Goal: Task Accomplishment & Management: Manage account settings

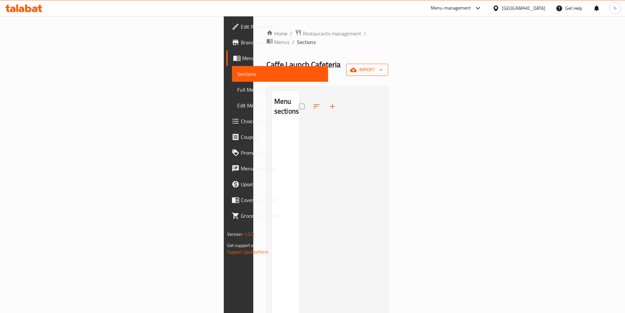
click at [383, 66] on span "import" at bounding box center [366, 70] width 31 height 8
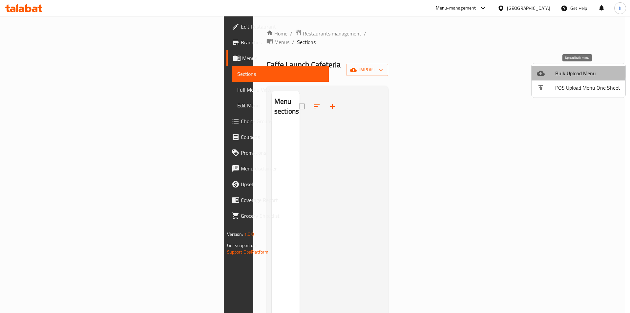
click at [574, 71] on span "Bulk Upload Menu" at bounding box center [587, 73] width 65 height 8
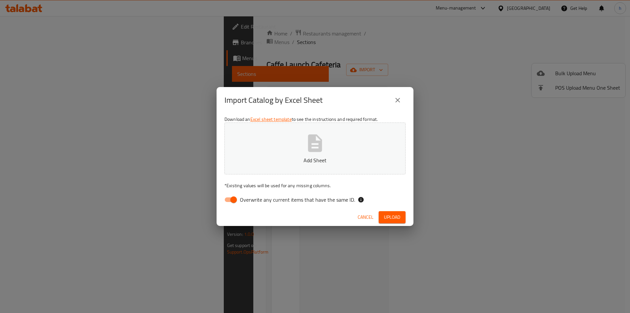
click at [231, 198] on input "Overwrite any current items that have the same ID." at bounding box center [233, 199] width 37 height 12
checkbox input "false"
click at [328, 156] on p "Add Sheet" at bounding box center [315, 160] width 161 height 8
click at [390, 218] on span "Upload" at bounding box center [392, 217] width 16 height 8
click at [384, 219] on span "Upload" at bounding box center [392, 217] width 16 height 8
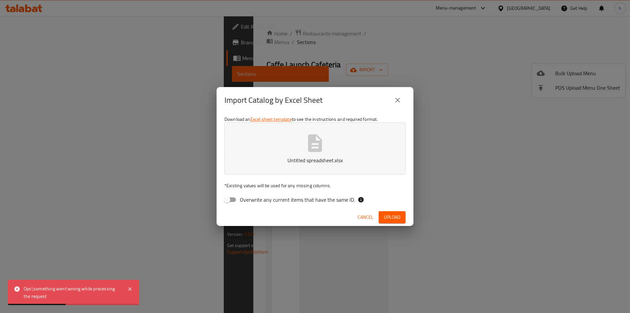
click at [397, 104] on icon "close" at bounding box center [398, 100] width 8 height 8
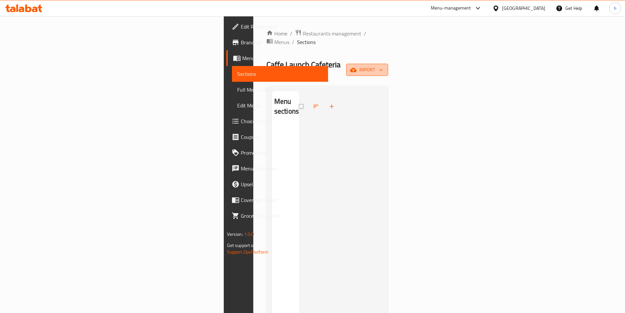
click at [383, 66] on span "import" at bounding box center [366, 70] width 31 height 8
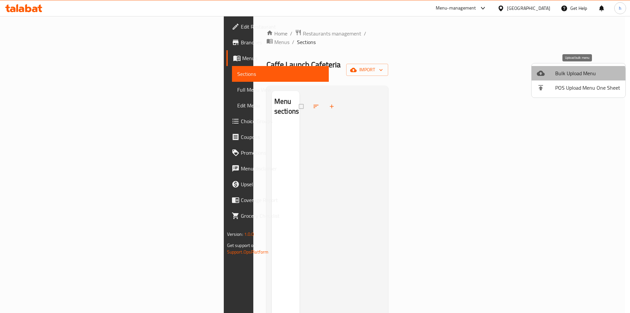
click at [577, 76] on span "Bulk Upload Menu" at bounding box center [587, 73] width 65 height 8
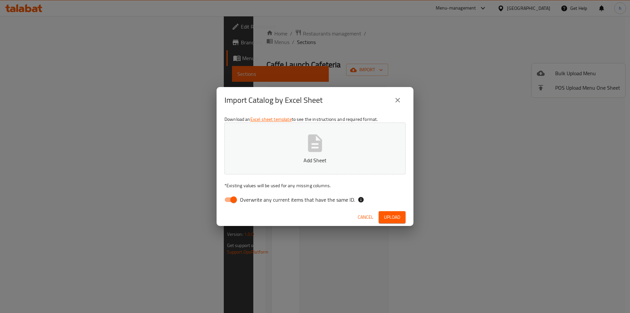
click at [230, 207] on div "Download an Excel sheet template to see the instructions and required format. A…" at bounding box center [315, 160] width 197 height 95
click at [243, 196] on span "Overwrite any current items that have the same ID." at bounding box center [297, 200] width 115 height 8
click at [243, 196] on input "Overwrite any current items that have the same ID." at bounding box center [233, 199] width 37 height 12
checkbox input "false"
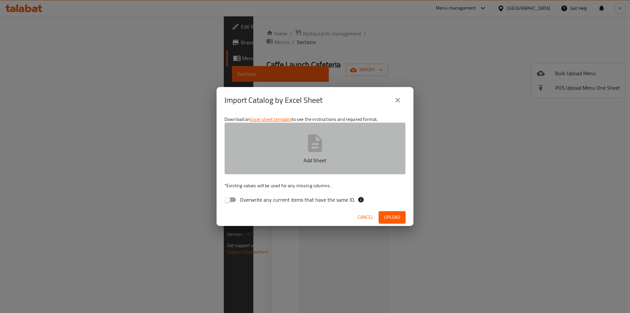
click at [291, 162] on p "Add Sheet" at bounding box center [315, 160] width 161 height 8
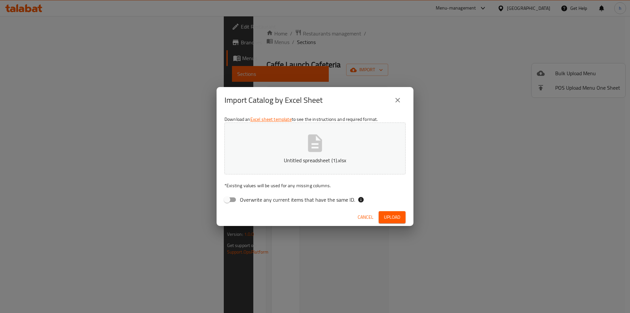
click at [388, 216] on span "Upload" at bounding box center [392, 217] width 16 height 8
click at [401, 103] on icon "close" at bounding box center [398, 100] width 8 height 8
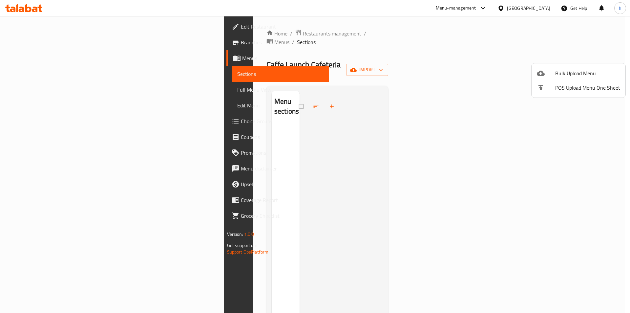
click at [457, 139] on div at bounding box center [315, 156] width 630 height 313
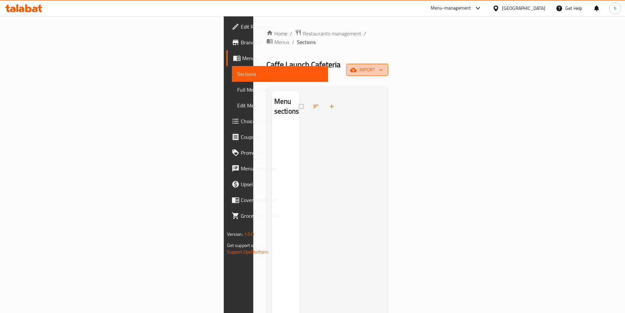
click at [383, 66] on span "import" at bounding box center [366, 70] width 31 height 8
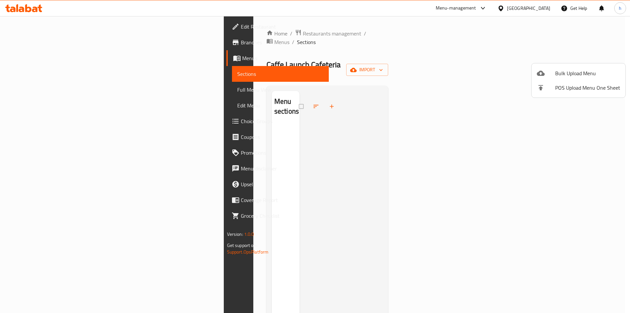
click at [588, 71] on span "Bulk Upload Menu" at bounding box center [587, 73] width 65 height 8
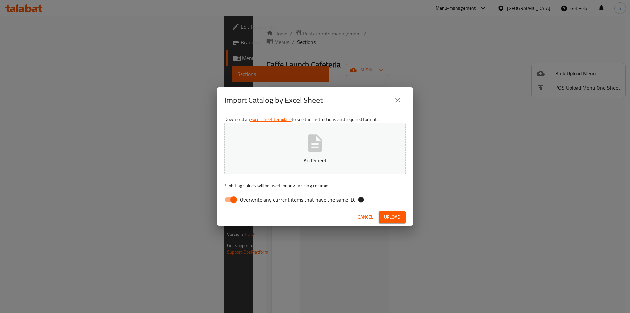
click at [235, 203] on input "Overwrite any current items that have the same ID." at bounding box center [233, 199] width 37 height 12
checkbox input "false"
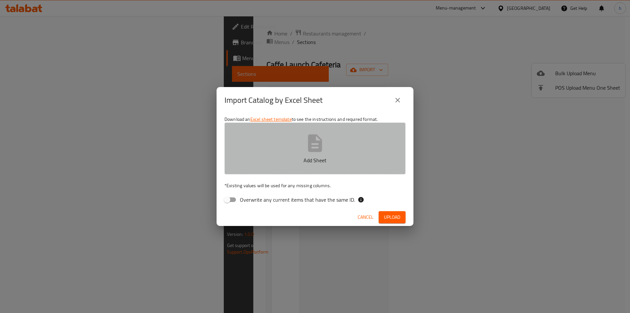
click at [323, 159] on p "Add Sheet" at bounding box center [315, 160] width 161 height 8
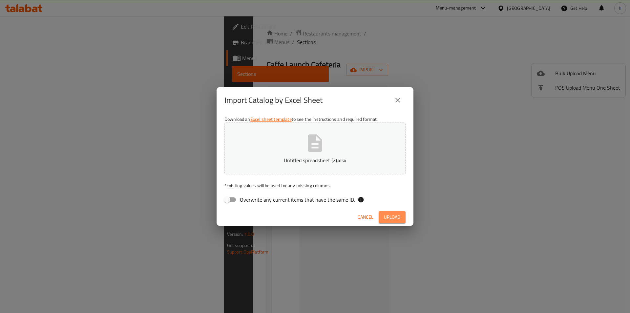
click at [400, 217] on span "Upload" at bounding box center [392, 217] width 16 height 8
click at [397, 97] on icon "close" at bounding box center [398, 100] width 8 height 8
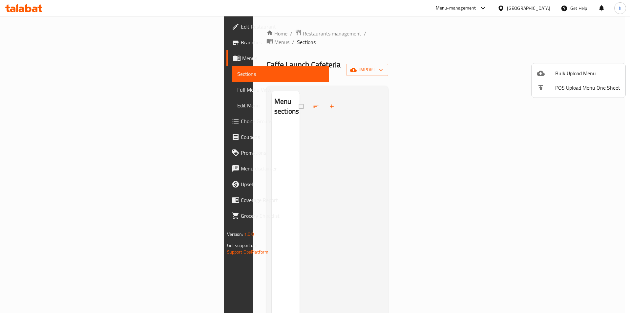
click at [589, 73] on span "Bulk Upload Menu" at bounding box center [587, 73] width 65 height 8
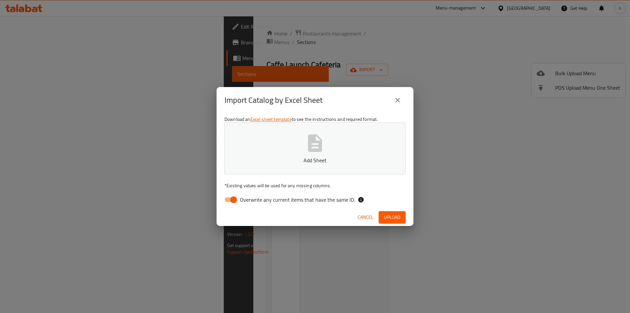
click at [240, 200] on span "Overwrite any current items that have the same ID." at bounding box center [297, 200] width 115 height 8
click at [240, 200] on input "Overwrite any current items that have the same ID." at bounding box center [233, 199] width 37 height 12
checkbox input "false"
click at [300, 168] on button "Add Sheet" at bounding box center [314, 148] width 181 height 52
click at [391, 220] on span "Upload" at bounding box center [392, 217] width 16 height 8
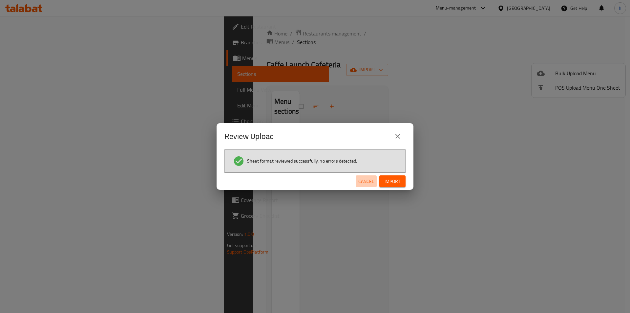
click at [370, 183] on span "Cancel" at bounding box center [366, 181] width 16 height 8
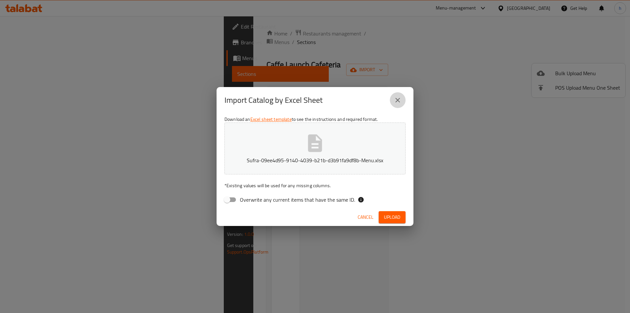
click at [401, 97] on icon "close" at bounding box center [398, 100] width 8 height 8
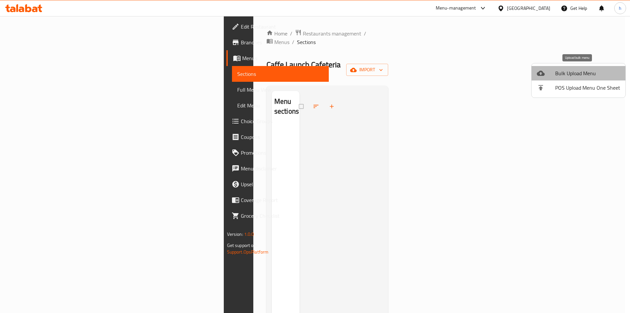
click at [587, 72] on span "Bulk Upload Menu" at bounding box center [587, 73] width 65 height 8
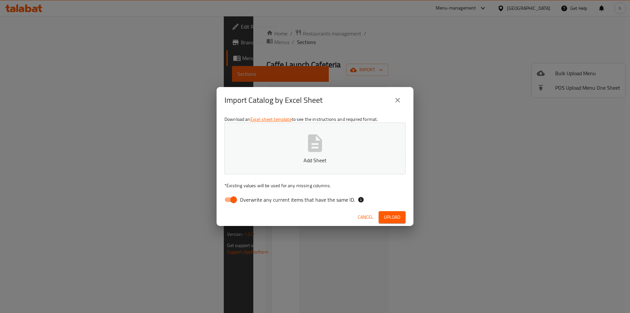
click at [238, 198] on input "Overwrite any current items that have the same ID." at bounding box center [233, 199] width 37 height 12
checkbox input "false"
click at [344, 162] on p "Add Sheet" at bounding box center [315, 160] width 161 height 8
click at [396, 215] on span "Upload" at bounding box center [392, 217] width 16 height 8
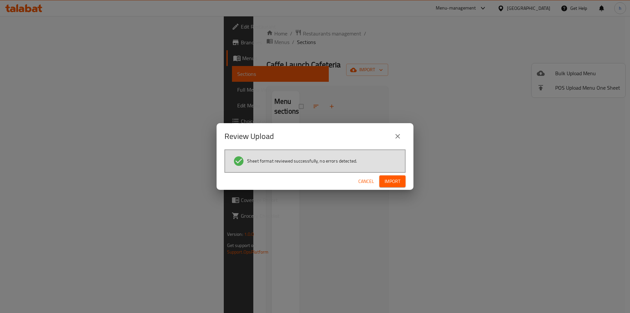
click at [395, 189] on div "Cancel Import" at bounding box center [315, 181] width 197 height 17
click at [396, 183] on span "Import" at bounding box center [393, 181] width 16 height 8
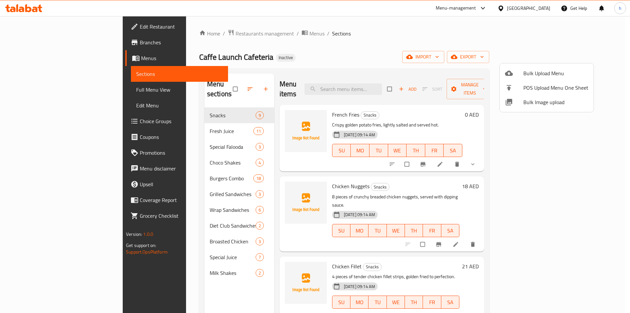
click at [205, 108] on div at bounding box center [315, 156] width 630 height 313
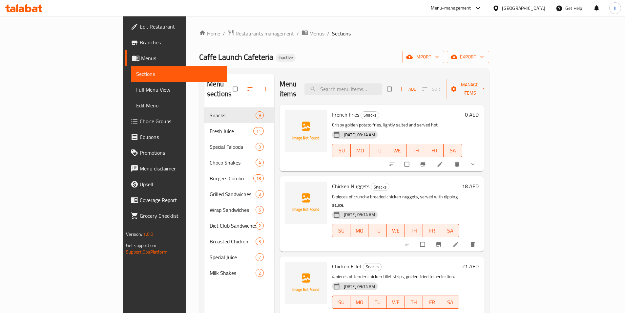
click at [136, 92] on span "Full Menu View" at bounding box center [179, 90] width 86 height 8
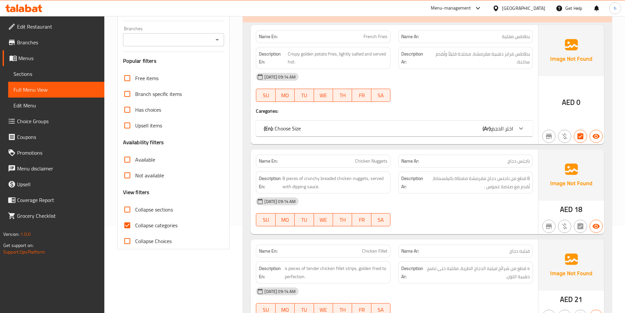
scroll to position [98, 0]
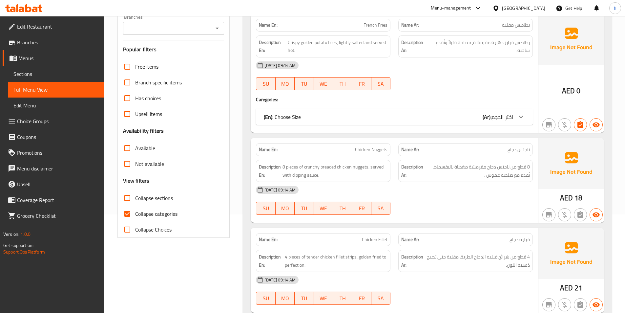
click at [130, 216] on input "Collapse categories" at bounding box center [127, 214] width 16 height 16
checkbox input "false"
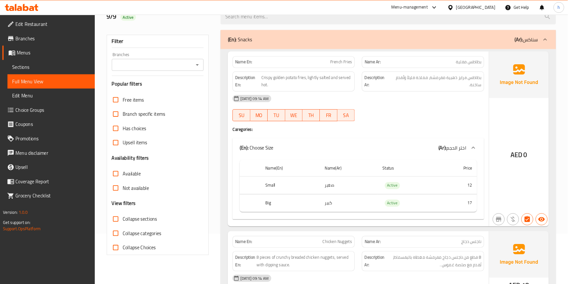
scroll to position [0, 0]
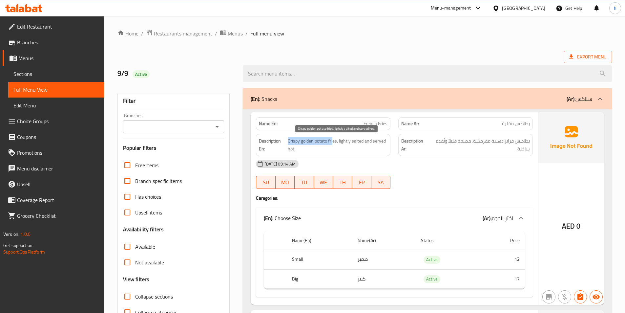
drag, startPoint x: 333, startPoint y: 142, endPoint x: 288, endPoint y: 142, distance: 44.9
click at [288, 142] on span "Crispy golden potato fries, lightly salted and served hot." at bounding box center [338, 145] width 100 height 16
drag, startPoint x: 354, startPoint y: 137, endPoint x: 376, endPoint y: 143, distance: 23.4
click at [376, 143] on span "Crispy golden potato fries, lightly salted and served hot." at bounding box center [338, 145] width 100 height 16
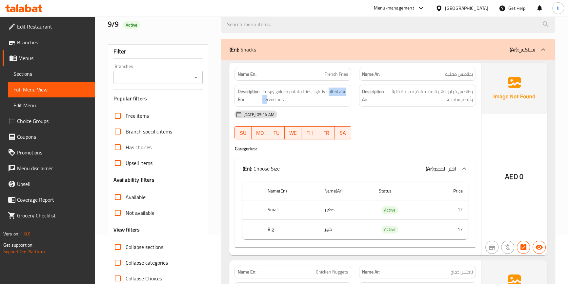
scroll to position [59, 0]
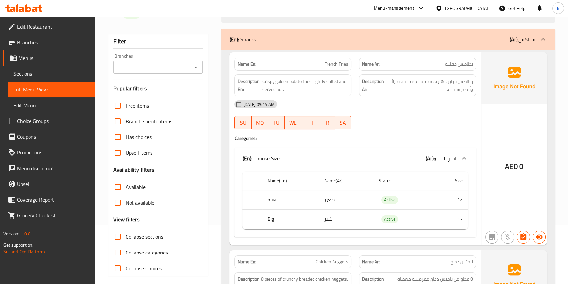
click at [381, 113] on div "09-09-2025 09:14 AM SU MO TU WE TH FR SA" at bounding box center [355, 114] width 249 height 37
click at [283, 81] on span "Crispy golden potato fries, lightly salted and served hot." at bounding box center [305, 85] width 86 height 16
click at [300, 78] on span "Crispy golden potato fries, lightly salted and served hot." at bounding box center [305, 85] width 86 height 16
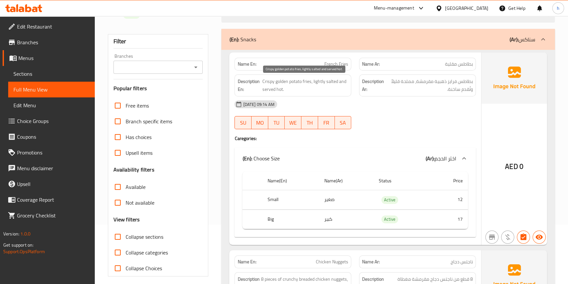
click at [305, 78] on span "Crispy golden potato fries, lightly salted and served hot." at bounding box center [305, 85] width 86 height 16
drag, startPoint x: 315, startPoint y: 82, endPoint x: 338, endPoint y: 91, distance: 24.8
click at [338, 91] on span "Crispy golden potato fries, lightly salted and served hot." at bounding box center [305, 85] width 86 height 16
drag, startPoint x: 324, startPoint y: 199, endPoint x: 339, endPoint y: 200, distance: 14.9
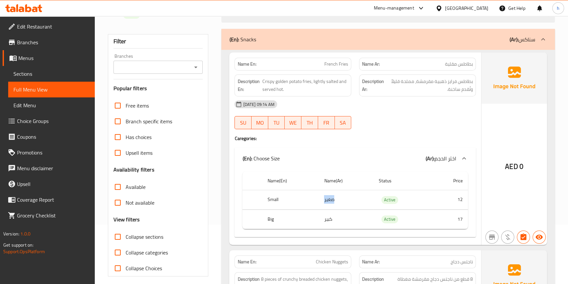
click at [339, 200] on td "صغير" at bounding box center [346, 199] width 55 height 19
click at [349, 164] on div "(En): Choose Size (Ar): اختر الحجم" at bounding box center [355, 158] width 241 height 21
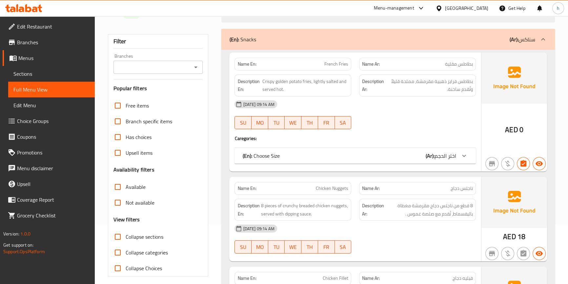
click at [368, 155] on div "(En): Choose Size (Ar): اختر الحجم" at bounding box center [349, 156] width 214 height 8
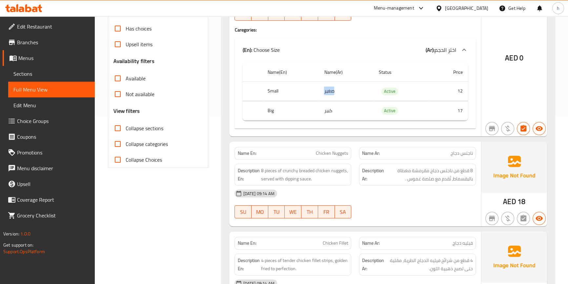
scroll to position [179, 0]
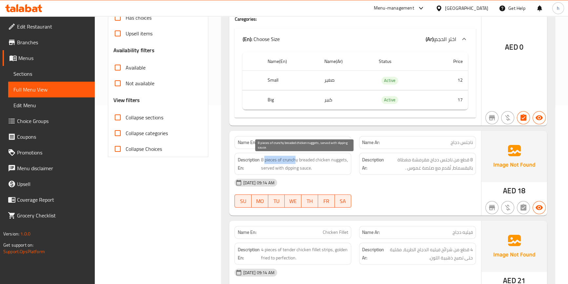
drag, startPoint x: 265, startPoint y: 160, endPoint x: 296, endPoint y: 162, distance: 31.2
click at [296, 162] on span "8 pieces of crunchy breaded chicken nuggets, served with dipping sauce." at bounding box center [305, 164] width 88 height 16
click at [309, 161] on span "8 pieces of crunchy breaded chicken nuggets, served with dipping sauce." at bounding box center [305, 164] width 88 height 16
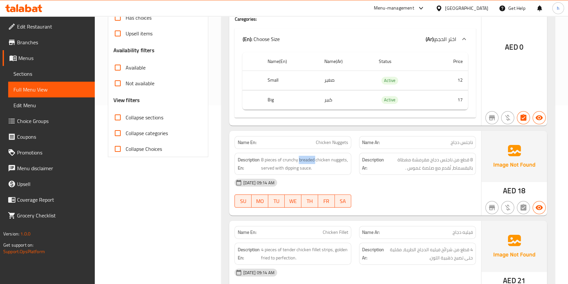
copy span "breaded"
drag, startPoint x: 317, startPoint y: 158, endPoint x: 344, endPoint y: 159, distance: 27.9
click at [344, 159] on span "8 pieces of crunchy breaded chicken nuggets, served with dipping sauce." at bounding box center [305, 164] width 88 height 16
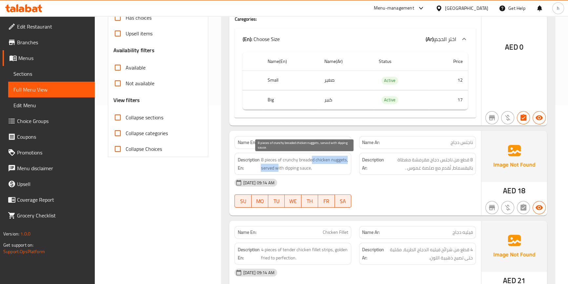
drag, startPoint x: 278, startPoint y: 166, endPoint x: 311, endPoint y: 162, distance: 33.7
click at [311, 162] on span "8 pieces of crunchy breaded chicken nuggets, served with dipping sauce." at bounding box center [305, 164] width 88 height 16
drag, startPoint x: 418, startPoint y: 159, endPoint x: 410, endPoint y: 179, distance: 21.6
click at [410, 179] on div "Name En: Chicken Nuggets Name Ar: ناجتس دجاج Description En: 8 pieces of crunch…" at bounding box center [355, 173] width 252 height 85
click at [316, 156] on span "8 pieces of crunchy breaded chicken nuggets, served with dipping sauce." at bounding box center [305, 164] width 88 height 16
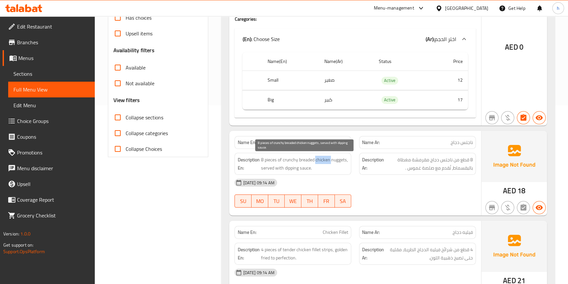
click at [316, 156] on span "8 pieces of crunchy breaded chicken nuggets, served with dipping sauce." at bounding box center [305, 164] width 88 height 16
copy span "8 pieces of crunchy breaded chicken nuggets, served with dipping sauce."
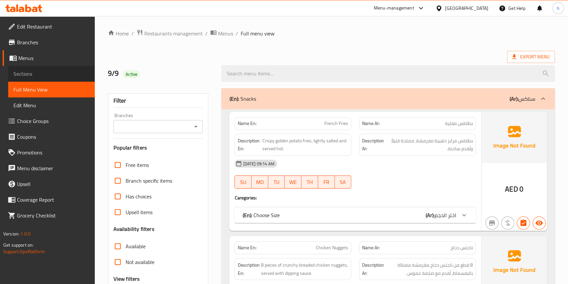
click at [83, 69] on link "Sections" at bounding box center [51, 74] width 87 height 16
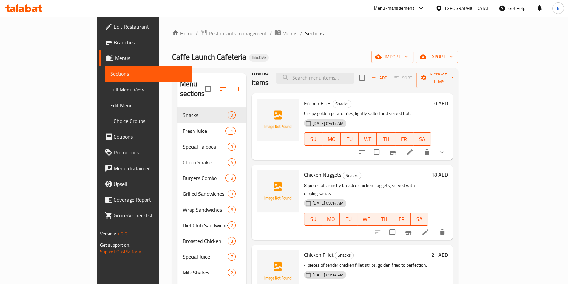
scroll to position [30, 0]
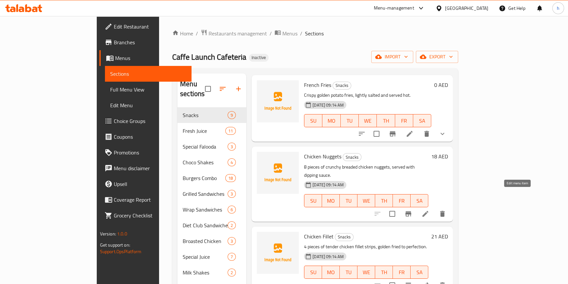
click at [429, 210] on icon at bounding box center [426, 214] width 8 height 8
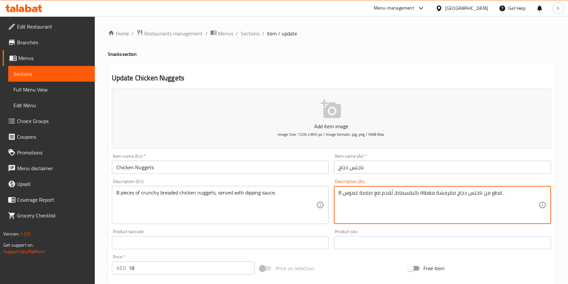
click at [477, 192] on textarea "8 قطع من ناجتس دجاج مقرمشة مغطاة بالبقسماط، تُقدم مع صلصة غموس ." at bounding box center [439, 205] width 200 height 31
paste textarea "طع الدجاج المقلية المقرمشة، تقدم مع صلصة الغمس."
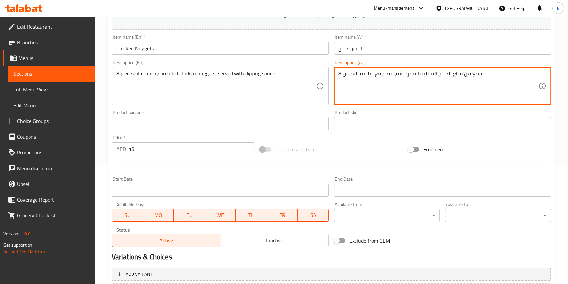
scroll to position [179, 0]
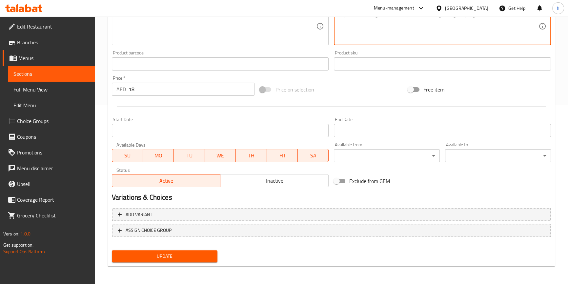
click at [214, 254] on button "Update" at bounding box center [165, 256] width 106 height 12
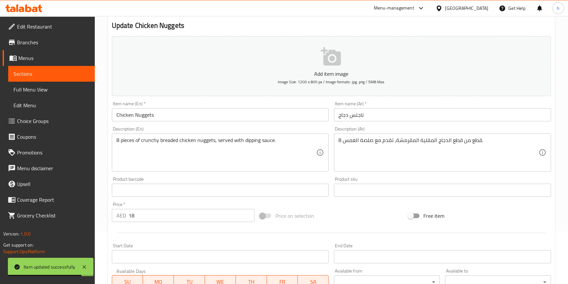
scroll to position [0, 0]
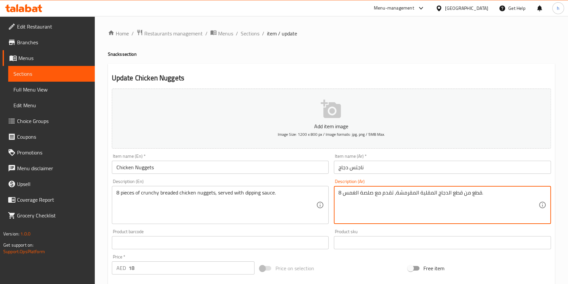
drag, startPoint x: 462, startPoint y: 190, endPoint x: 450, endPoint y: 190, distance: 11.8
click at [435, 191] on textarea "8 قطع منن ناجتس الدجاج المقلية المقرمشة، تقدم مع صلصة الغمس." at bounding box center [439, 205] width 200 height 31
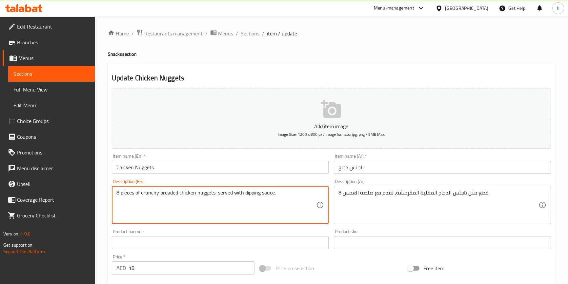
drag, startPoint x: 161, startPoint y: 194, endPoint x: 167, endPoint y: 194, distance: 6.2
click at [160, 191] on textarea "8 pieces of crunchy breaded chicken nuggets, served with dipping sauce." at bounding box center [216, 205] width 200 height 31
drag, startPoint x: 160, startPoint y: 191, endPoint x: 214, endPoint y: 192, distance: 53.8
click at [214, 192] on textarea "8 pieces of crunchy breaded chicken nuggets, served with dipping sauce." at bounding box center [216, 205] width 200 height 31
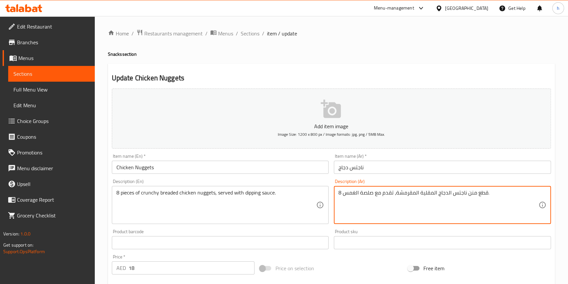
click at [410, 193] on textarea "8 قطع منن ناجتس الدجاج المقلية المقرمشة، تقدم مع صلصة الغمس." at bounding box center [439, 205] width 200 height 31
click at [431, 192] on textarea "8 قطع منن ناجتس الدجاج المقلية المقرمشة، تقدم مع صلصة الغمس." at bounding box center [439, 205] width 200 height 31
click at [461, 196] on textarea "8 قطع منن ناجتس الدجاج براديد المقرمشة، تقدم مع صلصة الغمس." at bounding box center [439, 205] width 200 height 31
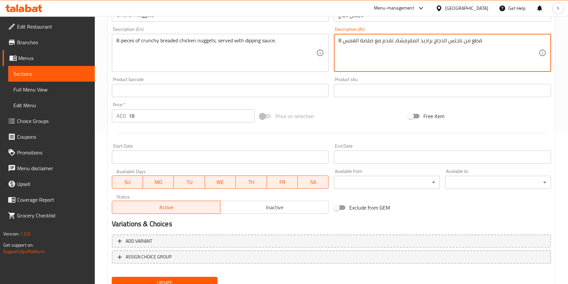
scroll to position [179, 0]
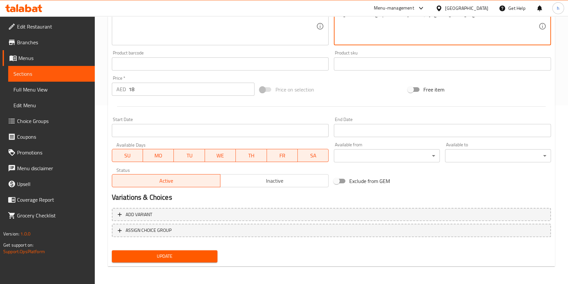
type textarea "8 قطع من ناجتس الدجاج براديد المقرمشة، تقدم مع صلصة الغمس."
click at [179, 263] on div "Update" at bounding box center [164, 256] width 111 height 17
click at [183, 258] on span "Update" at bounding box center [164, 256] width 95 height 8
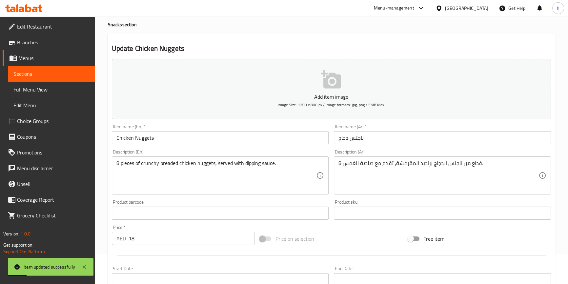
scroll to position [0, 0]
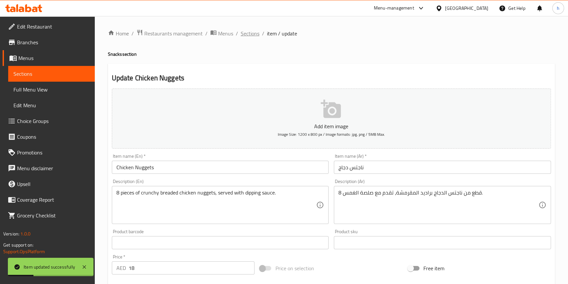
click at [258, 32] on span "Sections" at bounding box center [250, 34] width 19 height 8
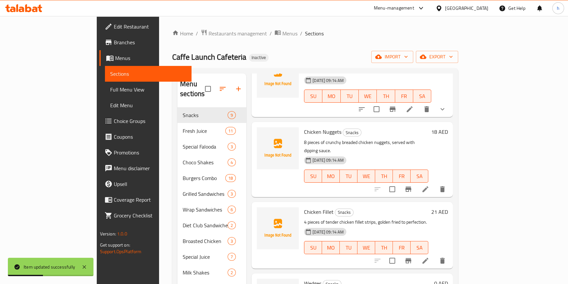
scroll to position [59, 0]
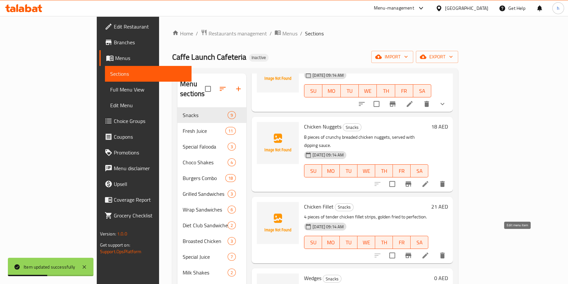
click at [429, 252] on icon at bounding box center [426, 256] width 8 height 8
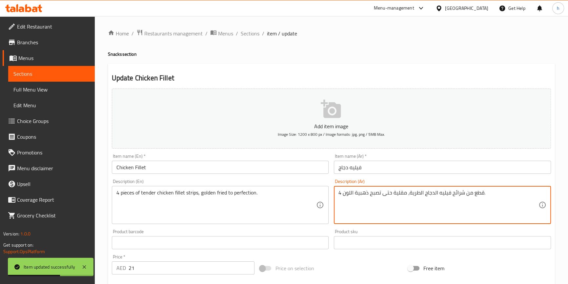
click at [453, 193] on textarea "4 قطع من شرائح فيليه الدجاج الطرية، مقلية حتى تصبح ذهبية اللون." at bounding box center [439, 205] width 200 height 31
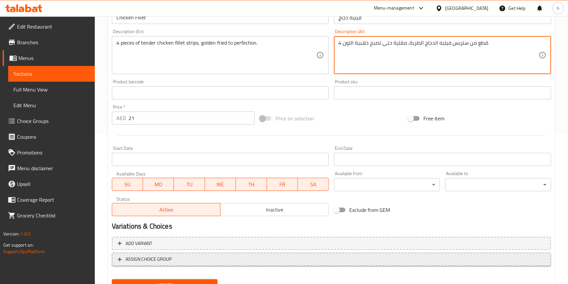
scroll to position [179, 0]
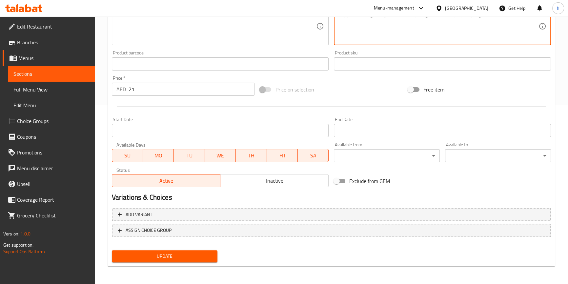
type textarea "4 قطع من ستربس فيليه الدجاج الطرية، مقلية حتى تصبح ذهبية اللون."
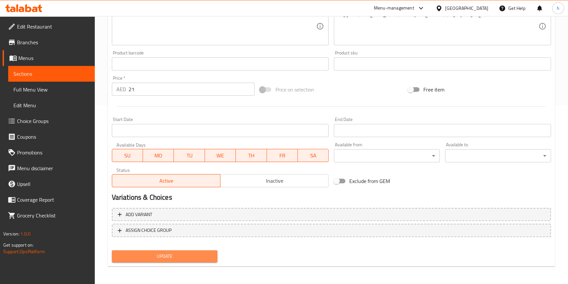
click at [188, 256] on span "Update" at bounding box center [164, 256] width 95 height 8
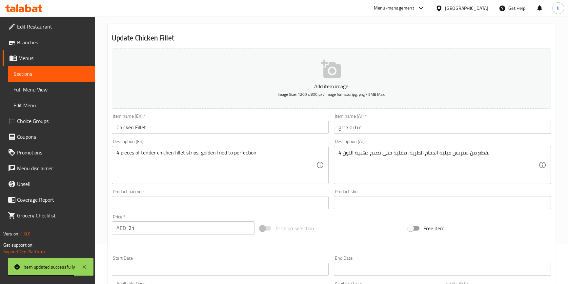
scroll to position [0, 0]
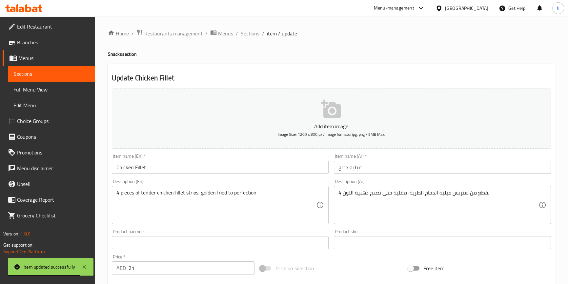
click at [255, 32] on span "Sections" at bounding box center [250, 34] width 19 height 8
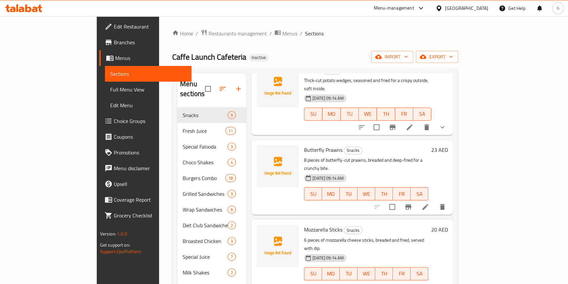
scroll to position [268, 0]
click at [429, 282] on icon at bounding box center [426, 286] width 8 height 8
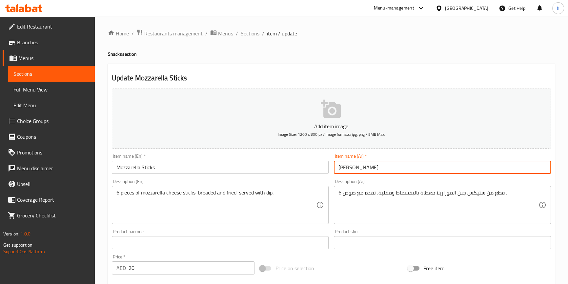
click at [355, 167] on input "ستيك موزاريلا" at bounding box center [442, 167] width 217 height 13
click at [356, 167] on input "ستيك موزاريلا" at bounding box center [442, 167] width 217 height 13
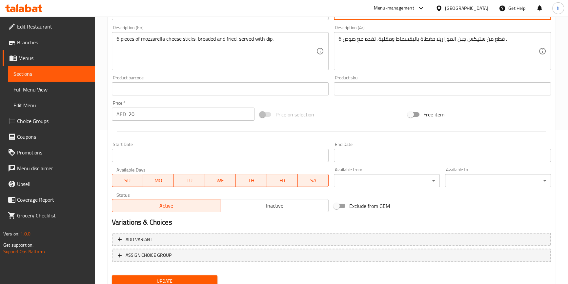
scroll to position [179, 0]
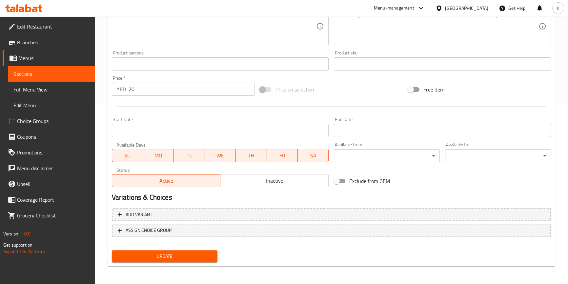
type input "[PERSON_NAME]"
click at [211, 253] on span "Update" at bounding box center [164, 256] width 95 height 8
click at [49, 124] on span "Choice Groups" at bounding box center [53, 121] width 73 height 8
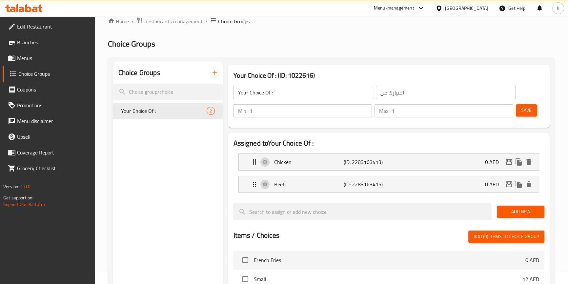
scroll to position [3, 0]
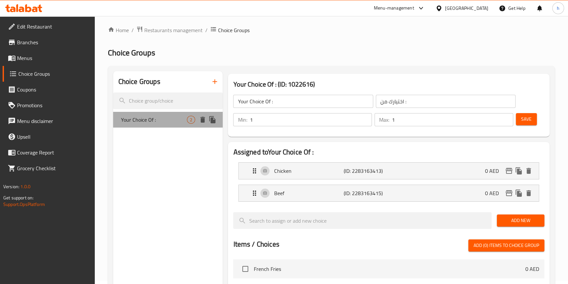
click at [187, 124] on div "Your Choice Of : 2" at bounding box center [168, 120] width 110 height 16
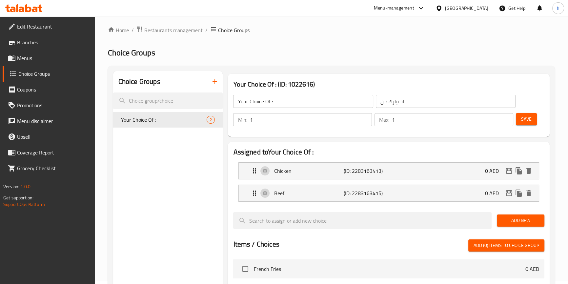
click at [190, 148] on div "Choice Groups Your Choice Of : 2" at bounding box center [168, 276] width 110 height 410
drag, startPoint x: 69, startPoint y: 59, endPoint x: 86, endPoint y: 58, distance: 17.1
click at [69, 59] on span "Menus" at bounding box center [53, 58] width 73 height 8
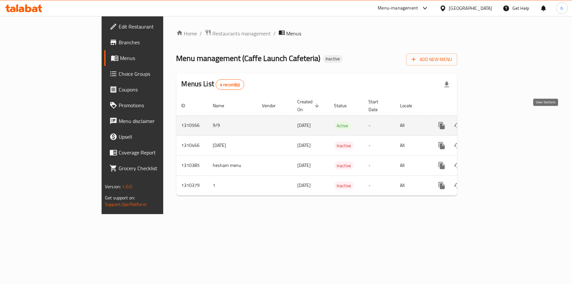
click at [493, 122] on icon "enhanced table" at bounding box center [490, 126] width 8 height 8
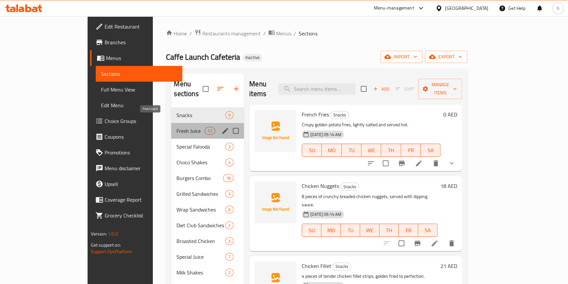
click at [177, 127] on span "Fresh Juice" at bounding box center [191, 131] width 28 height 8
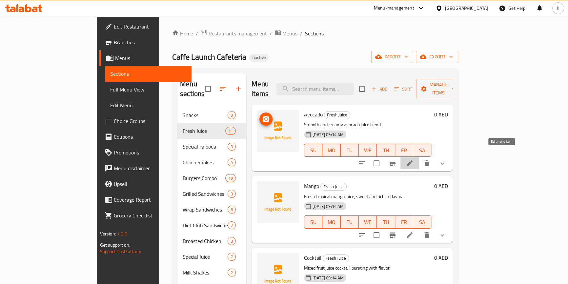
click at [414, 159] on icon at bounding box center [410, 163] width 8 height 8
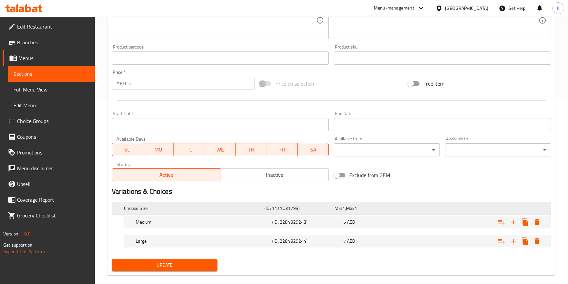
scroll to position [194, 0]
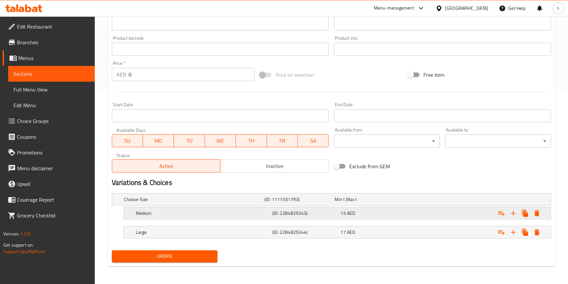
click at [254, 215] on h5 "Medium" at bounding box center [203, 213] width 134 height 7
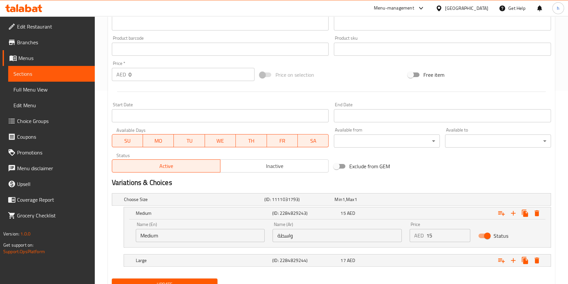
click at [300, 230] on input "واسطة" at bounding box center [337, 235] width 129 height 13
type input ","
type input "وسط"
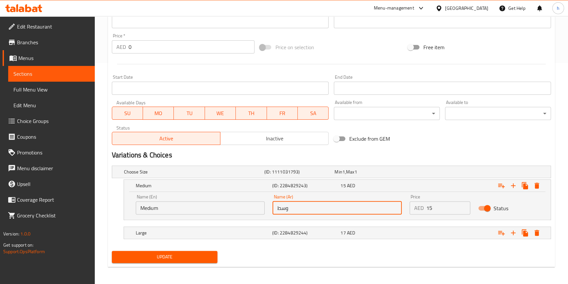
scroll to position [221, 0]
click at [193, 258] on span "Update" at bounding box center [164, 257] width 95 height 8
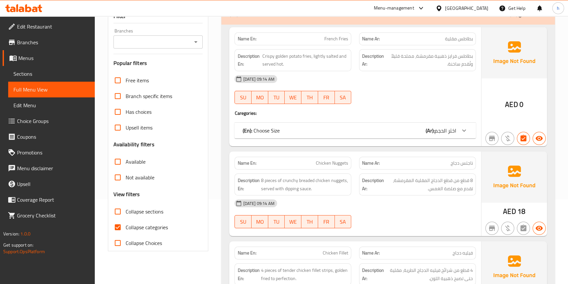
scroll to position [124, 0]
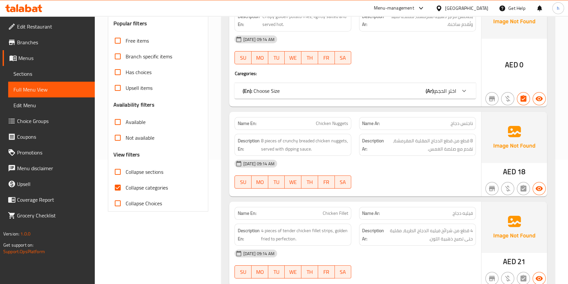
click at [123, 182] on input "Collapse categories" at bounding box center [118, 188] width 16 height 16
checkbox input "false"
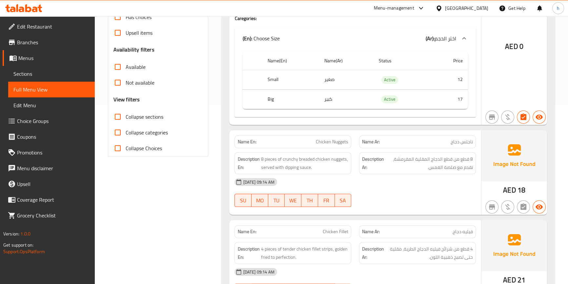
scroll to position [184, 0]
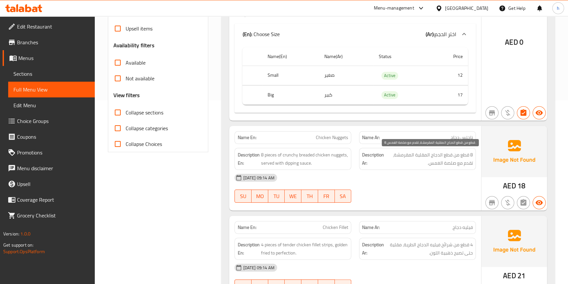
click at [454, 163] on span "8 قطع من قطع الدجاج المقلية المقرمشة، تقدم مع صلصة الغمس." at bounding box center [429, 159] width 88 height 16
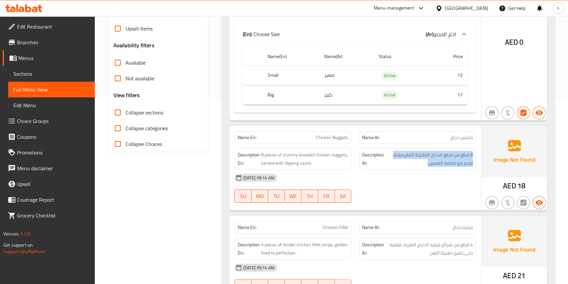
scroll to position [214, 0]
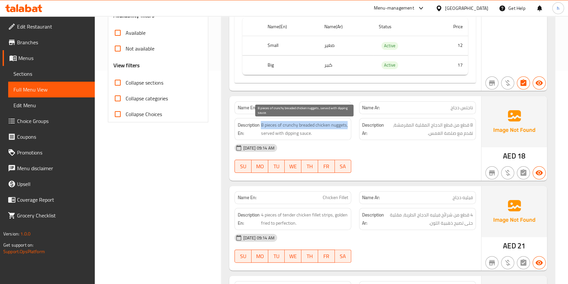
drag, startPoint x: 263, startPoint y: 125, endPoint x: 348, endPoint y: 127, distance: 85.0
click at [348, 127] on span "8 pieces of crunchy breaded chicken nuggets, served with dipping sauce." at bounding box center [305, 129] width 88 height 16
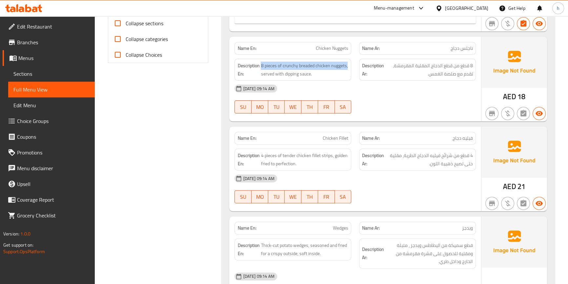
scroll to position [273, 0]
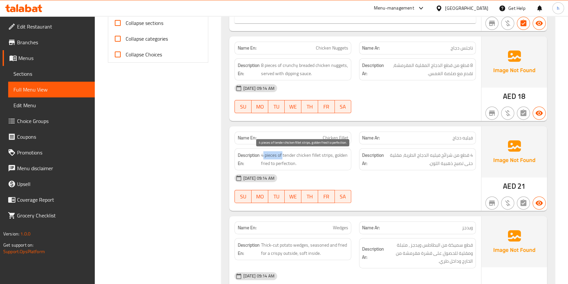
drag, startPoint x: 263, startPoint y: 154, endPoint x: 283, endPoint y: 152, distance: 19.8
click at [283, 152] on span "4 pieces of tender chicken fillet strips, golden fried to perfection." at bounding box center [305, 159] width 88 height 16
drag, startPoint x: 285, startPoint y: 153, endPoint x: 319, endPoint y: 152, distance: 34.1
click at [319, 152] on span "4 pieces of tender chicken fillet strips, golden fried to perfection." at bounding box center [305, 159] width 88 height 16
drag, startPoint x: 331, startPoint y: 156, endPoint x: 284, endPoint y: 151, distance: 46.9
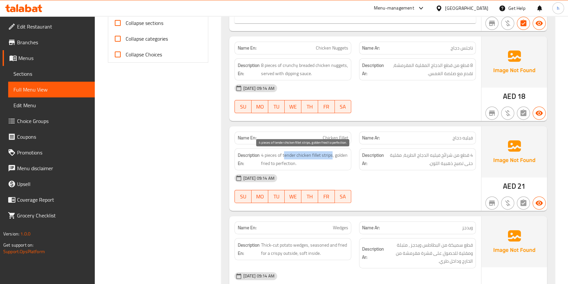
click at [284, 151] on span "4 pieces of tender chicken fillet strips, golden fried to perfection." at bounding box center [305, 159] width 88 height 16
drag, startPoint x: 398, startPoint y: 153, endPoint x: 397, endPoint y: 177, distance: 23.7
click at [397, 177] on div "Name En: Chicken Fillet Name Ar: فيليه دجاج Description En: 4 pieces of tender …" at bounding box center [355, 168] width 252 height 85
click at [413, 175] on div "[DATE] 09:14 AM" at bounding box center [355, 178] width 249 height 16
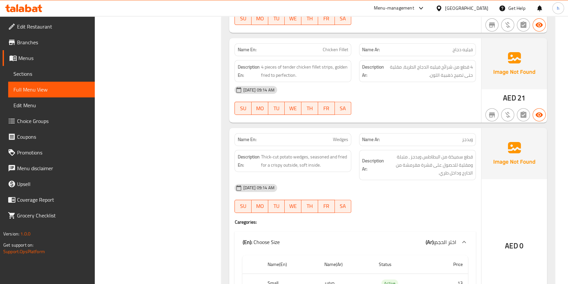
scroll to position [363, 0]
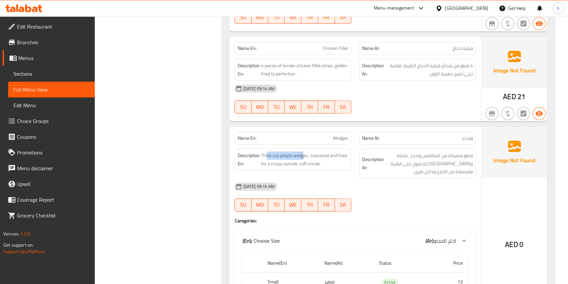
drag, startPoint x: 267, startPoint y: 151, endPoint x: 303, endPoint y: 151, distance: 36.4
click at [303, 151] on div "Description En: Thick-cut potato wedges, seasoned and fried for a crispy outsid…" at bounding box center [293, 160] width 117 height 22
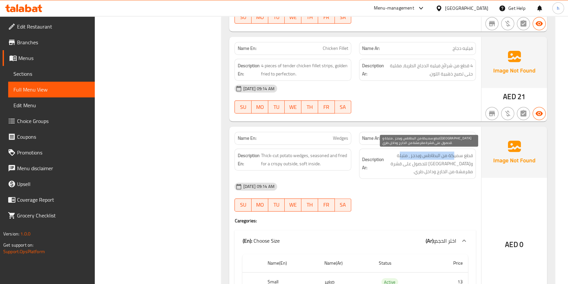
drag, startPoint x: 454, startPoint y: 154, endPoint x: 400, endPoint y: 154, distance: 54.1
click at [400, 154] on span "قطع سميكة من البطاطس ويدجز ، متبلة ومقلية للحصول على قشرة مقرمشة من الخارج وداخ…" at bounding box center [429, 164] width 88 height 24
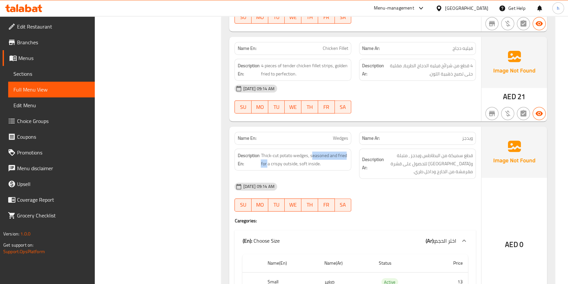
drag, startPoint x: 312, startPoint y: 154, endPoint x: 267, endPoint y: 169, distance: 46.7
click at [267, 169] on div "Description En: Thick-cut potato wedges, seasoned and fried for a crispy outsid…" at bounding box center [293, 160] width 117 height 22
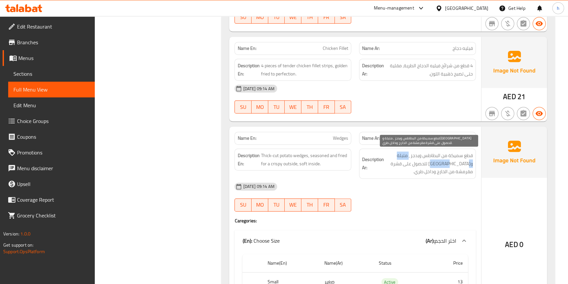
drag, startPoint x: 397, startPoint y: 154, endPoint x: 456, endPoint y: 167, distance: 60.2
click at [456, 167] on span "قطع سميكة من البطاطس ويدجز ، متبلة ومقلية للحصول على قشرة مقرمشة من الخارج وداخ…" at bounding box center [429, 164] width 88 height 24
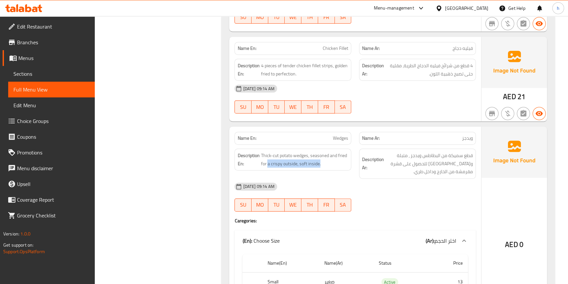
drag, startPoint x: 268, startPoint y: 164, endPoint x: 326, endPoint y: 169, distance: 58.3
click at [326, 169] on div "Description En: Thick-cut potato wedges, seasoned and fried for a crispy outsid…" at bounding box center [293, 160] width 117 height 22
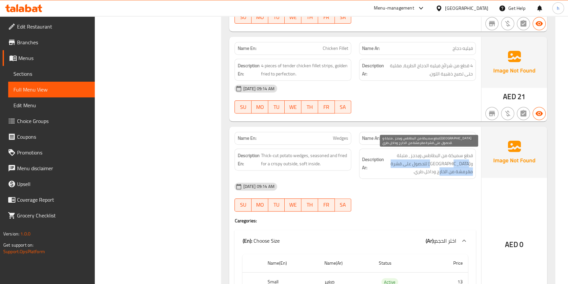
drag, startPoint x: 449, startPoint y: 164, endPoint x: 393, endPoint y: 168, distance: 56.6
click at [393, 168] on span "قطع سميكة من البطاطس ويدجز ، متبلة ومقلية للحصول على قشرة مقرمشة من الخارج وداخ…" at bounding box center [429, 164] width 88 height 24
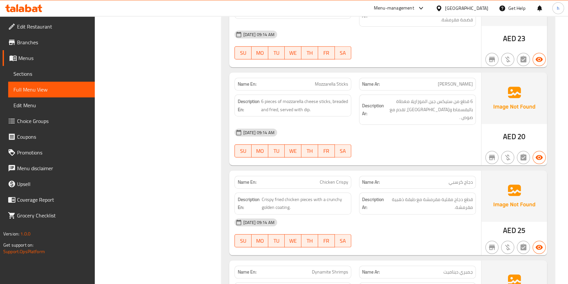
scroll to position [751, 0]
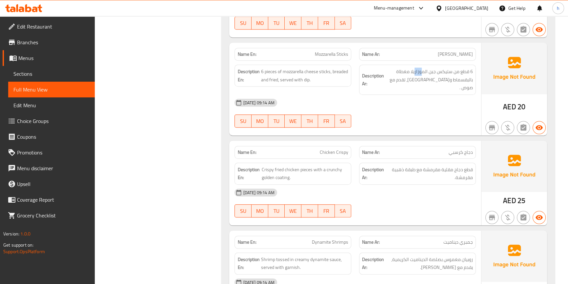
drag, startPoint x: 421, startPoint y: 65, endPoint x: 413, endPoint y: 63, distance: 7.4
click at [413, 63] on div "Description Ar: 6 قطع من ستيكس جبن الموزاريلا مغطاة بالبقسماط ومقلية، تقدم مع ص…" at bounding box center [417, 80] width 125 height 38
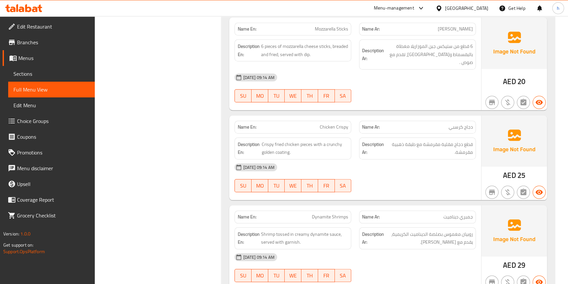
scroll to position [810, 0]
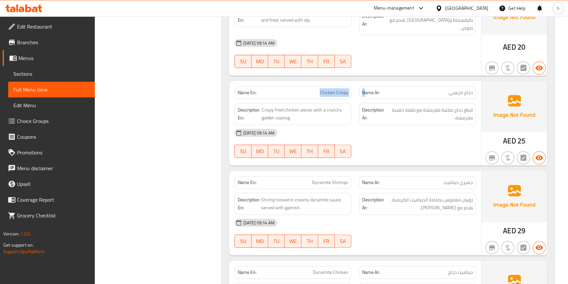
drag, startPoint x: 319, startPoint y: 83, endPoint x: 364, endPoint y: 89, distance: 45.9
click at [364, 89] on div "Name En: Chicken Crispy Name Ar: دجاج كرسبي" at bounding box center [355, 92] width 249 height 21
click at [341, 106] on span "Crispy fried chicken pieces with a crunchy golden coating." at bounding box center [305, 114] width 87 height 16
drag, startPoint x: 267, startPoint y: 101, endPoint x: 281, endPoint y: 103, distance: 13.9
click at [281, 106] on span "Crispy fried chicken pieces with a crunchy golden coating." at bounding box center [305, 114] width 87 height 16
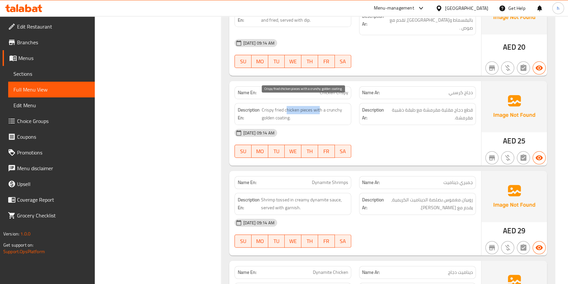
drag, startPoint x: 285, startPoint y: 101, endPoint x: 319, endPoint y: 102, distance: 33.8
click at [319, 106] on span "Crispy fried chicken pieces with a crunchy golden coating." at bounding box center [305, 114] width 87 height 16
click at [318, 106] on span "Crispy fried chicken pieces with a crunchy golden coating." at bounding box center [305, 114] width 87 height 16
drag, startPoint x: 323, startPoint y: 97, endPoint x: 331, endPoint y: 110, distance: 14.7
click at [331, 110] on span "Crispy fried chicken pieces with a crunchy golden coating." at bounding box center [305, 114] width 87 height 16
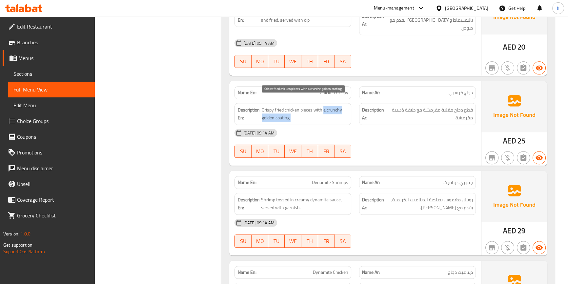
click at [286, 112] on span "Crispy fried chicken pieces with a crunchy golden coating." at bounding box center [305, 114] width 87 height 16
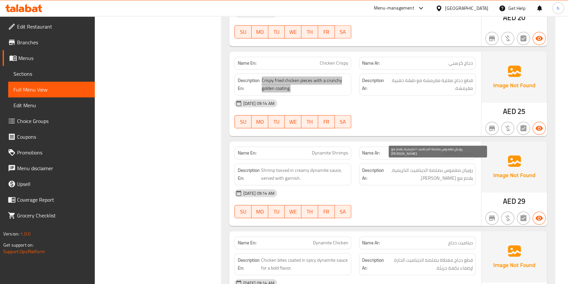
scroll to position [870, 0]
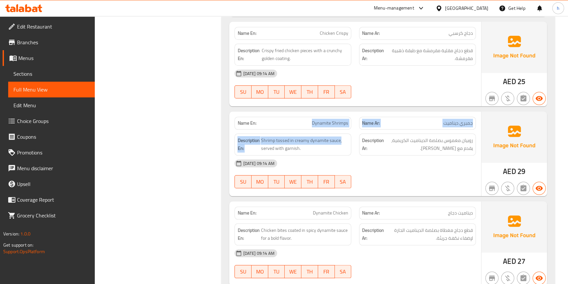
drag, startPoint x: 306, startPoint y: 116, endPoint x: 343, endPoint y: 121, distance: 37.3
click at [343, 121] on div "Name En: Dynamite Shrimps Name Ar: جمبري ديناميت Description En: Shrimp tossed …" at bounding box center [355, 154] width 252 height 85
click at [344, 120] on span "Dynamite Shrimps" at bounding box center [330, 123] width 36 height 7
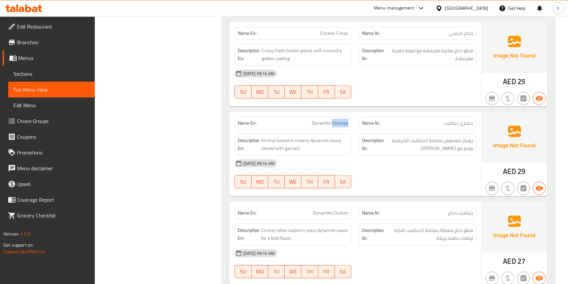
click at [344, 120] on span "Dynamite Shrimps" at bounding box center [330, 123] width 36 height 7
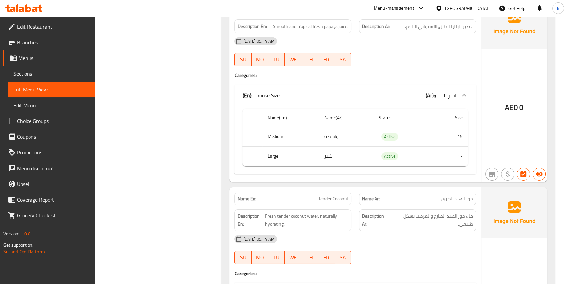
scroll to position [2749, 0]
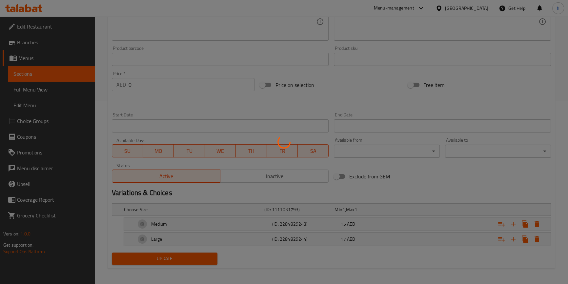
scroll to position [185, 0]
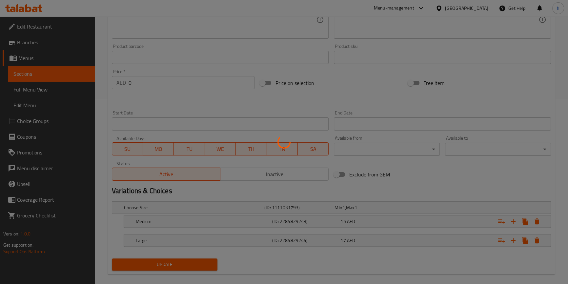
click at [241, 218] on div at bounding box center [284, 142] width 568 height 284
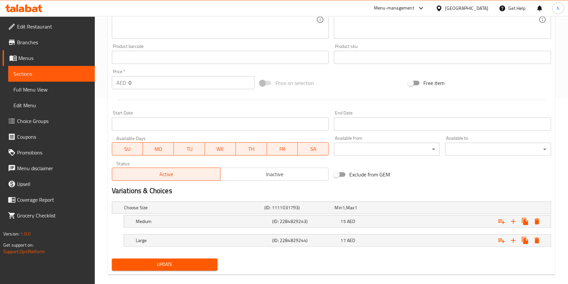
click at [241, 218] on h5 "Medium" at bounding box center [203, 221] width 134 height 7
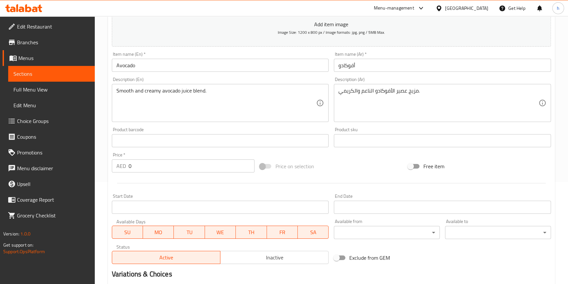
scroll to position [0, 0]
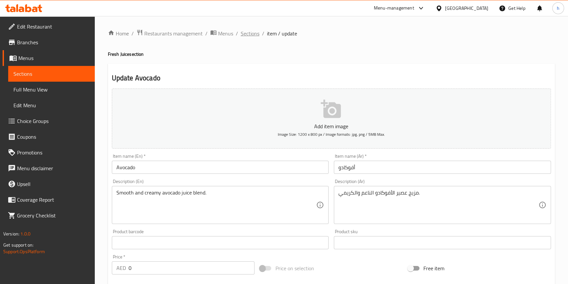
click at [251, 34] on span "Sections" at bounding box center [250, 34] width 19 height 8
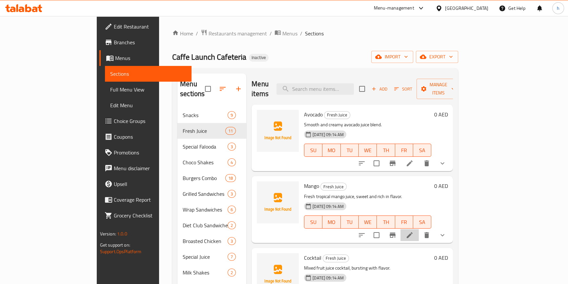
click at [419, 230] on li at bounding box center [410, 235] width 18 height 12
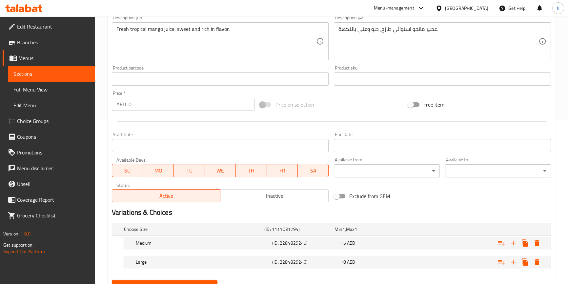
scroll to position [194, 0]
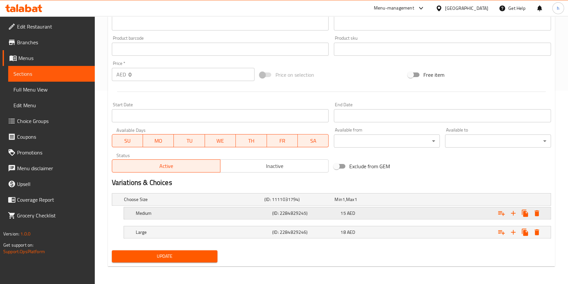
click at [282, 213] on h5 "(ID: 2284829245)" at bounding box center [305, 213] width 66 height 7
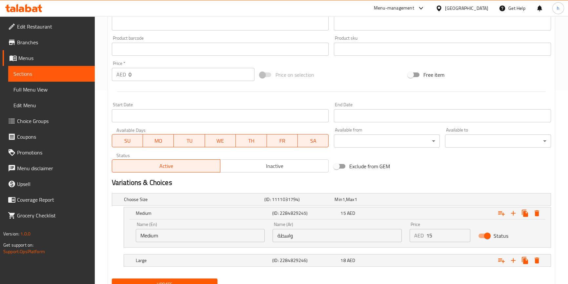
click at [311, 235] on input "واسطة" at bounding box center [337, 235] width 129 height 13
paste input "breaded"
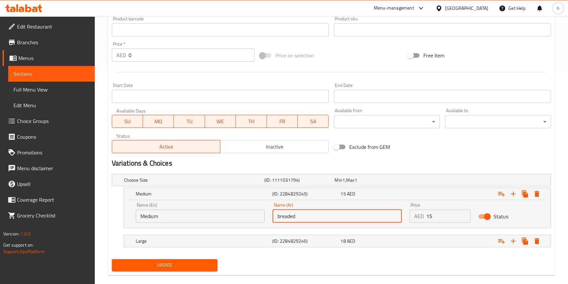
scroll to position [221, 0]
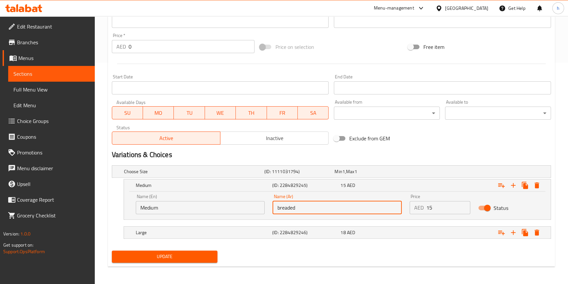
click at [317, 204] on input "breaded" at bounding box center [337, 207] width 129 height 13
type input "وسط"
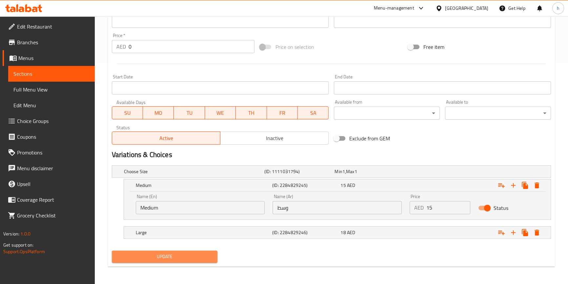
click at [208, 254] on span "Update" at bounding box center [164, 257] width 95 height 8
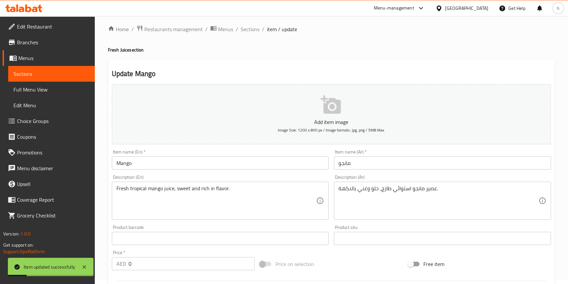
scroll to position [0, 0]
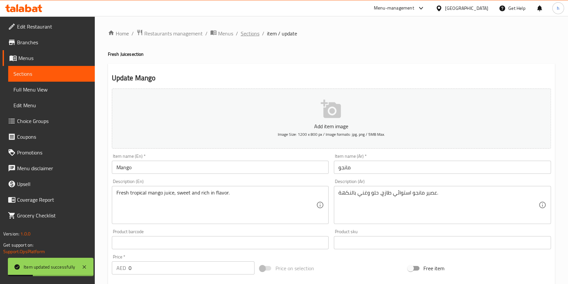
click at [254, 34] on span "Sections" at bounding box center [250, 34] width 19 height 8
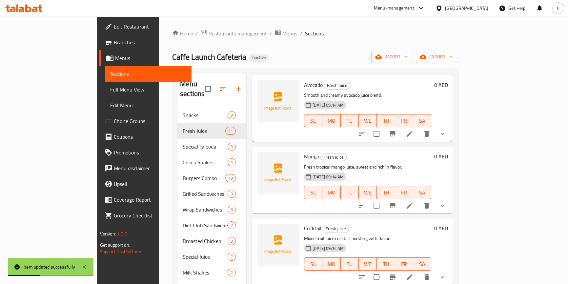
scroll to position [89, 0]
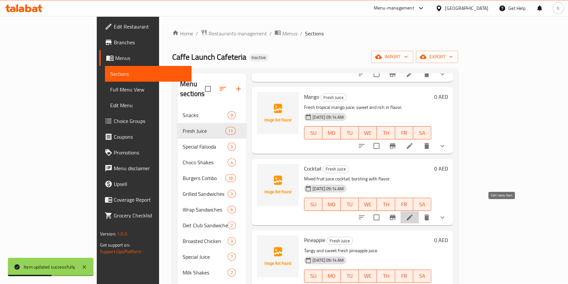
click at [414, 214] on icon at bounding box center [410, 218] width 8 height 8
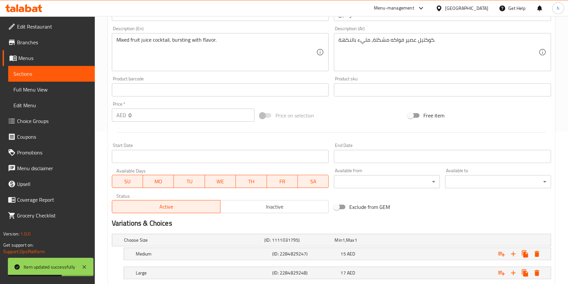
scroll to position [194, 0]
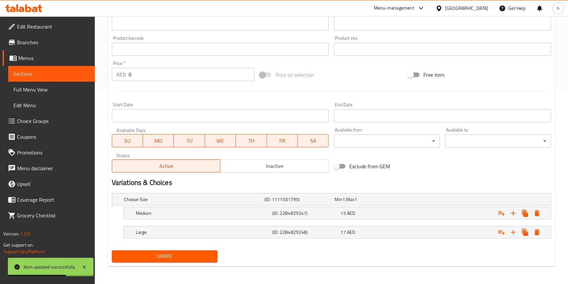
click at [278, 223] on nav at bounding box center [331, 223] width 439 height 5
click at [282, 216] on h5 "(ID: 2284829247)" at bounding box center [305, 213] width 66 height 7
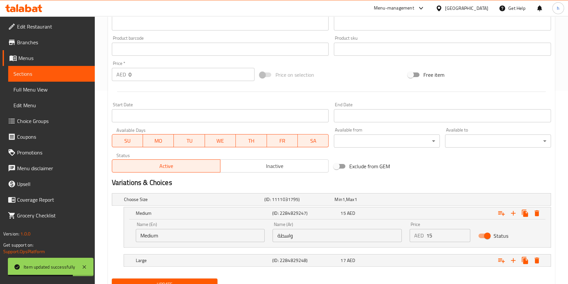
click at [314, 241] on input "واسطة" at bounding box center [337, 235] width 129 height 13
paste input "breaded"
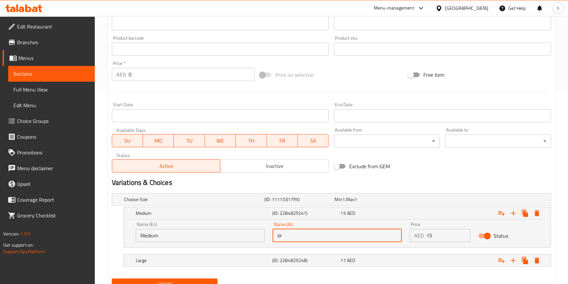
type input "b"
click at [293, 238] on input "text" at bounding box center [337, 235] width 129 height 13
type input "وسط"
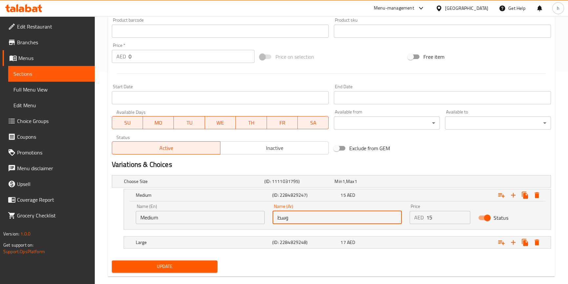
scroll to position [221, 0]
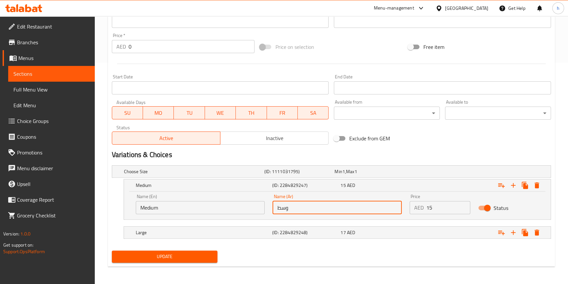
click at [217, 256] on button "Update" at bounding box center [165, 257] width 106 height 12
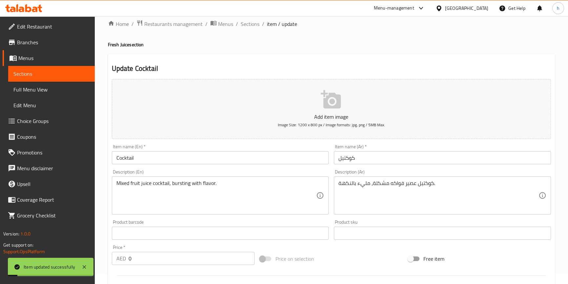
scroll to position [0, 0]
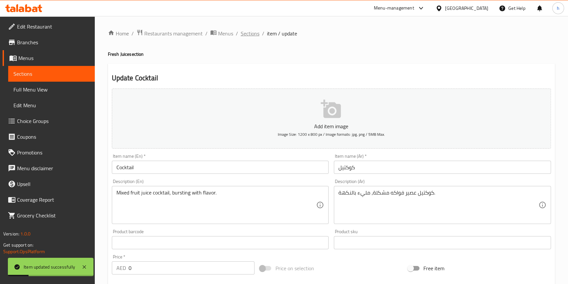
click at [246, 33] on span "Sections" at bounding box center [250, 34] width 19 height 8
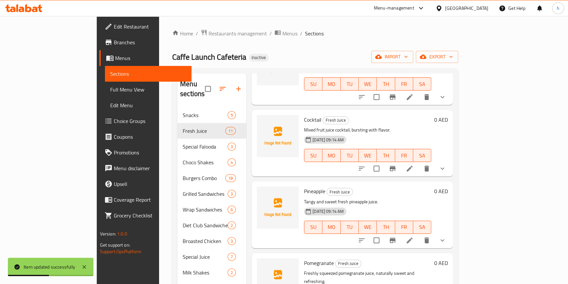
scroll to position [149, 0]
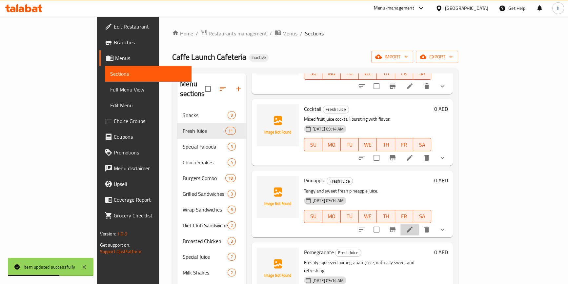
click at [419, 224] on li at bounding box center [410, 230] width 18 height 12
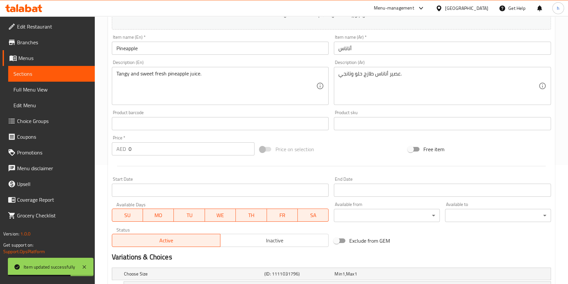
scroll to position [194, 0]
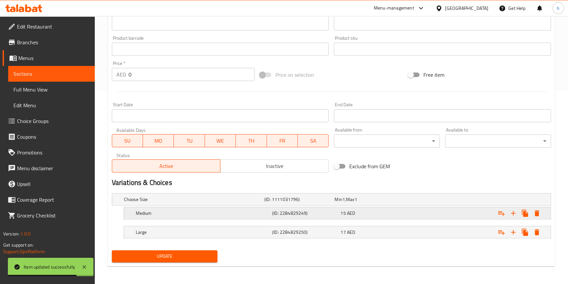
click at [260, 212] on h5 "Medium" at bounding box center [203, 213] width 134 height 7
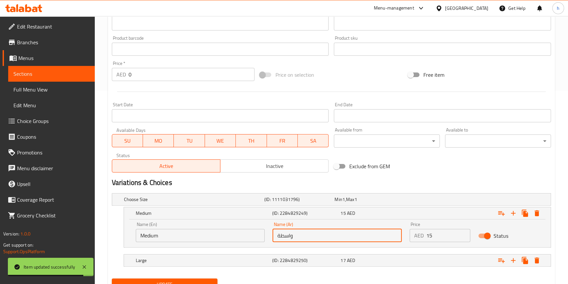
click at [314, 231] on input "واسطة" at bounding box center [337, 235] width 129 height 13
drag, startPoint x: 314, startPoint y: 231, endPoint x: 309, endPoint y: 232, distance: 4.8
click at [309, 232] on input "واسطة" at bounding box center [337, 235] width 129 height 13
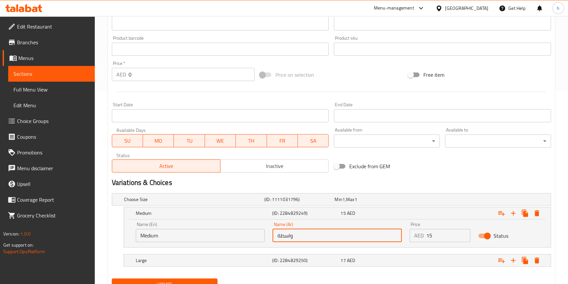
click at [310, 232] on input "واسطة" at bounding box center [337, 235] width 129 height 13
paste input "breaded"
type input "breaded"
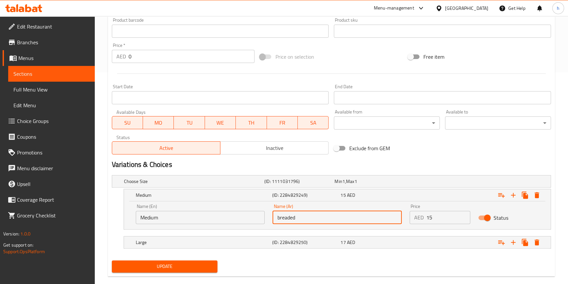
scroll to position [221, 0]
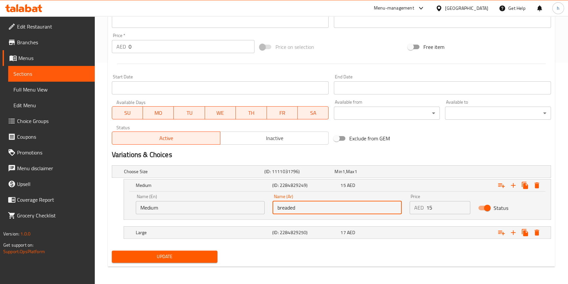
click at [314, 210] on input "breaded" at bounding box center [337, 207] width 129 height 13
click at [314, 210] on input "text" at bounding box center [337, 207] width 129 height 13
type input "وسط"
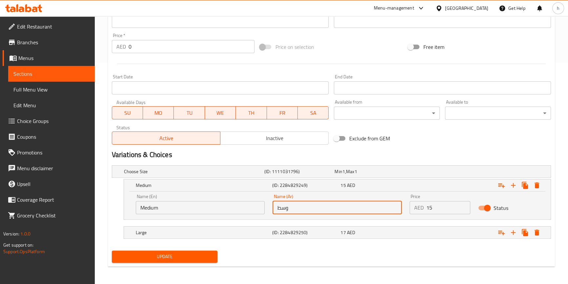
click at [309, 209] on input "وسط" at bounding box center [337, 207] width 129 height 13
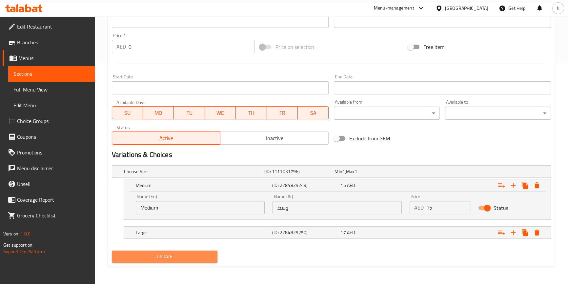
click at [198, 253] on span "Update" at bounding box center [164, 257] width 95 height 8
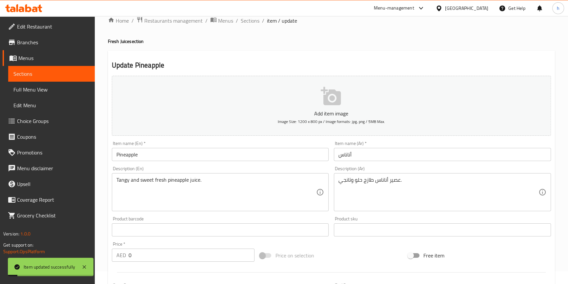
scroll to position [0, 0]
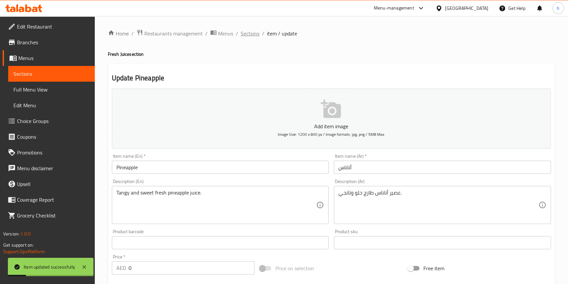
click at [257, 37] on span "Sections" at bounding box center [250, 34] width 19 height 8
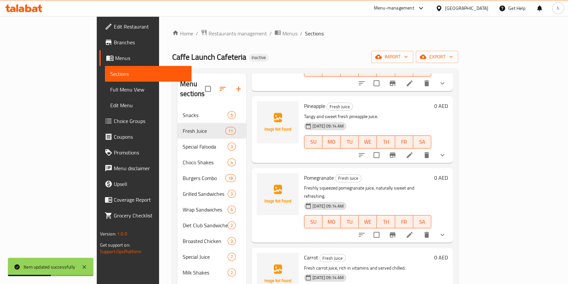
scroll to position [239, 0]
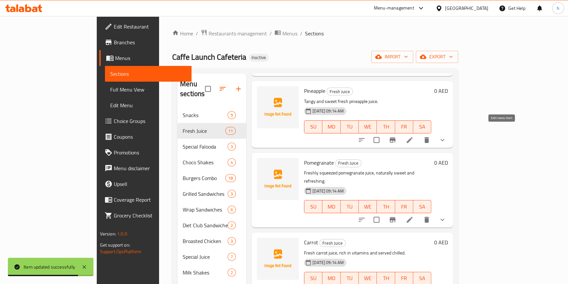
click at [413, 137] on icon at bounding box center [410, 140] width 6 height 6
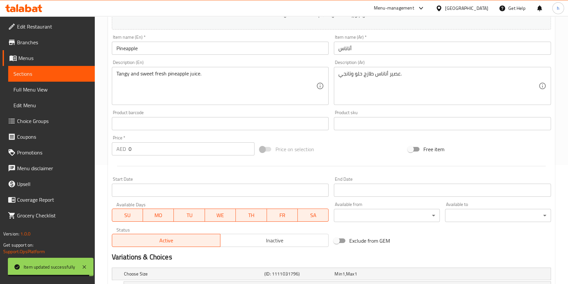
scroll to position [194, 0]
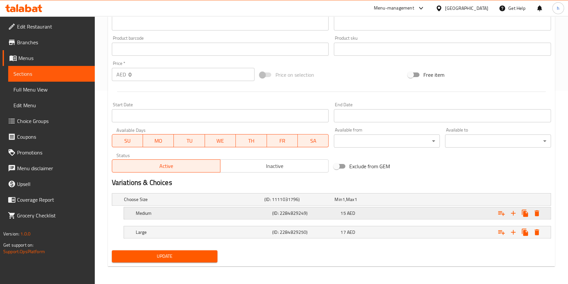
click at [231, 214] on h5 "Medium" at bounding box center [203, 213] width 134 height 7
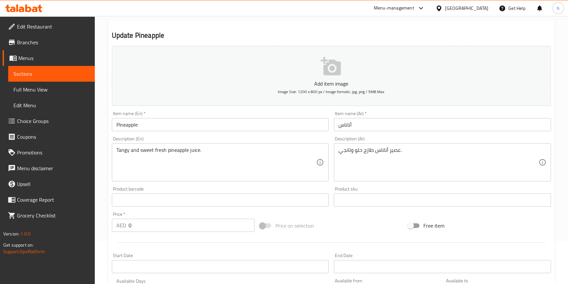
scroll to position [0, 0]
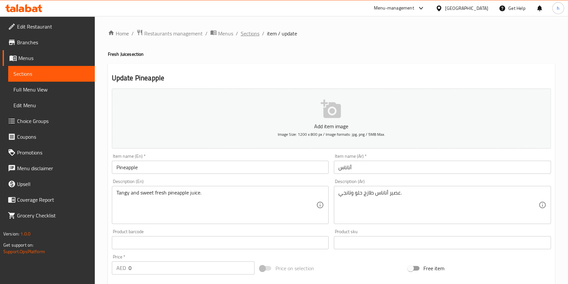
click at [254, 32] on span "Sections" at bounding box center [250, 34] width 19 height 8
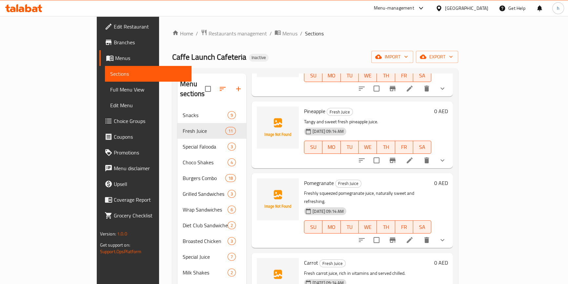
scroll to position [239, 0]
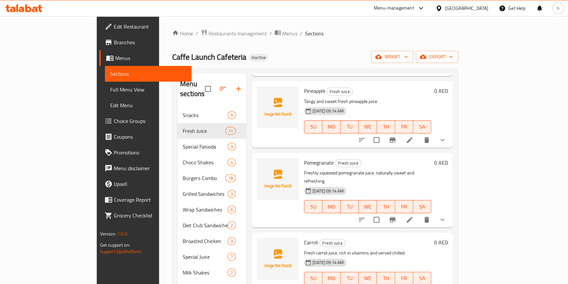
click at [419, 214] on li at bounding box center [410, 220] width 18 height 12
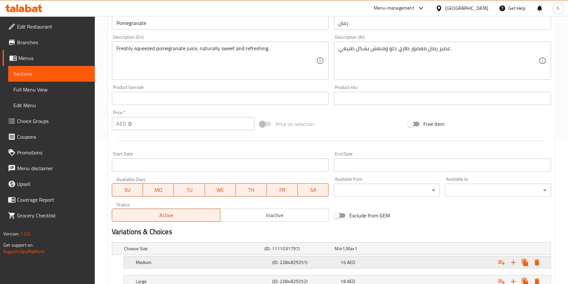
scroll to position [194, 0]
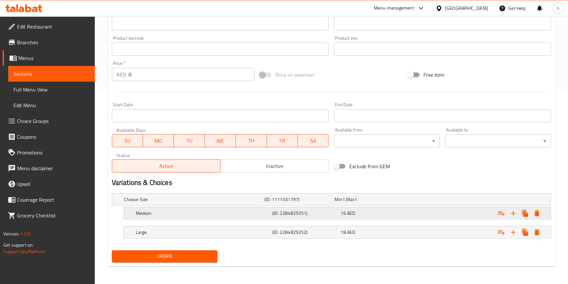
click at [253, 209] on div "Medium" at bounding box center [203, 213] width 136 height 9
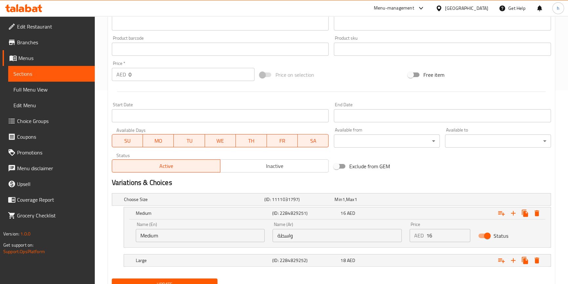
click at [326, 224] on div "Name (Ar) واسطة Name (Ar)" at bounding box center [337, 232] width 129 height 20
click at [323, 232] on input "واسطة" at bounding box center [337, 235] width 129 height 13
paste input "ط"
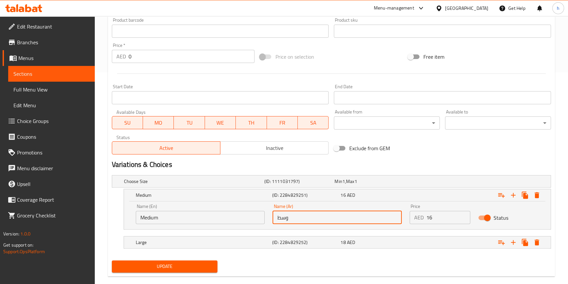
scroll to position [221, 0]
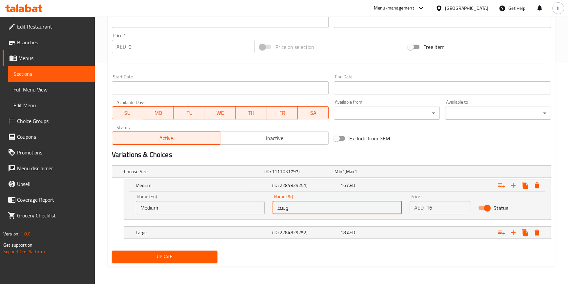
type input "وسط"
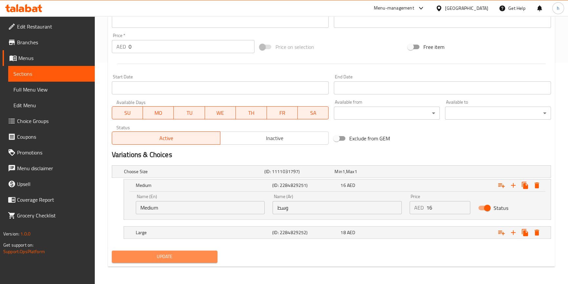
click at [203, 255] on span "Update" at bounding box center [164, 257] width 95 height 8
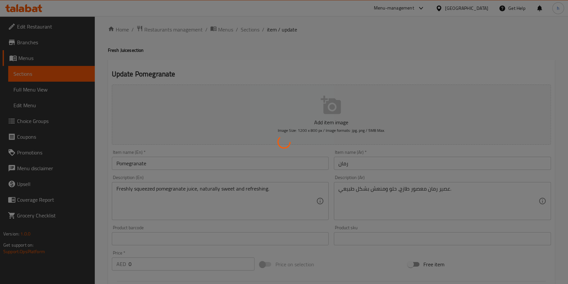
scroll to position [0, 0]
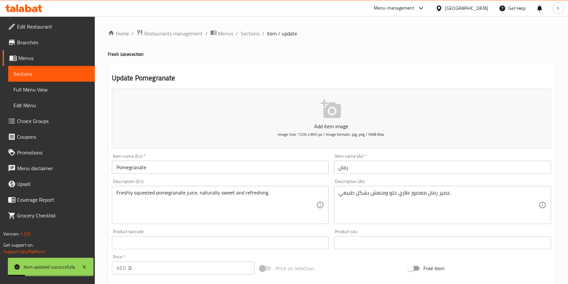
click at [256, 38] on div "Home / Restaurants management / Menus / Sections / item / update Fresh Juice se…" at bounding box center [331, 261] width 447 height 464
click at [256, 34] on span "Sections" at bounding box center [250, 34] width 19 height 8
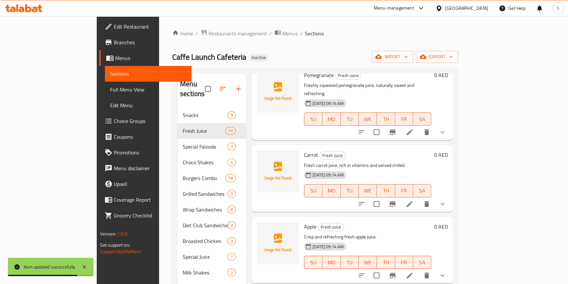
scroll to position [328, 0]
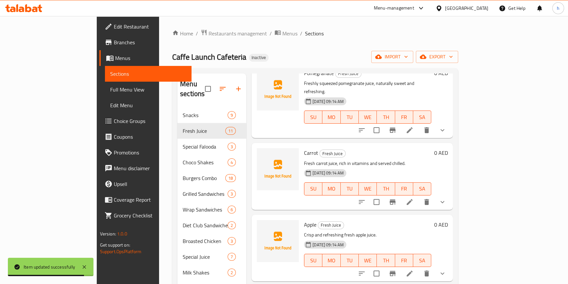
click at [429, 184] on span "SA" at bounding box center [422, 189] width 13 height 10
click at [413, 199] on icon at bounding box center [410, 202] width 6 height 6
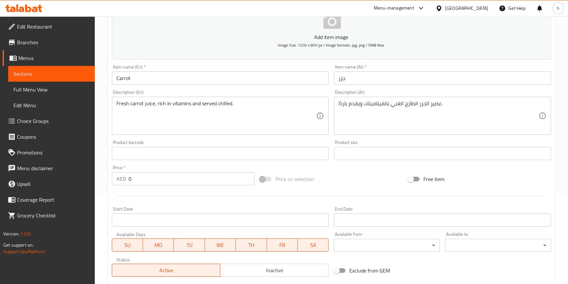
scroll to position [194, 0]
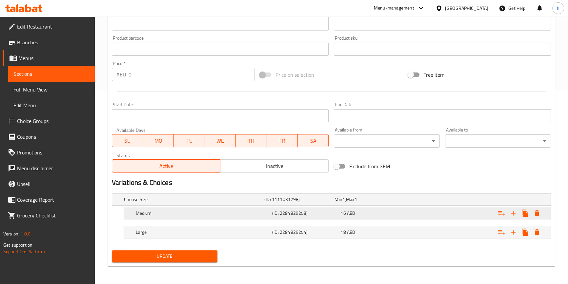
click at [302, 210] on h5 "(ID: 2284829253)" at bounding box center [305, 213] width 66 height 7
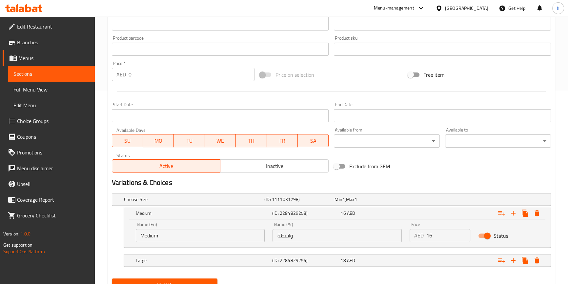
click at [309, 233] on input "واسطة" at bounding box center [337, 235] width 129 height 13
paste input "ط"
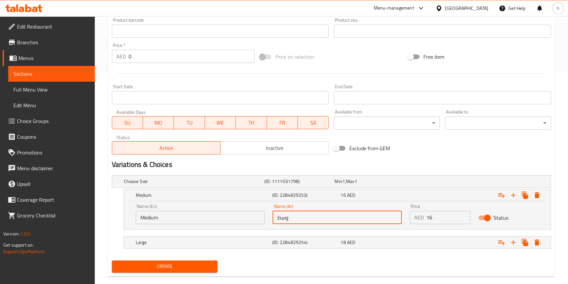
scroll to position [221, 0]
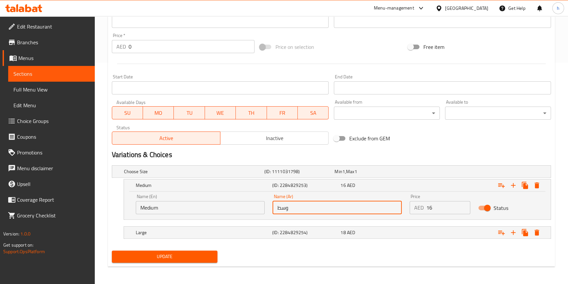
type input "وسط"
click at [220, 256] on div "Update" at bounding box center [331, 256] width 445 height 17
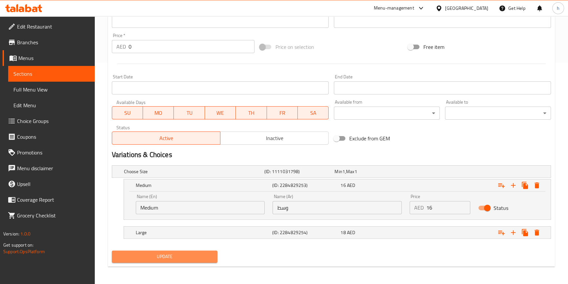
click at [217, 257] on button "Update" at bounding box center [165, 257] width 106 height 12
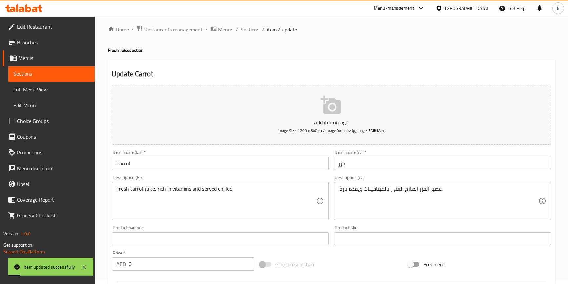
scroll to position [0, 0]
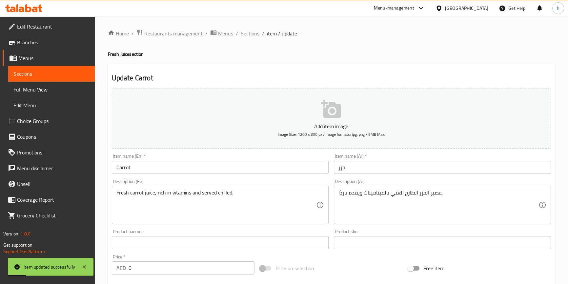
click at [254, 35] on span "Sections" at bounding box center [250, 34] width 19 height 8
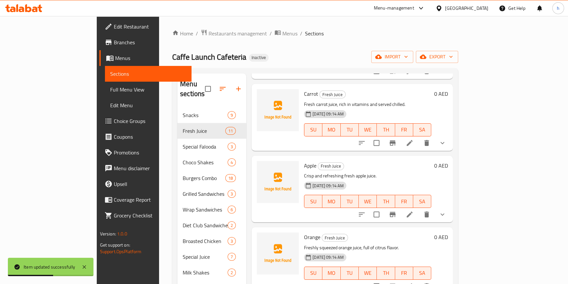
scroll to position [387, 0]
click at [419, 208] on li at bounding box center [410, 214] width 18 height 12
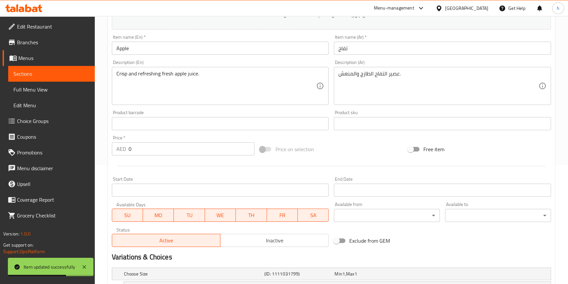
scroll to position [194, 0]
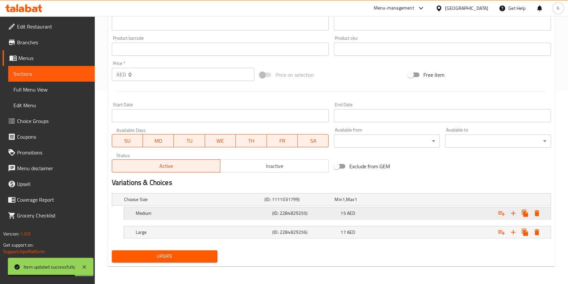
click at [262, 217] on div "Medium" at bounding box center [203, 213] width 136 height 9
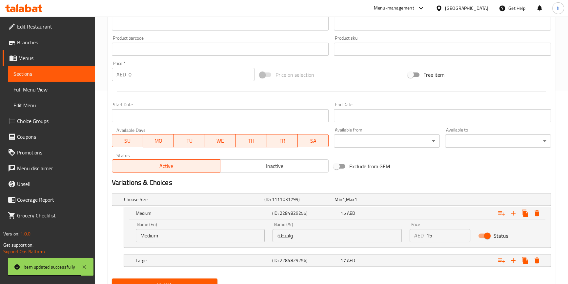
click at [325, 243] on div "Name (Ar) واسطة Name (Ar)" at bounding box center [337, 232] width 137 height 28
click at [325, 236] on input "واسطة" at bounding box center [337, 235] width 129 height 13
paste input "ط"
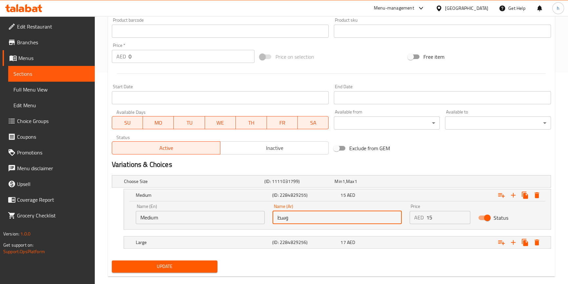
scroll to position [221, 0]
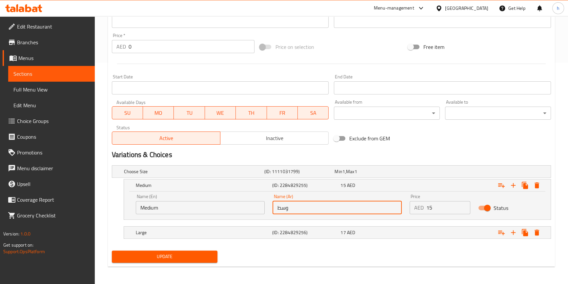
type input "وسط"
click at [188, 262] on div "Update" at bounding box center [164, 256] width 111 height 17
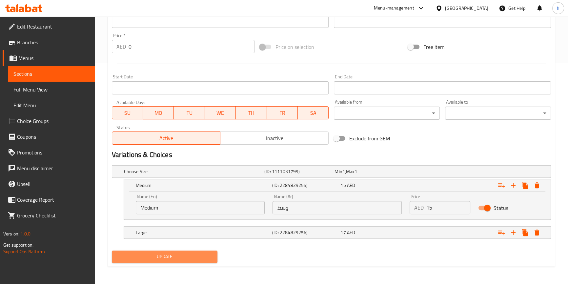
click at [197, 259] on span "Update" at bounding box center [164, 257] width 95 height 8
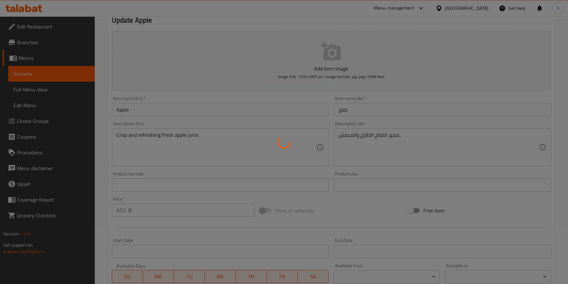
scroll to position [0, 0]
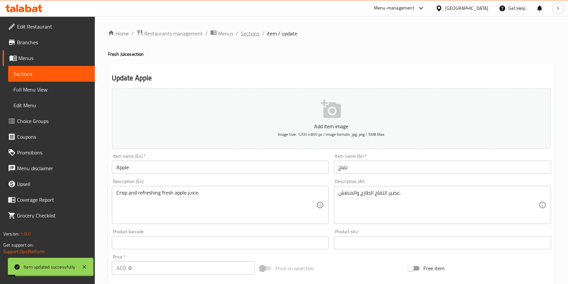
click at [257, 37] on span "Sections" at bounding box center [250, 34] width 19 height 8
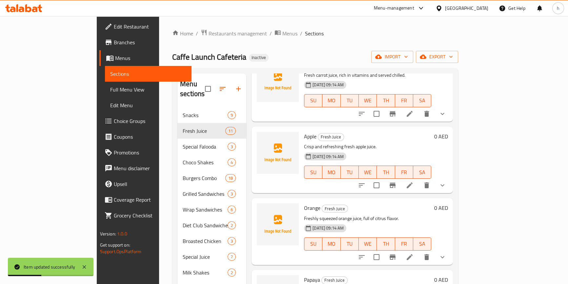
scroll to position [417, 0]
click at [414, 252] on icon at bounding box center [410, 256] width 8 height 8
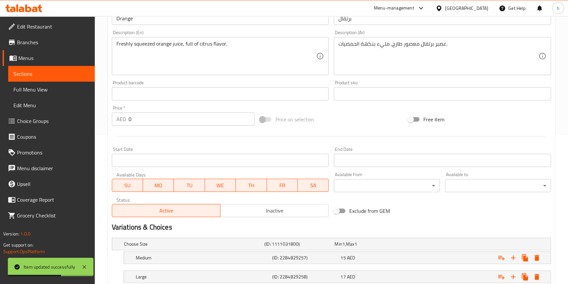
scroll to position [194, 0]
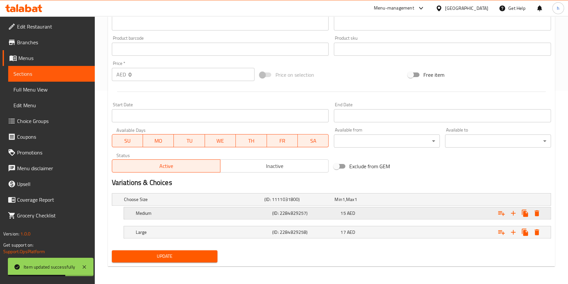
click at [248, 216] on h5 "Medium" at bounding box center [203, 213] width 134 height 7
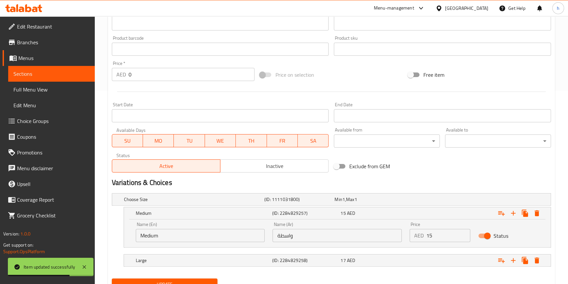
click at [344, 236] on input "واسطة" at bounding box center [337, 235] width 129 height 13
paste input "ط"
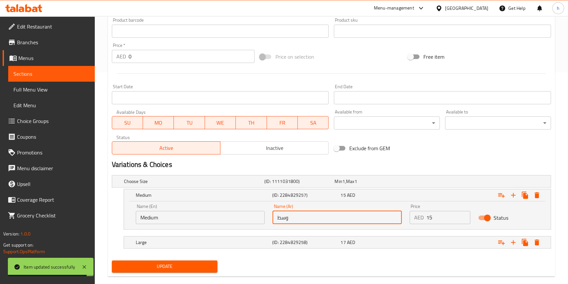
scroll to position [221, 0]
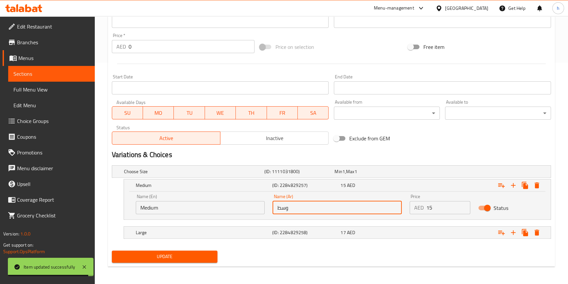
type input "وسط"
click at [214, 253] on button "Update" at bounding box center [165, 257] width 106 height 12
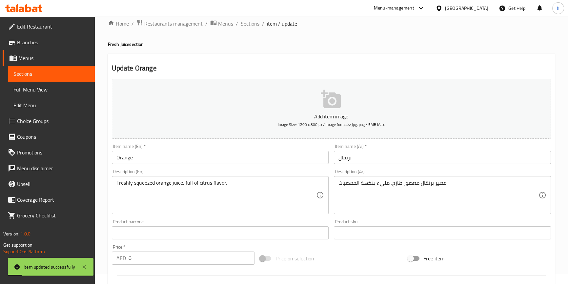
scroll to position [0, 0]
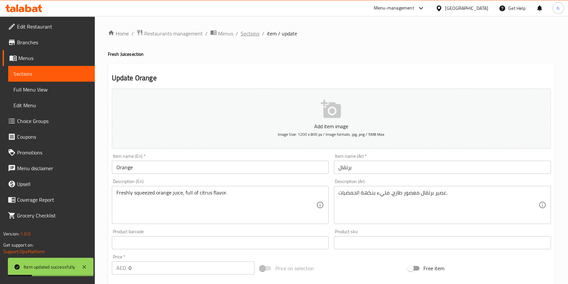
click at [257, 32] on span "Sections" at bounding box center [250, 34] width 19 height 8
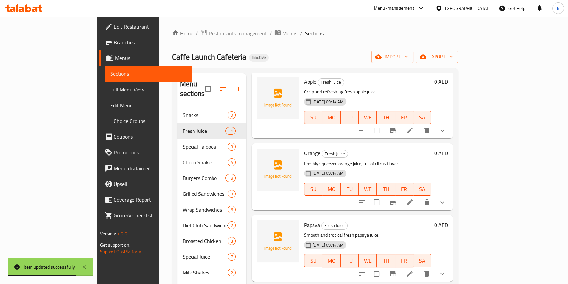
scroll to position [507, 0]
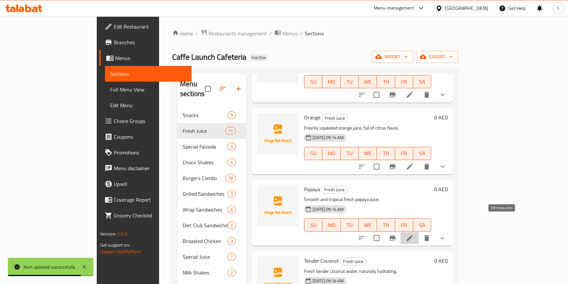
click at [414, 234] on icon at bounding box center [410, 238] width 8 height 8
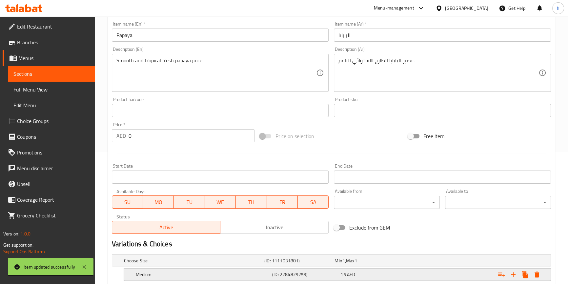
scroll to position [179, 0]
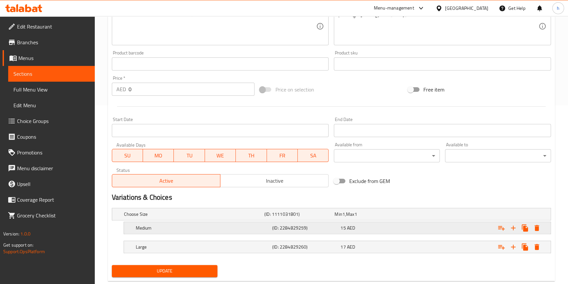
click at [281, 221] on div "Medium (ID: 2284829259) 15 AED" at bounding box center [340, 228] width 410 height 14
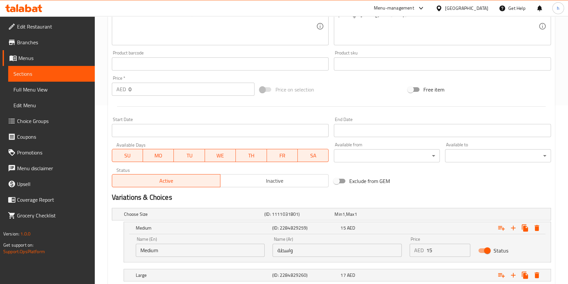
click at [288, 250] on input "واسطة" at bounding box center [337, 250] width 129 height 13
paste input "ط"
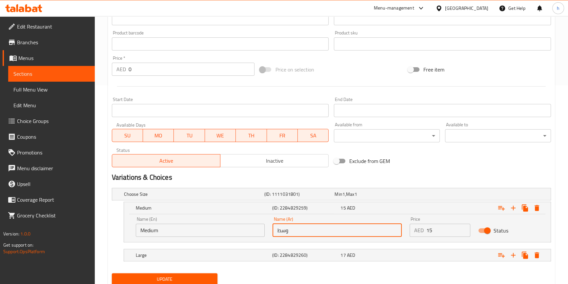
scroll to position [221, 0]
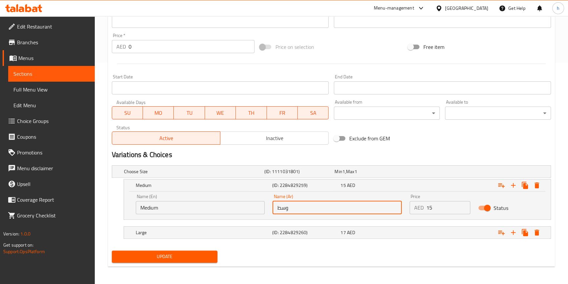
type input "وسط"
click at [200, 253] on span "Update" at bounding box center [164, 257] width 95 height 8
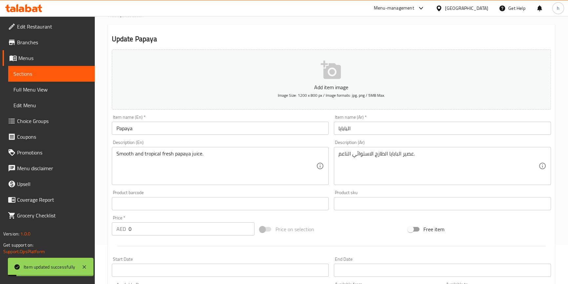
scroll to position [0, 0]
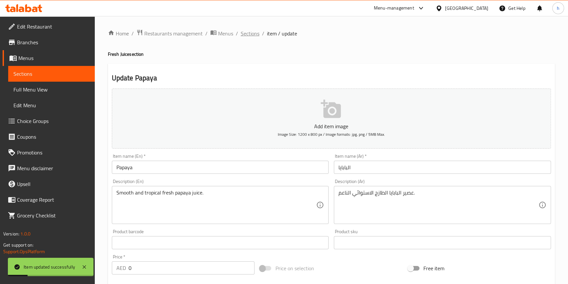
click at [257, 33] on span "Sections" at bounding box center [250, 34] width 19 height 8
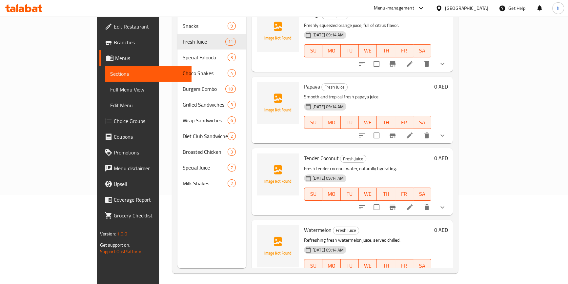
scroll to position [92, 0]
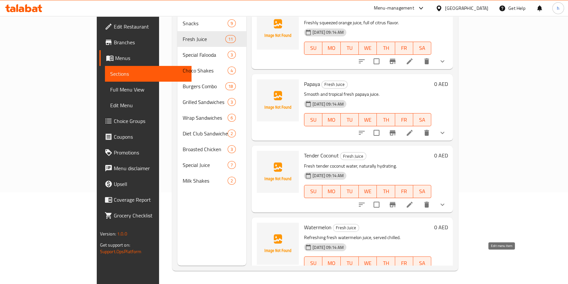
click at [414, 272] on icon at bounding box center [410, 276] width 8 height 8
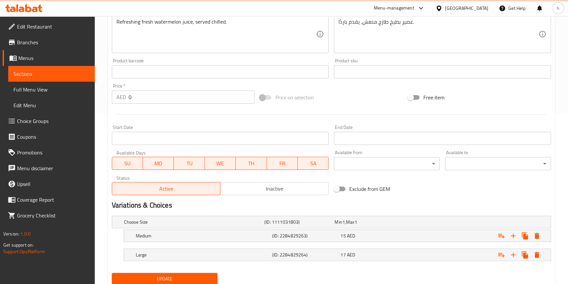
scroll to position [194, 0]
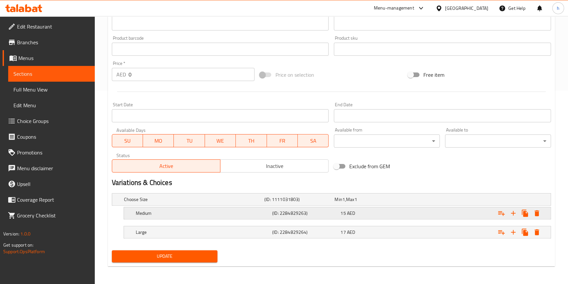
click at [309, 218] on div "Medium (ID: 2284829263) 15 AED" at bounding box center [340, 213] width 410 height 14
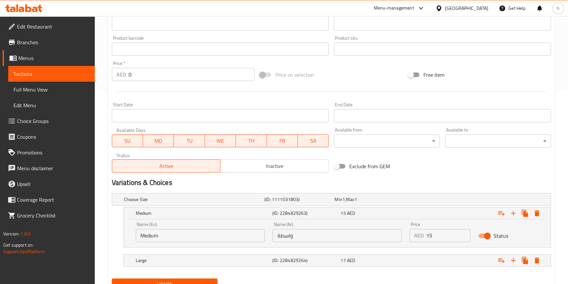
click at [310, 239] on input "واسطة" at bounding box center [337, 235] width 129 height 13
click at [310, 239] on input "ر" at bounding box center [337, 235] width 129 height 13
paste input "وسط"
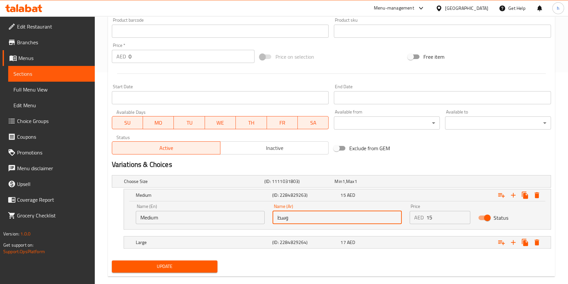
scroll to position [221, 0]
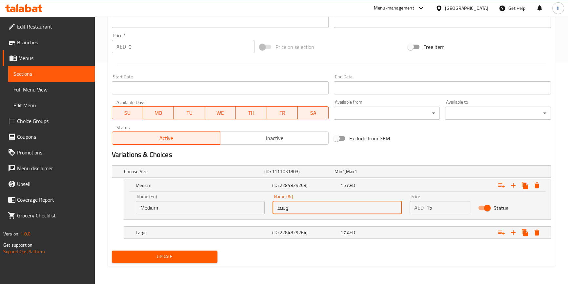
type input "وسط"
click at [212, 248] on div "Update" at bounding box center [164, 256] width 111 height 17
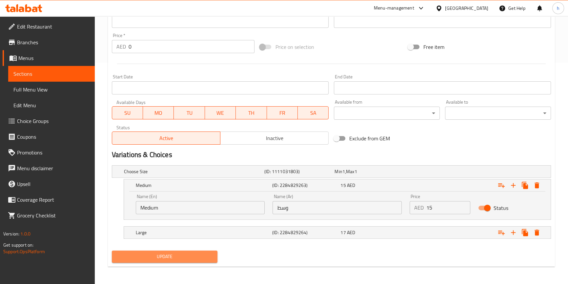
click at [212, 254] on span "Update" at bounding box center [164, 257] width 95 height 8
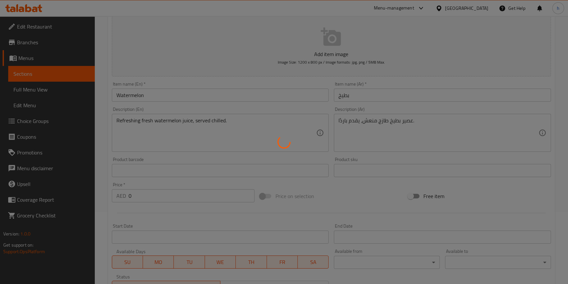
scroll to position [0, 0]
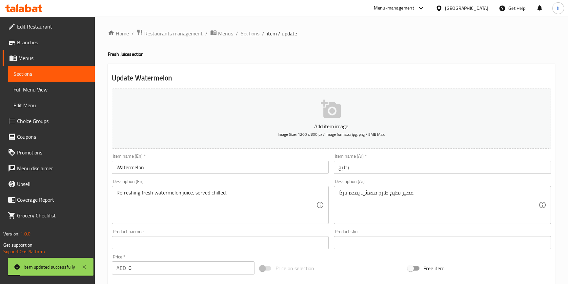
click at [255, 33] on span "Sections" at bounding box center [250, 34] width 19 height 8
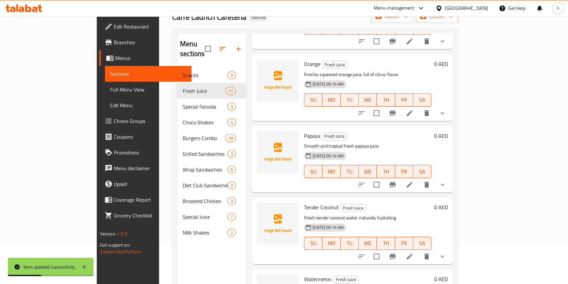
scroll to position [92, 0]
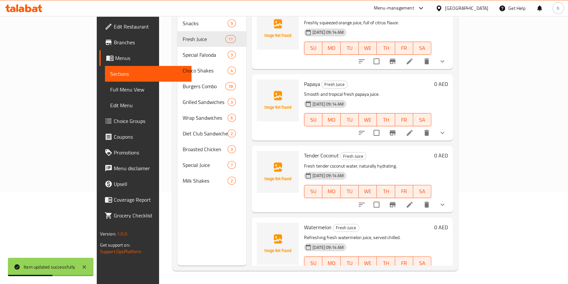
click at [414, 201] on icon at bounding box center [410, 205] width 8 height 8
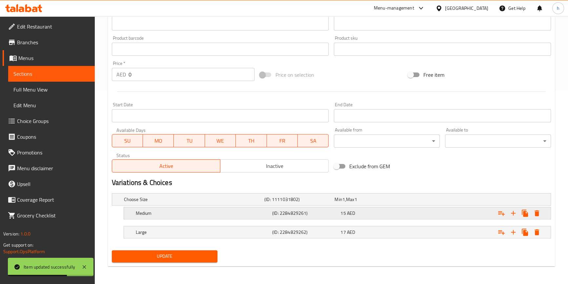
click at [259, 215] on h5 "Medium" at bounding box center [203, 213] width 134 height 7
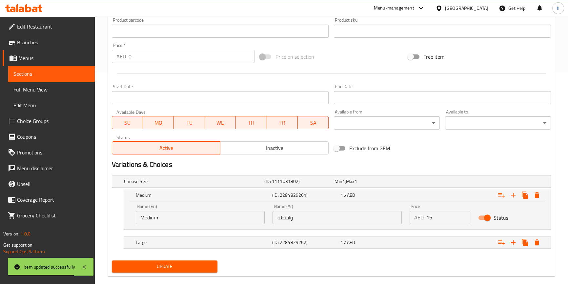
scroll to position [221, 0]
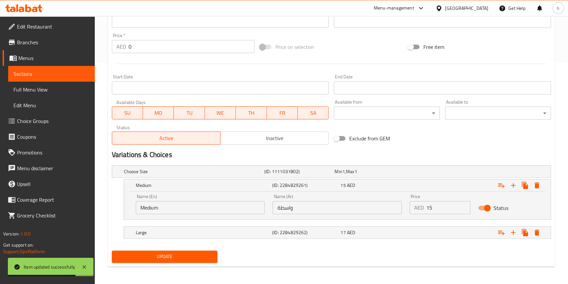
click at [302, 209] on input "واسطة" at bounding box center [337, 207] width 129 height 13
paste input "ط"
type input "وسط"
click at [208, 253] on span "Update" at bounding box center [164, 257] width 95 height 8
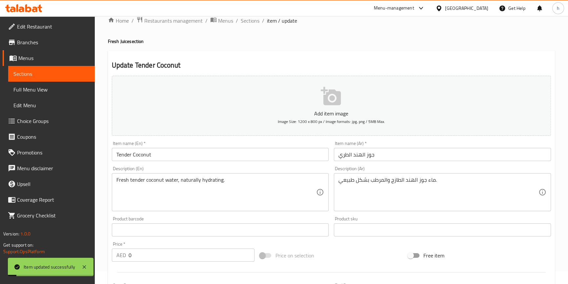
scroll to position [0, 0]
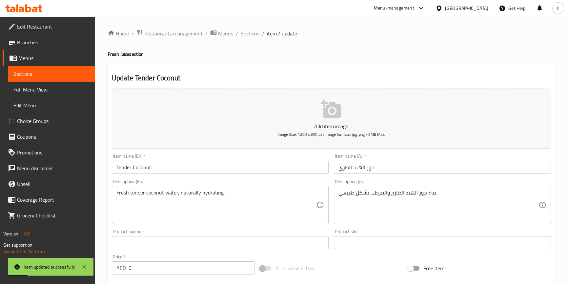
click at [258, 33] on span "Sections" at bounding box center [250, 34] width 19 height 8
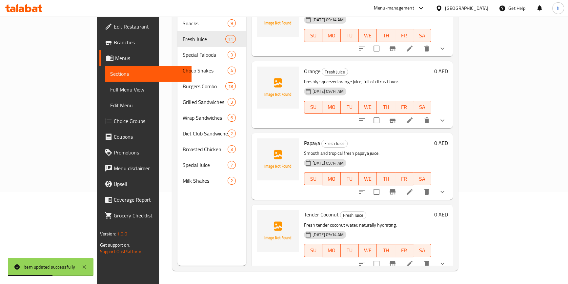
scroll to position [461, 0]
click at [414, 189] on icon at bounding box center [410, 193] width 8 height 8
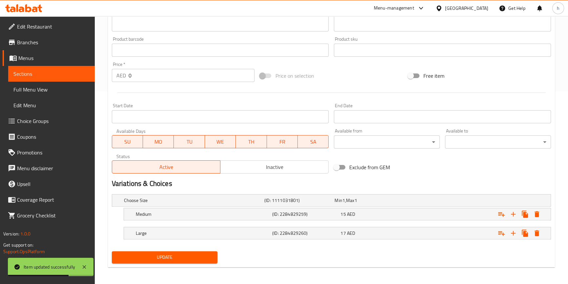
scroll to position [194, 0]
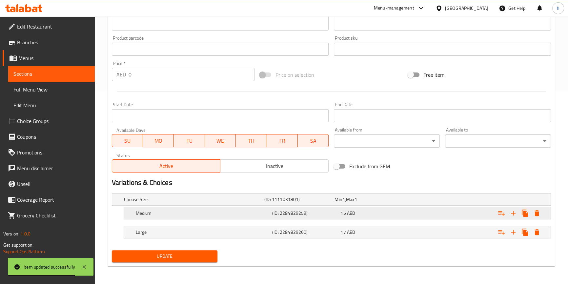
click at [224, 219] on div "Medium (ID: 2284829259) 15 AED" at bounding box center [340, 213] width 410 height 14
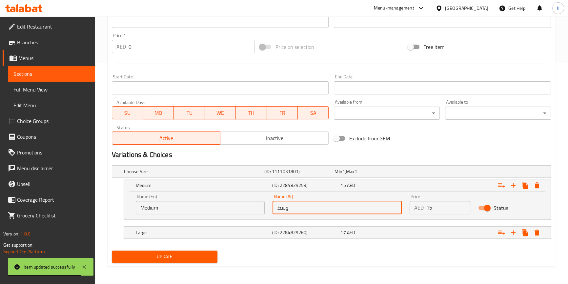
click at [309, 210] on input "وسط" at bounding box center [337, 207] width 129 height 13
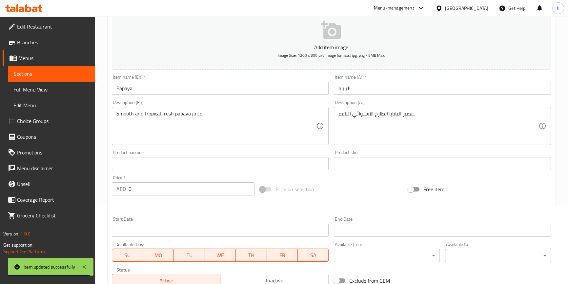
scroll to position [0, 0]
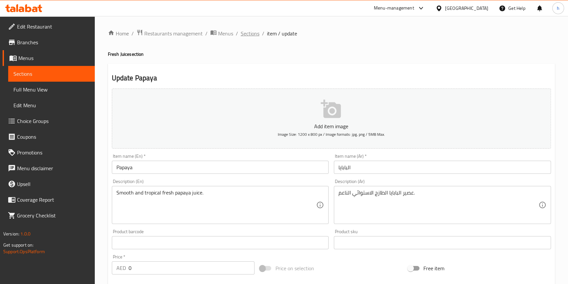
click at [253, 32] on span "Sections" at bounding box center [250, 34] width 19 height 8
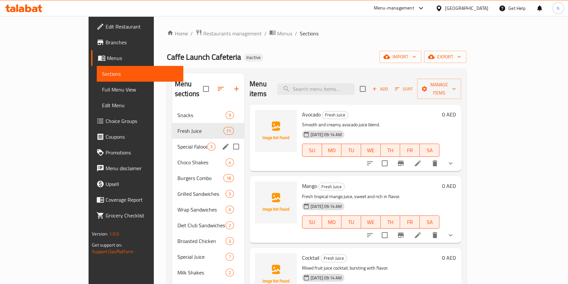
click at [173, 141] on div "Special Falooda 3" at bounding box center [208, 147] width 72 height 16
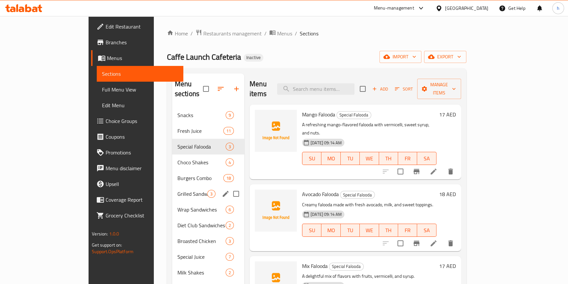
scroll to position [30, 0]
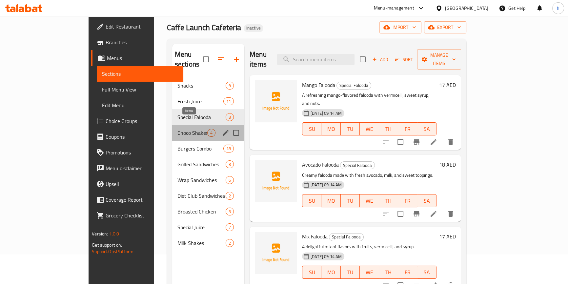
click at [207, 129] on div "4" at bounding box center [211, 133] width 8 height 8
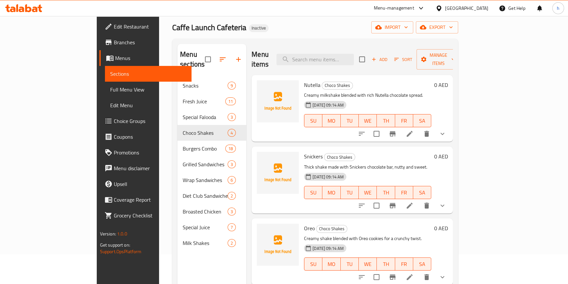
click at [419, 128] on li at bounding box center [410, 134] width 18 height 12
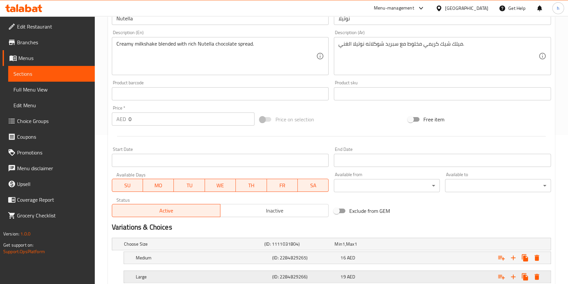
scroll to position [194, 0]
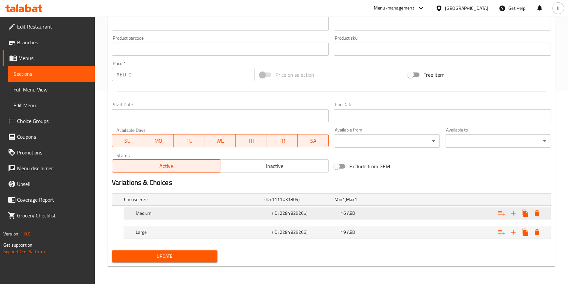
click at [273, 218] on div "Medium (ID: 2284829265) 16 AED" at bounding box center [340, 213] width 410 height 14
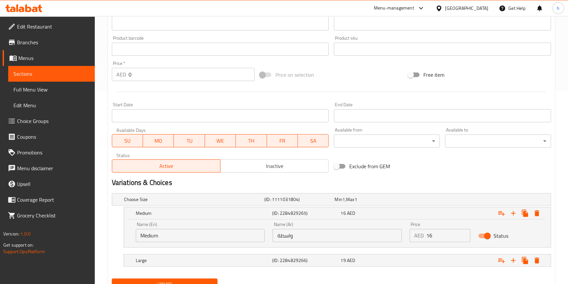
click at [301, 237] on input "واسطة" at bounding box center [337, 235] width 129 height 13
paste input "French Fries Chicken Nuggets Chicken Fillet Wedges Butterfly Prawns Mozzarella …"
type input "French Fries Chicken Nuggets Chicken Fillet Wedges Butterfly Prawns Mozzarella …"
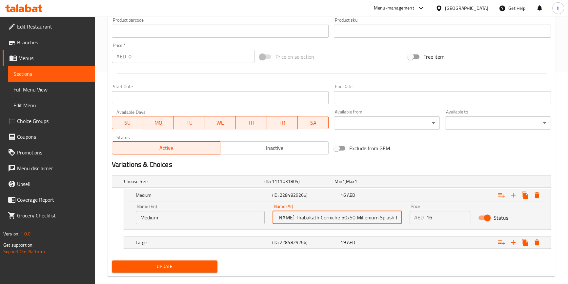
scroll to position [221, 0]
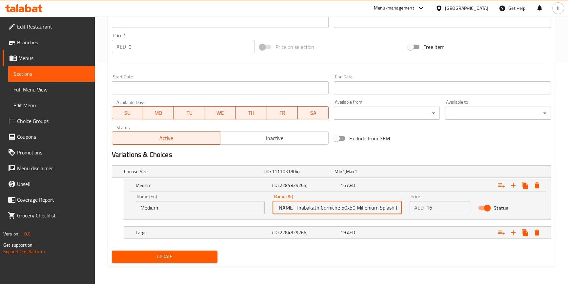
click at [295, 205] on input "French Fries Chicken Nuggets Chicken Fillet Wedges Butterfly Prawns Mozzarella …" at bounding box center [337, 207] width 129 height 13
type input ","
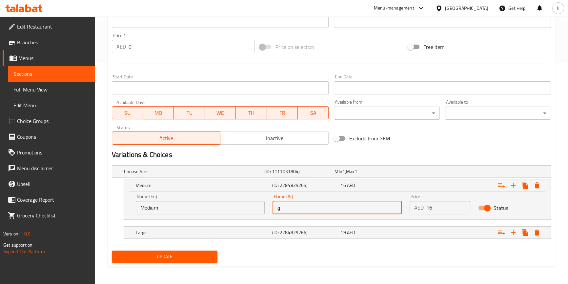
type input "وسط"
click at [293, 210] on input "وسط" at bounding box center [337, 207] width 129 height 13
click at [210, 255] on span "Update" at bounding box center [164, 257] width 95 height 8
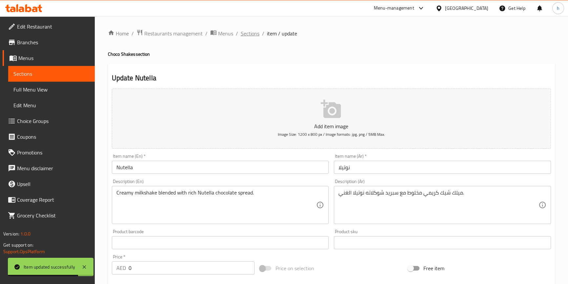
click at [258, 30] on span "Sections" at bounding box center [250, 34] width 19 height 8
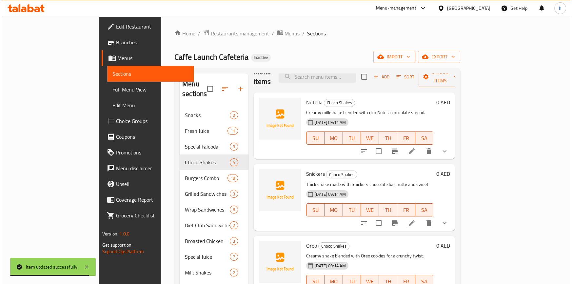
scroll to position [19, 0]
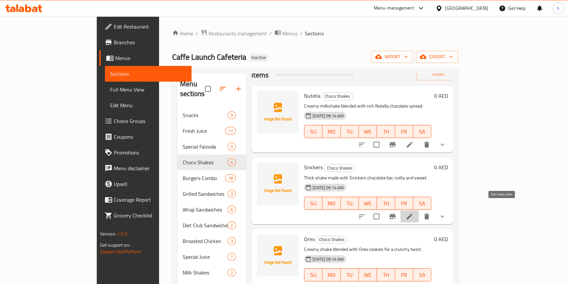
click at [413, 214] on icon at bounding box center [410, 217] width 6 height 6
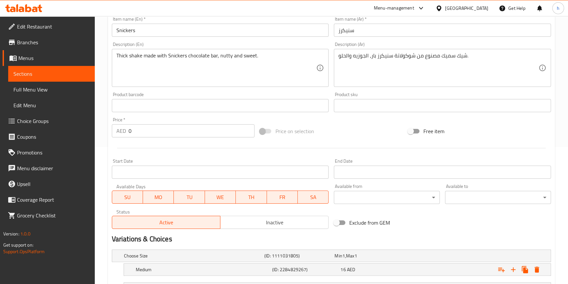
scroll to position [194, 0]
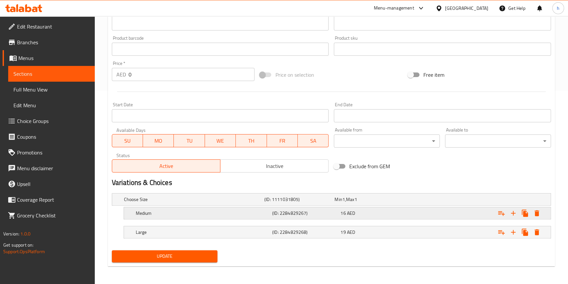
click at [262, 214] on h5 "Medium" at bounding box center [203, 213] width 134 height 7
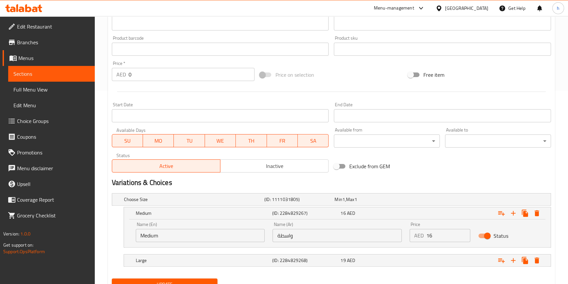
scroll to position [221, 0]
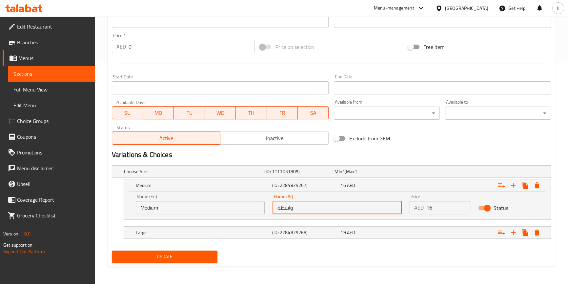
click at [288, 209] on input "واسطة" at bounding box center [337, 207] width 129 height 13
paste input "ط"
type input "وسط"
click at [194, 266] on div "Home / Restaurants management / Menus / Sections / item / update Choco Shakes s…" at bounding box center [331, 40] width 447 height 464
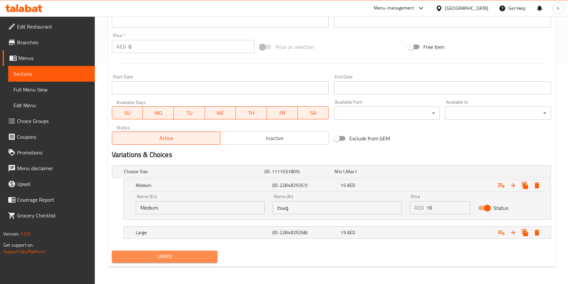
click at [200, 256] on span "Update" at bounding box center [164, 257] width 95 height 8
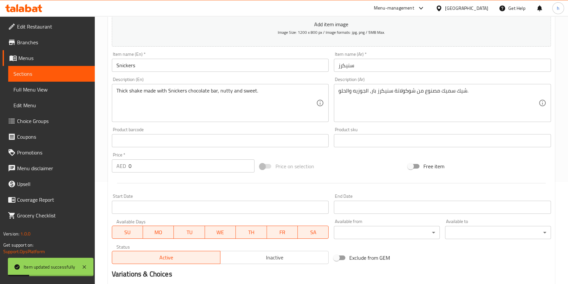
scroll to position [0, 0]
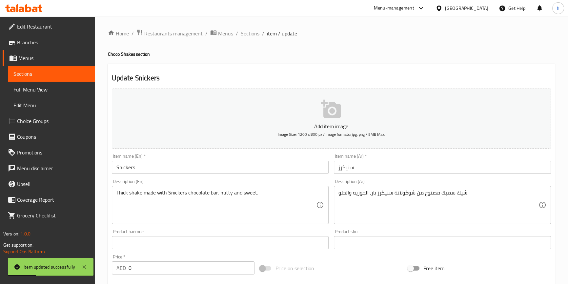
click at [250, 33] on span "Sections" at bounding box center [250, 34] width 19 height 8
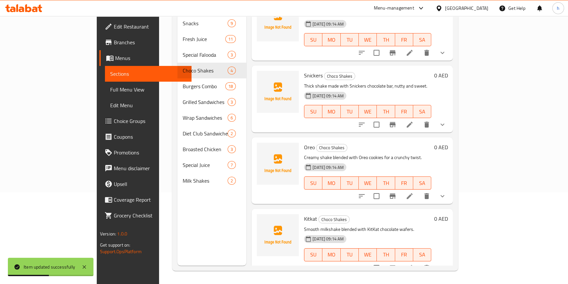
scroll to position [92, 0]
click at [419, 190] on li at bounding box center [410, 196] width 18 height 12
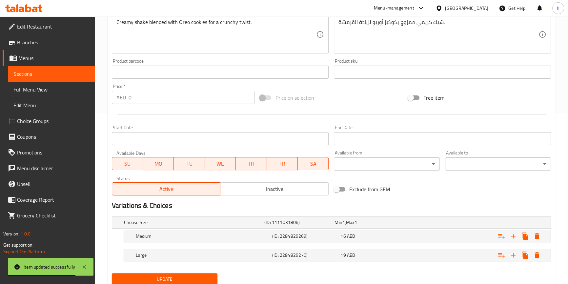
scroll to position [194, 0]
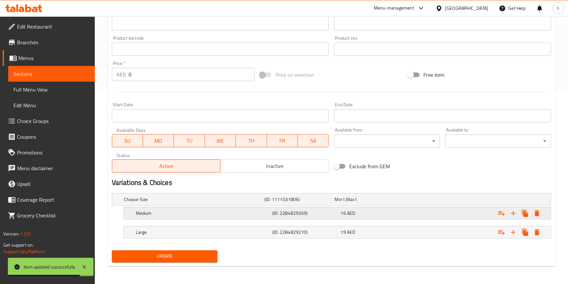
click at [215, 206] on div "Medium (ID: 2284829269) 16 AED" at bounding box center [340, 213] width 410 height 14
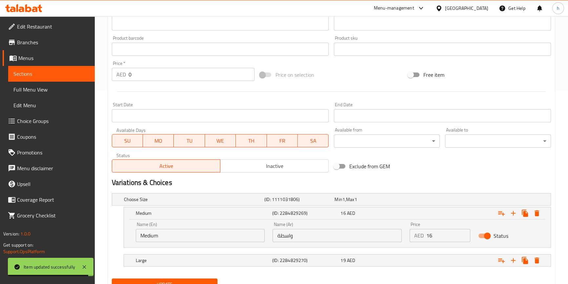
click at [290, 238] on input "واسطة" at bounding box center [337, 235] width 129 height 13
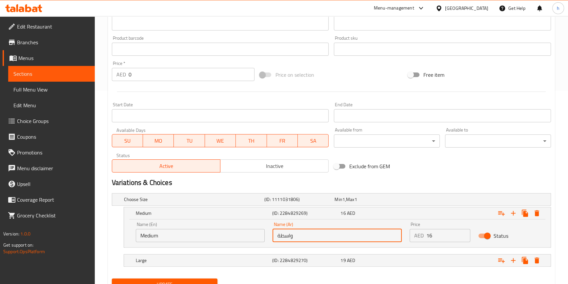
paste input "ط"
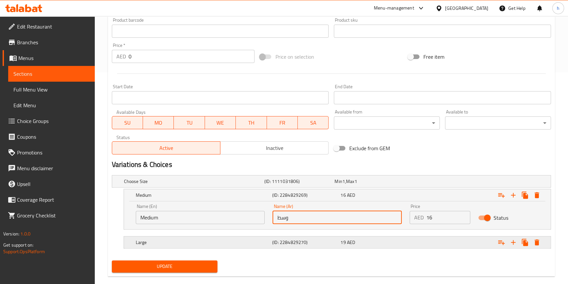
scroll to position [221, 0]
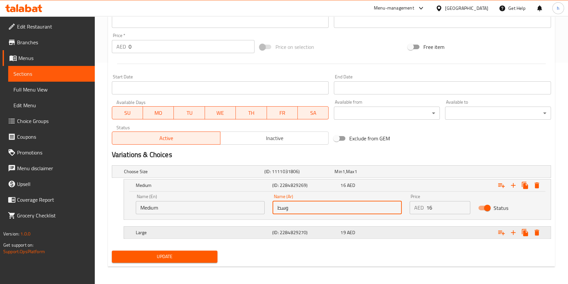
type input "وسط"
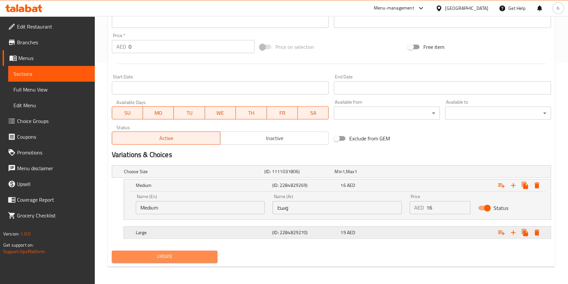
click at [206, 256] on span "Update" at bounding box center [164, 257] width 95 height 8
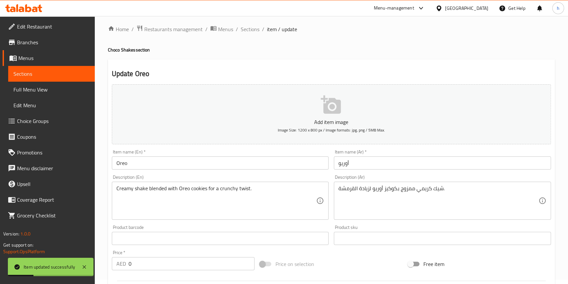
scroll to position [0, 0]
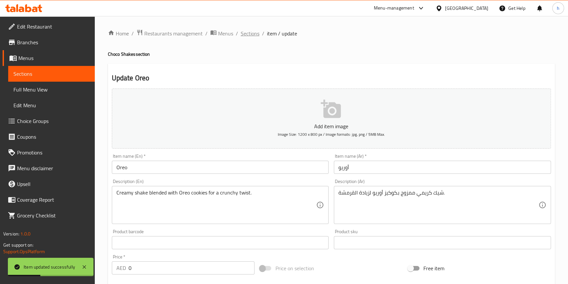
click at [258, 35] on span "Sections" at bounding box center [250, 34] width 19 height 8
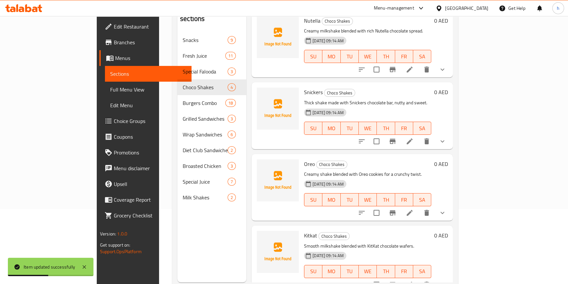
scroll to position [92, 0]
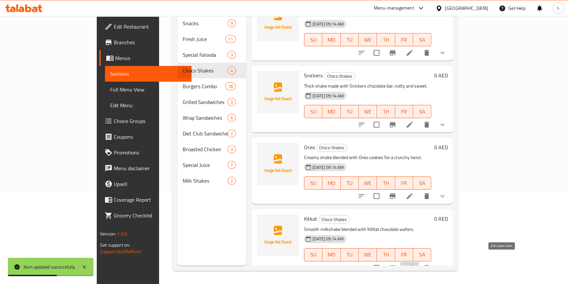
click at [414, 264] on icon at bounding box center [410, 268] width 8 height 8
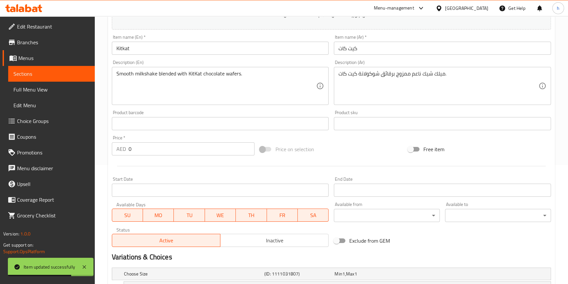
scroll to position [194, 0]
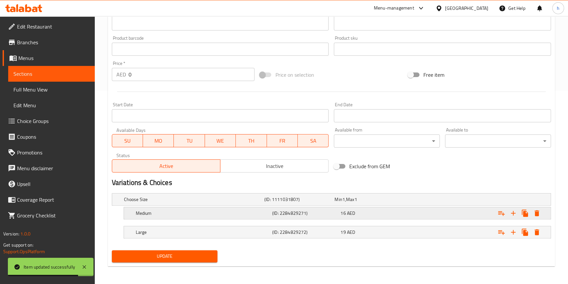
click at [280, 217] on div "(ID: 2284829271)" at bounding box center [305, 213] width 68 height 9
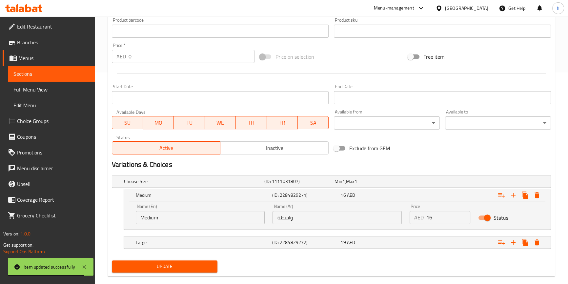
scroll to position [221, 0]
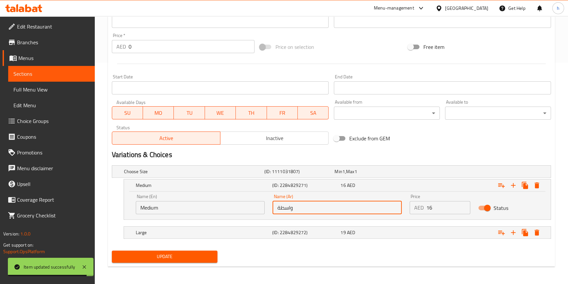
click at [291, 209] on input "واسطة" at bounding box center [337, 207] width 129 height 13
paste input "ط"
type input "وسط"
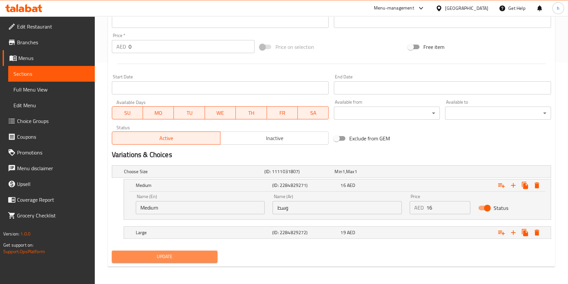
click at [200, 253] on span "Update" at bounding box center [164, 257] width 95 height 8
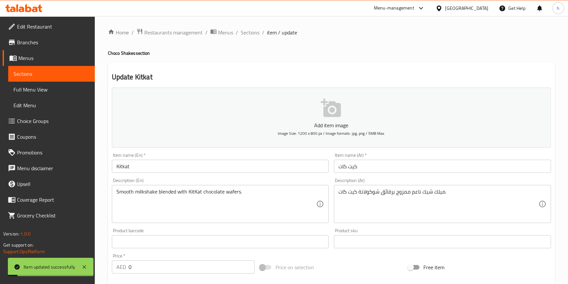
scroll to position [0, 0]
click at [250, 35] on span "Sections" at bounding box center [250, 34] width 19 height 8
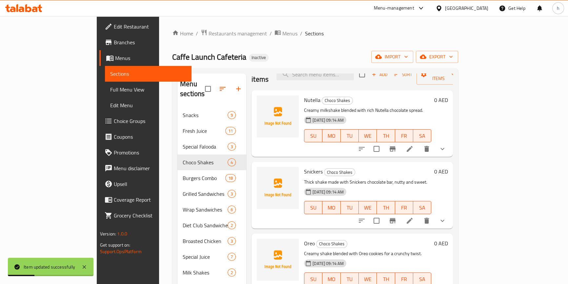
scroll to position [19, 0]
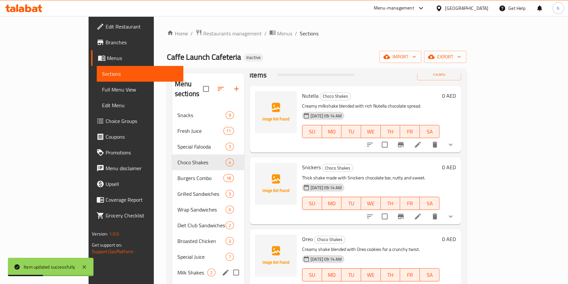
click at [172, 269] on div "Milk Shakes 2" at bounding box center [208, 273] width 72 height 16
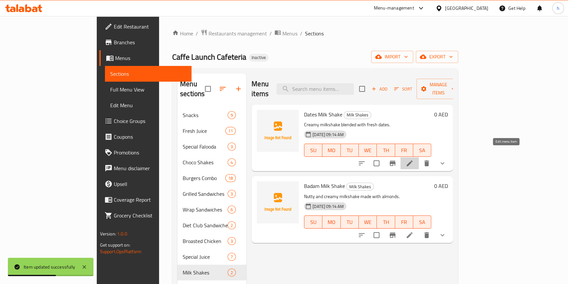
click at [414, 159] on icon at bounding box center [410, 163] width 8 height 8
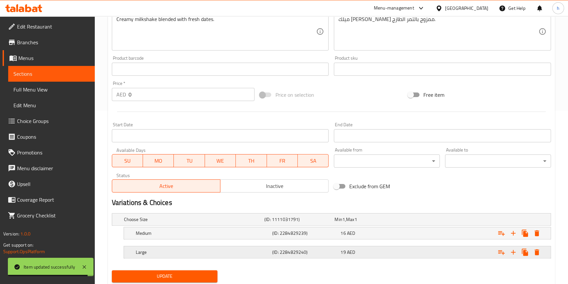
scroll to position [194, 0]
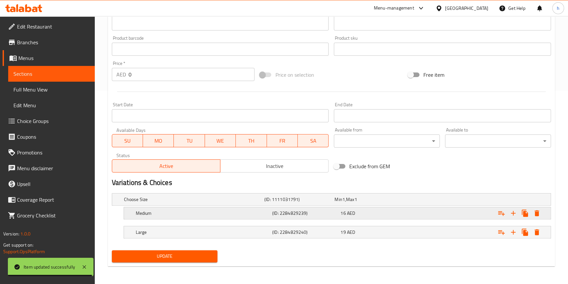
click at [252, 214] on h5 "Medium" at bounding box center [203, 213] width 134 height 7
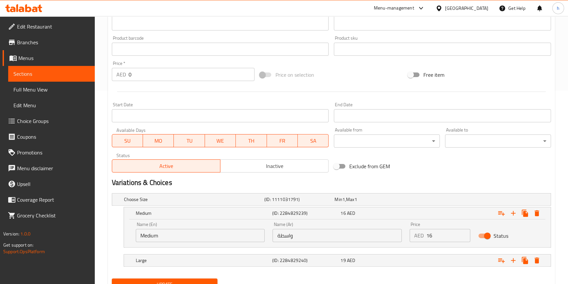
click at [311, 236] on input "واسطة" at bounding box center [337, 235] width 129 height 13
paste input "ط"
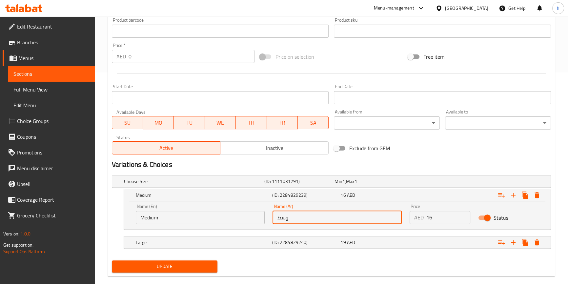
scroll to position [221, 0]
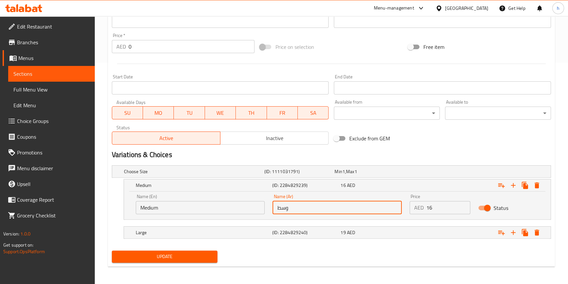
type input "وسط"
click at [216, 258] on button "Update" at bounding box center [165, 257] width 106 height 12
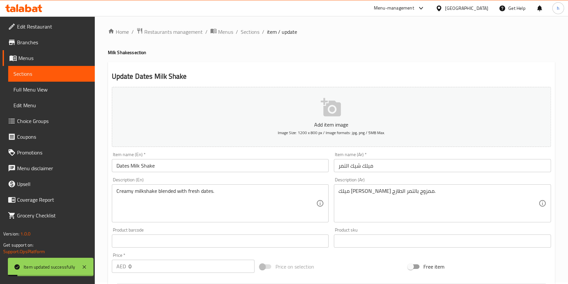
scroll to position [0, 0]
click at [249, 32] on span "Sections" at bounding box center [250, 34] width 19 height 8
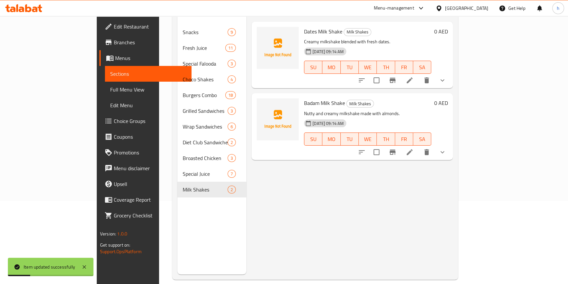
scroll to position [92, 0]
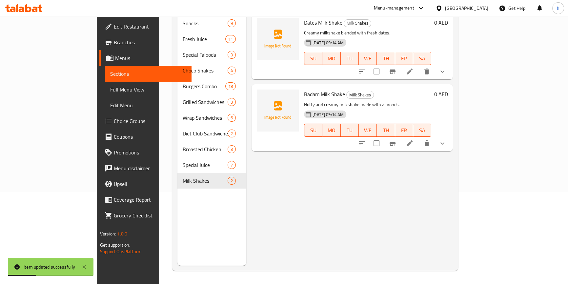
click at [419, 137] on li at bounding box center [410, 143] width 18 height 12
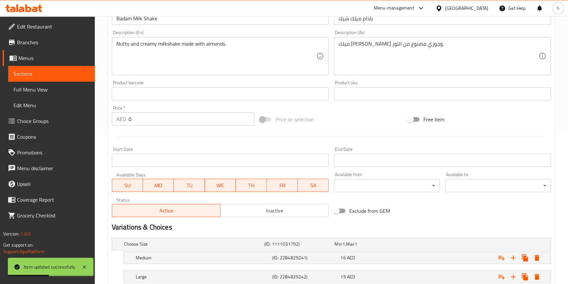
scroll to position [194, 0]
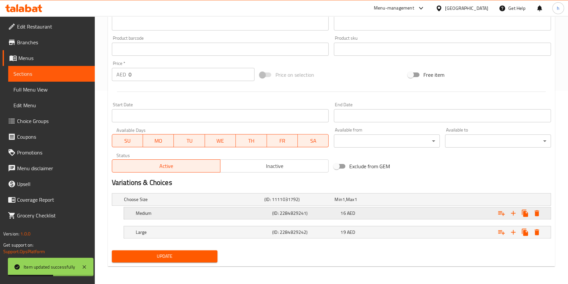
click at [247, 218] on div "Medium (ID: 2284829241) 16 AED" at bounding box center [340, 213] width 410 height 14
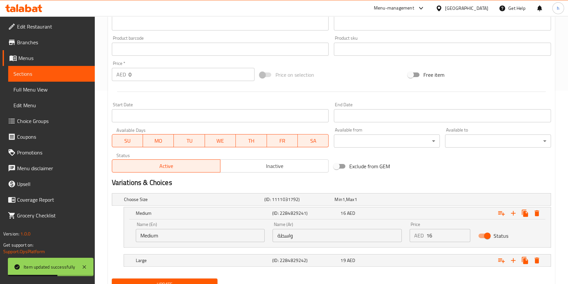
click at [321, 243] on div "Name (Ar) واسطة Name (Ar)" at bounding box center [337, 232] width 137 height 28
click at [319, 234] on input "واسطة" at bounding box center [337, 235] width 129 height 13
paste input "ط"
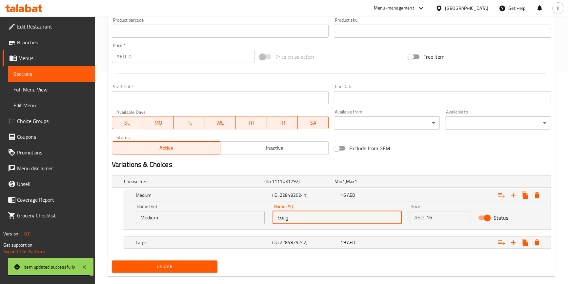
scroll to position [221, 0]
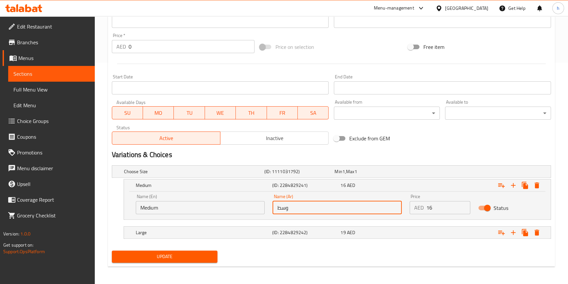
type input "وسط"
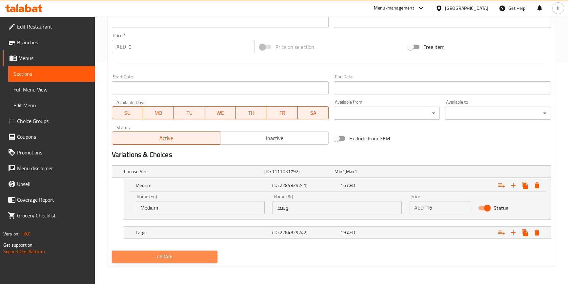
click at [213, 260] on button "Update" at bounding box center [165, 257] width 106 height 12
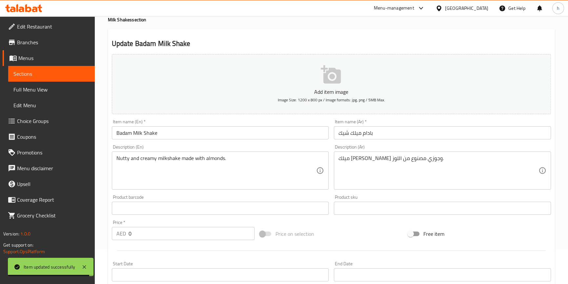
scroll to position [0, 0]
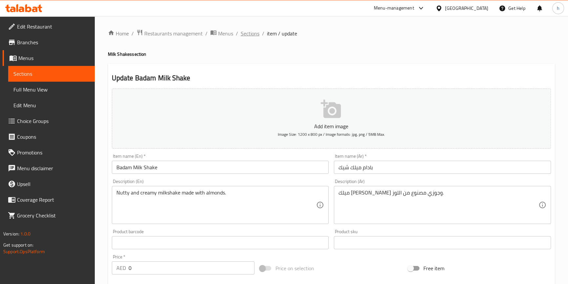
click at [253, 31] on span "Sections" at bounding box center [250, 34] width 19 height 8
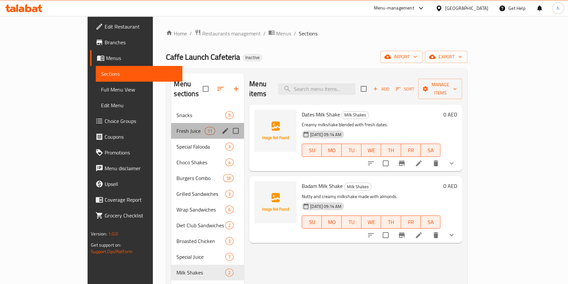
click at [173, 128] on div "Fresh Juice 11" at bounding box center [207, 131] width 73 height 16
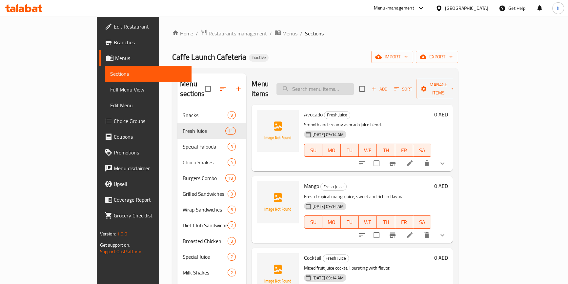
click at [343, 83] on input "search" at bounding box center [315, 88] width 77 height 11
paste input "Pineapple"
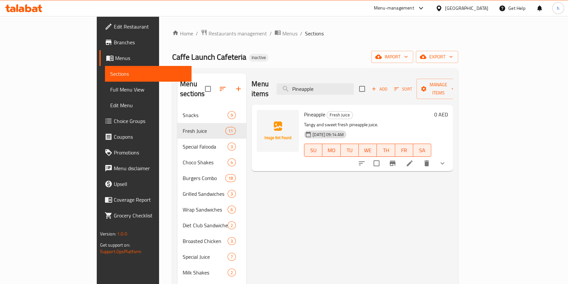
type input "Pineapple"
click at [414, 159] on icon at bounding box center [410, 163] width 8 height 8
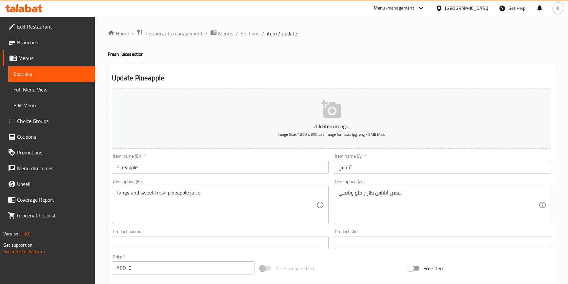
click at [257, 30] on span "Sections" at bounding box center [250, 34] width 19 height 8
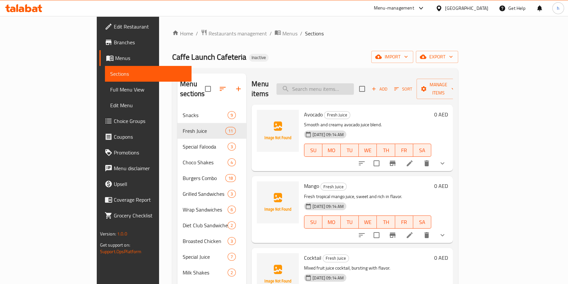
click at [331, 83] on input "search" at bounding box center [315, 88] width 77 height 11
paste input "Pineapple"
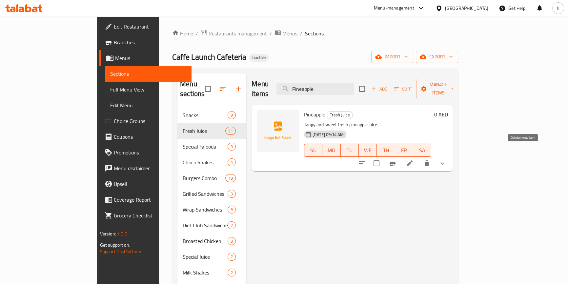
click at [431, 159] on icon "delete" at bounding box center [427, 163] width 8 height 8
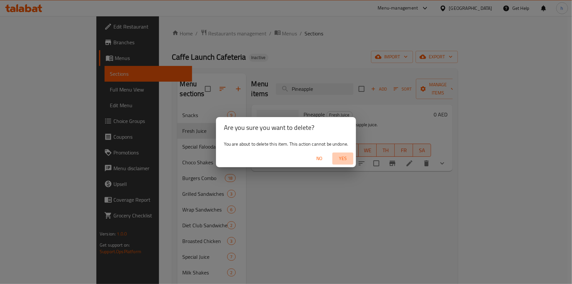
click at [346, 157] on span "Yes" at bounding box center [343, 159] width 16 height 8
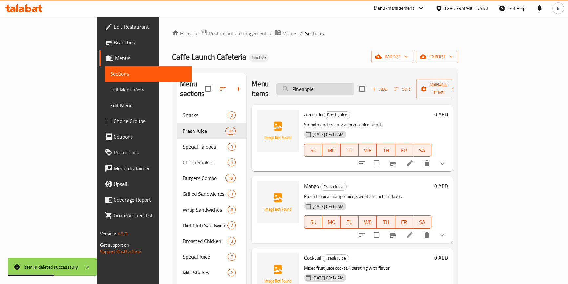
click at [354, 84] on input "Pineapple" at bounding box center [315, 88] width 77 height 11
paste input "Kitkat"
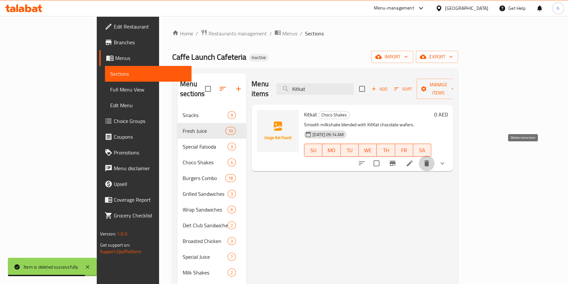
click at [429, 160] on icon "delete" at bounding box center [427, 163] width 5 height 6
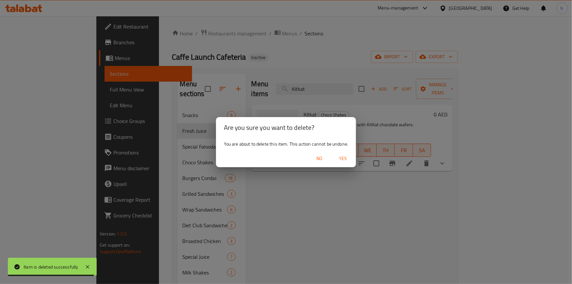
click at [351, 160] on span "Yes" at bounding box center [343, 159] width 16 height 8
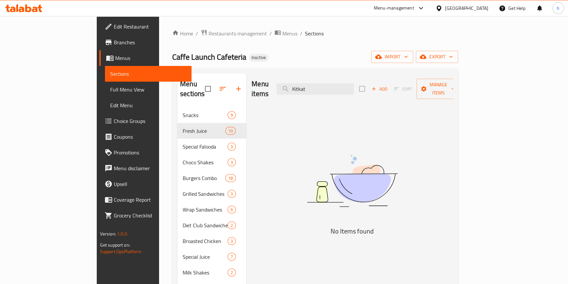
click at [319, 197] on img at bounding box center [352, 180] width 164 height 87
click at [331, 83] on input "Kitkat" at bounding box center [315, 88] width 77 height 11
paste input "Mango"
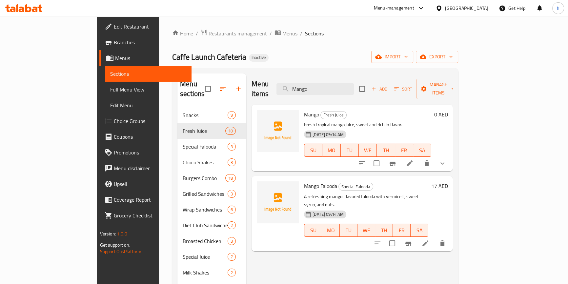
type input "Mango"
click at [413, 160] on icon at bounding box center [410, 163] width 6 height 6
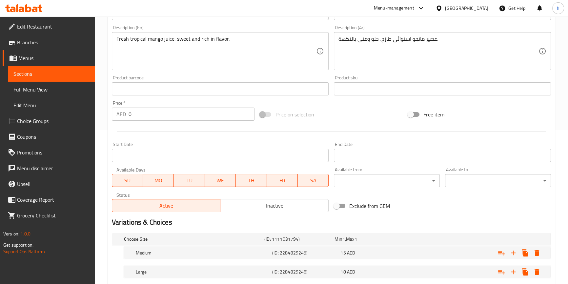
scroll to position [194, 0]
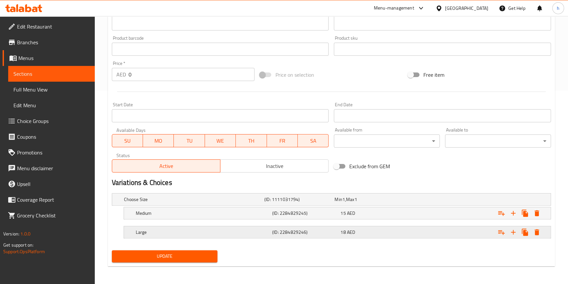
click at [268, 231] on h5 "Large" at bounding box center [203, 232] width 134 height 7
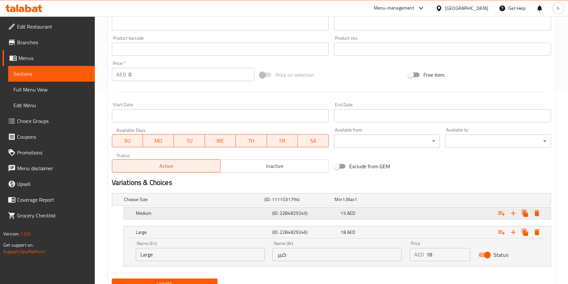
click at [273, 210] on h5 "(ID: 2284829245)" at bounding box center [305, 213] width 66 height 7
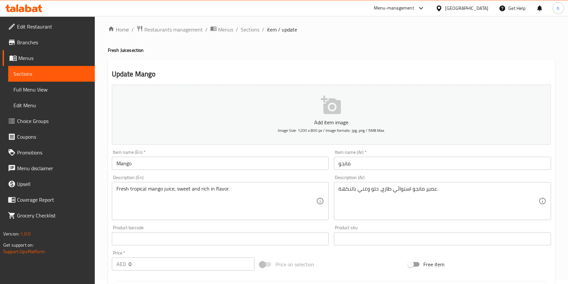
scroll to position [0, 0]
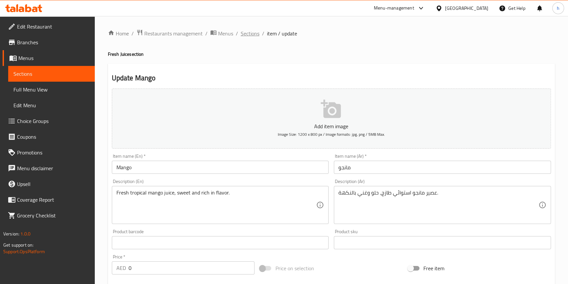
click at [257, 35] on span "Sections" at bounding box center [250, 34] width 19 height 8
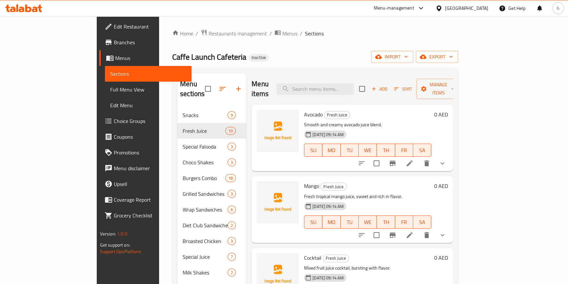
scroll to position [30, 0]
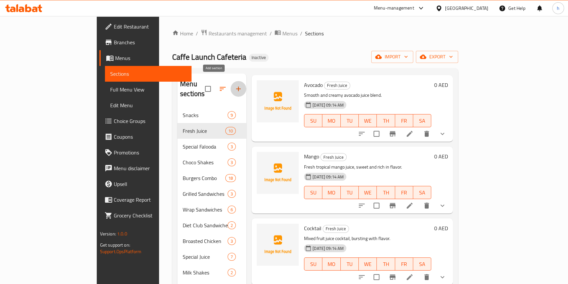
click at [231, 86] on button "button" at bounding box center [239, 89] width 16 height 16
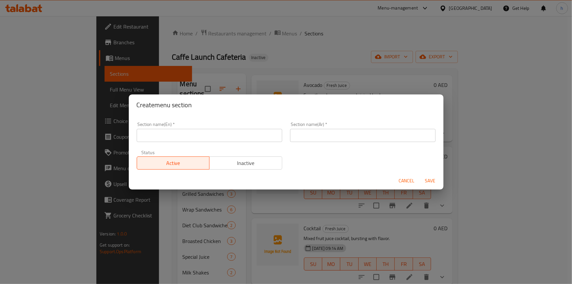
drag, startPoint x: 238, startPoint y: 134, endPoint x: 243, endPoint y: 134, distance: 5.9
click at [238, 134] on input "text" at bounding box center [210, 135] width 146 height 13
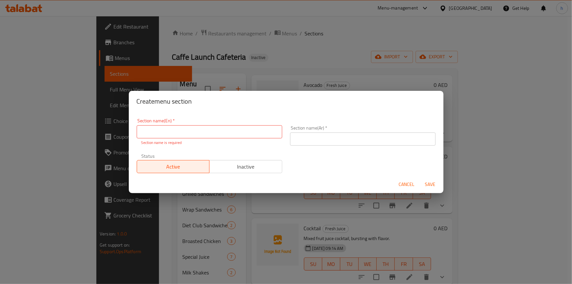
click at [248, 135] on input "text" at bounding box center [210, 131] width 146 height 13
paste input "Club Sandwiches"
type input "Club Sandwiches"
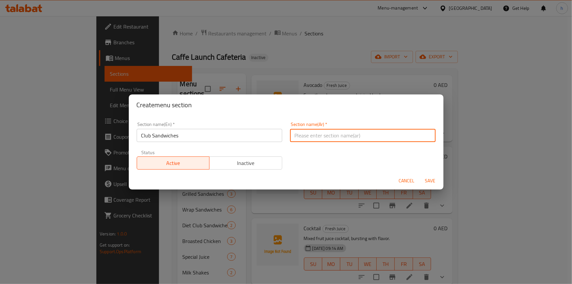
click at [321, 136] on input "text" at bounding box center [363, 135] width 146 height 13
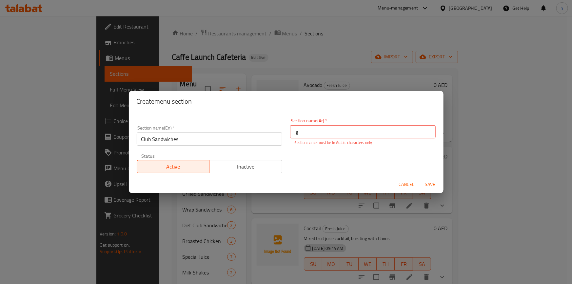
click at [321, 136] on input ";g" at bounding box center [363, 131] width 146 height 13
type input ";"
type input "[PERSON_NAME]"
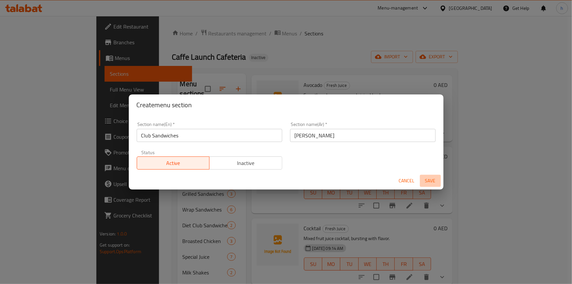
click at [434, 180] on span "Save" at bounding box center [431, 181] width 16 height 8
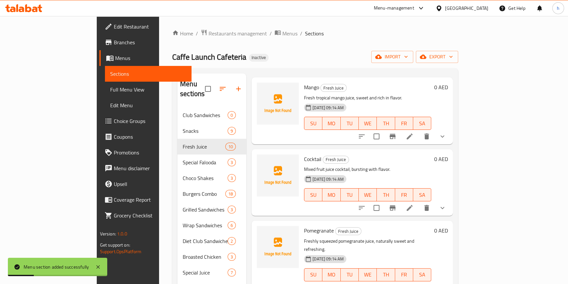
scroll to position [119, 0]
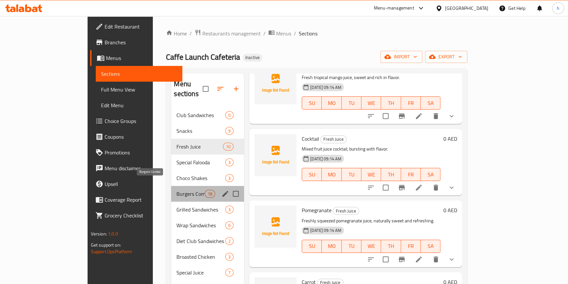
click at [177, 190] on span "Burgers Combo" at bounding box center [191, 194] width 28 height 8
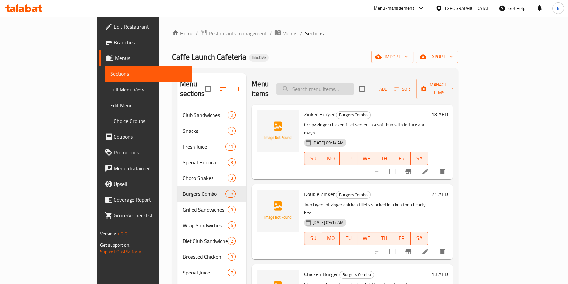
click at [354, 88] on input "search" at bounding box center [315, 88] width 77 height 11
paste input "Zinkers Club"
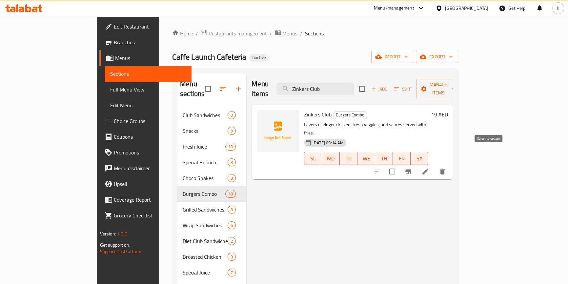
type input "Zinkers Club"
click at [399, 165] on input "checkbox" at bounding box center [392, 172] width 14 height 14
checkbox input "true"
click at [354, 89] on input "Zinkers Club" at bounding box center [315, 88] width 77 height 11
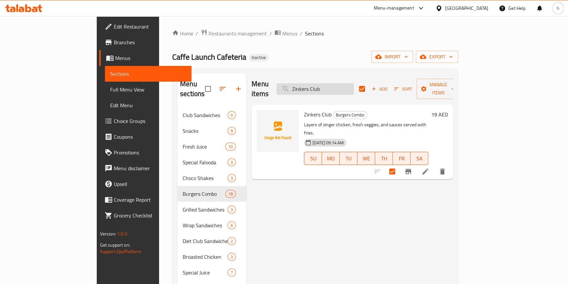
click at [354, 89] on input "Zinkers Club" at bounding box center [315, 88] width 77 height 11
paste input "Spicy Chicken"
type input "Spicy Chicken Club"
click at [399, 165] on input "checkbox" at bounding box center [392, 172] width 14 height 14
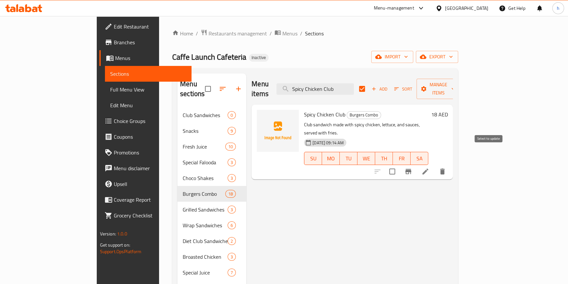
checkbox input "true"
checkbox input "false"
click at [354, 83] on input "Spicy Chicken Club" at bounding box center [315, 88] width 77 height 11
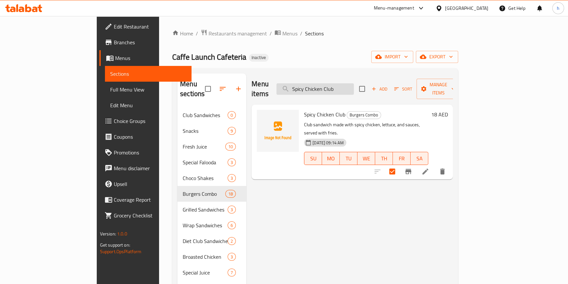
paste input "Family"
type input "Family Club"
click at [399, 165] on input "checkbox" at bounding box center [392, 172] width 14 height 14
checkbox input "true"
click at [344, 86] on input "Family Club" at bounding box center [315, 88] width 77 height 11
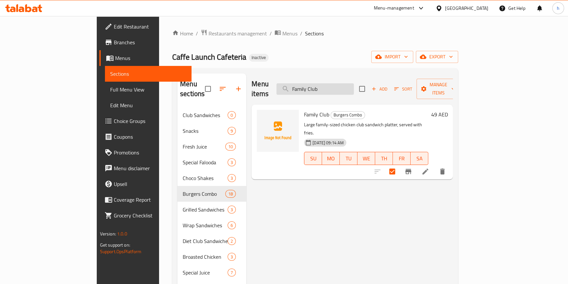
click at [344, 86] on input "Family Club" at bounding box center [315, 88] width 77 height 11
paste input "Sea Food"
type input "Sea Food Club"
click at [399, 165] on input "checkbox" at bounding box center [392, 172] width 14 height 14
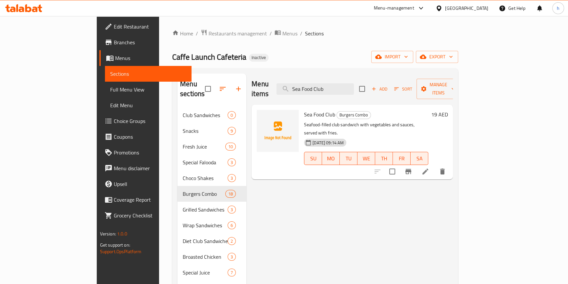
checkbox input "true"
click at [354, 87] on input "Sea Food Club" at bounding box center [315, 88] width 77 height 11
paste input "Egg"
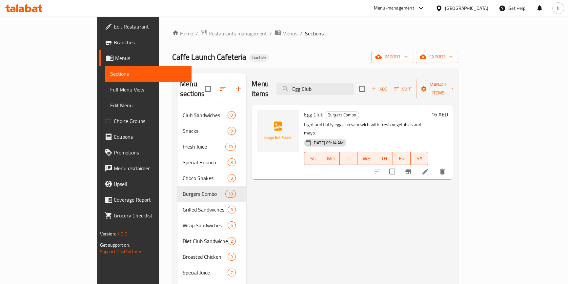
type input "Egg Club"
click at [399, 165] on input "checkbox" at bounding box center [392, 172] width 14 height 14
checkbox input "true"
click at [400, 86] on icon "button" at bounding box center [397, 89] width 6 height 6
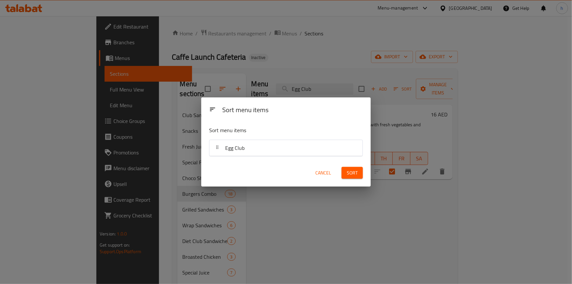
click at [475, 85] on div "Sort menu items Sort menu items Egg Club Cancel Sort" at bounding box center [286, 142] width 572 height 284
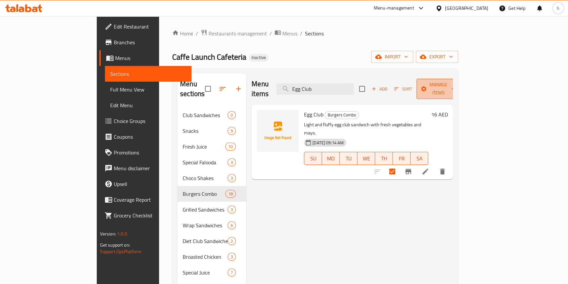
click at [427, 86] on icon "button" at bounding box center [424, 89] width 7 height 7
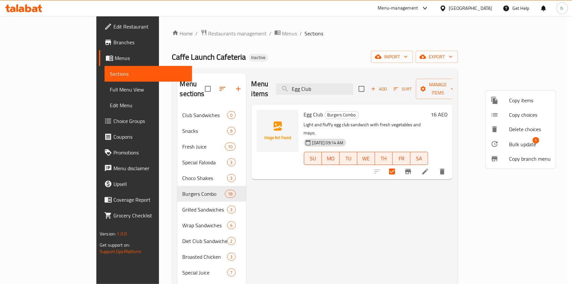
click at [531, 103] on span "Copy items" at bounding box center [530, 100] width 42 height 8
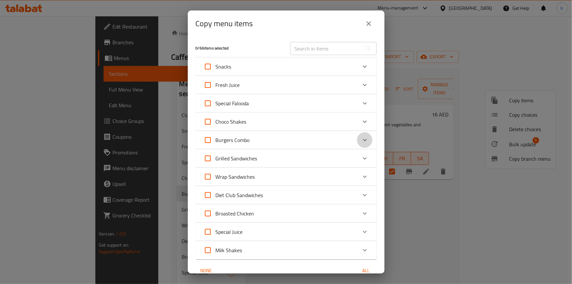
click at [363, 136] on icon "Expand" at bounding box center [365, 140] width 8 height 8
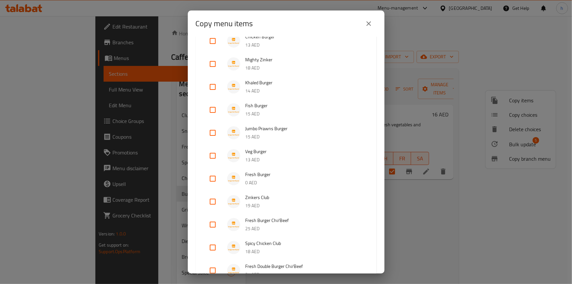
scroll to position [209, 0]
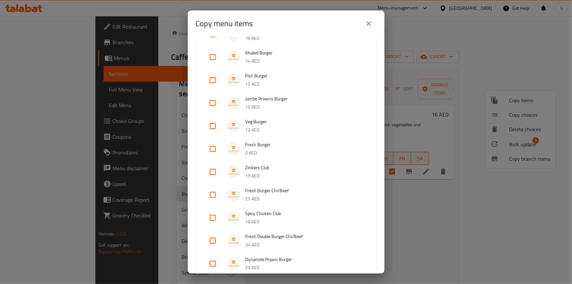
click at [208, 169] on input "checkbox" at bounding box center [213, 172] width 16 height 16
checkbox input "true"
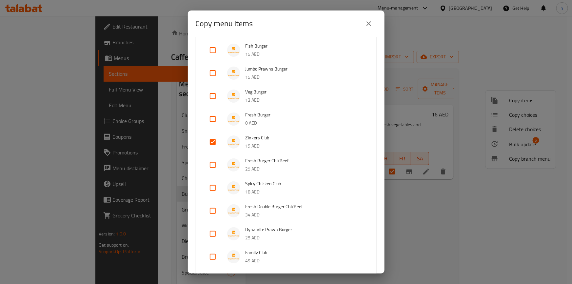
click at [214, 189] on input "checkbox" at bounding box center [213, 188] width 16 height 16
checkbox input "true"
click at [216, 253] on input "checkbox" at bounding box center [213, 257] width 16 height 16
checkbox input "true"
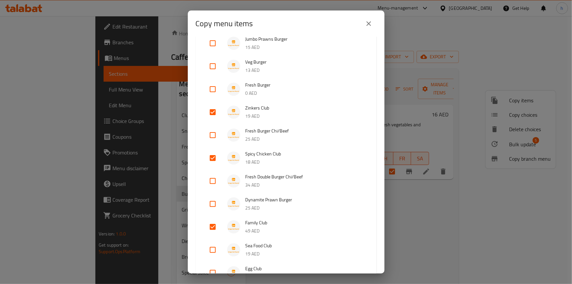
scroll to position [298, 0]
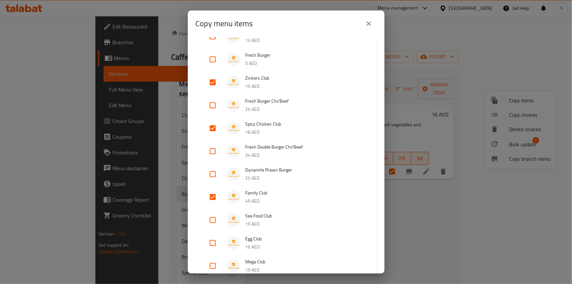
click at [217, 217] on input "checkbox" at bounding box center [213, 220] width 16 height 16
checkbox input "true"
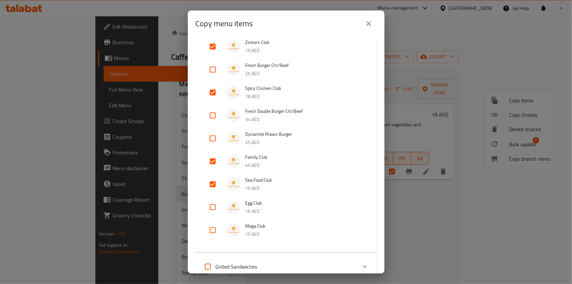
scroll to position [358, 0]
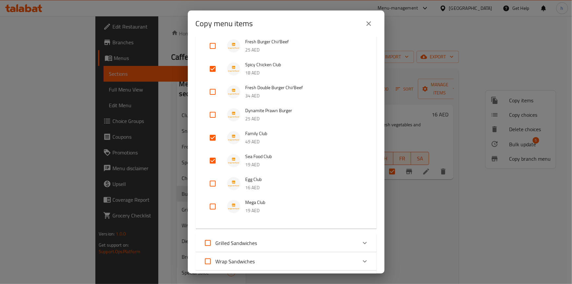
click at [215, 184] on input "checkbox" at bounding box center [213, 184] width 16 height 16
checkbox input "true"
click at [213, 204] on input "checkbox" at bounding box center [213, 207] width 16 height 16
checkbox input "true"
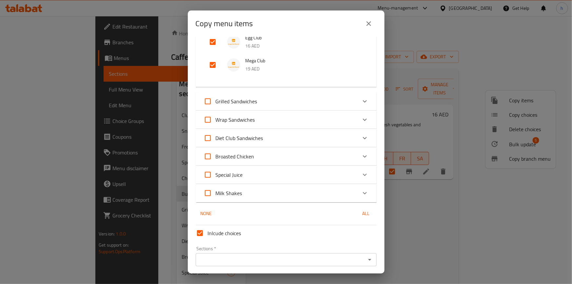
scroll to position [522, 0]
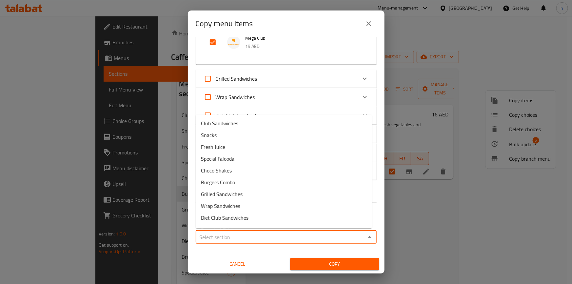
click at [259, 235] on input "Sections   *" at bounding box center [281, 237] width 166 height 9
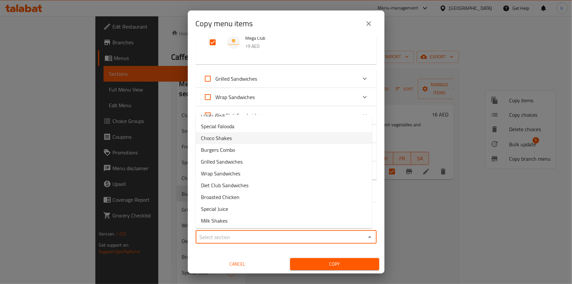
scroll to position [33, 0]
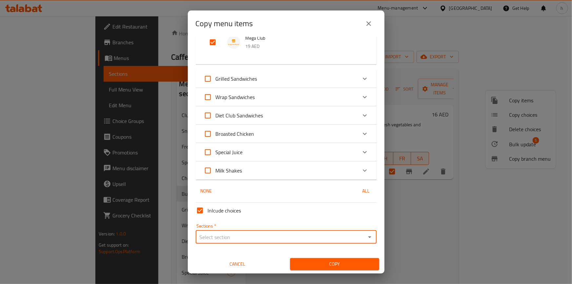
click at [215, 239] on input "Sections   *" at bounding box center [281, 237] width 166 height 9
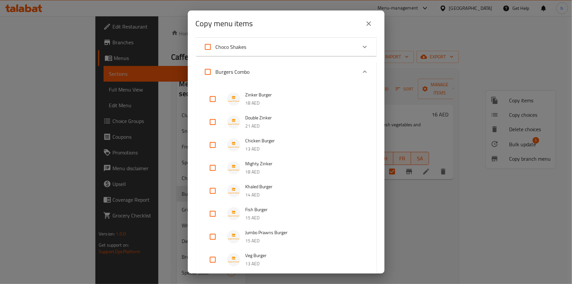
scroll to position [0, 0]
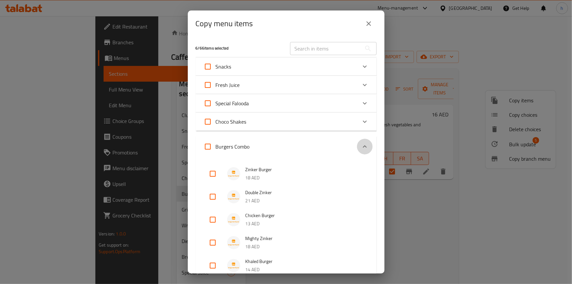
click at [362, 145] on icon "Expand" at bounding box center [365, 147] width 8 height 8
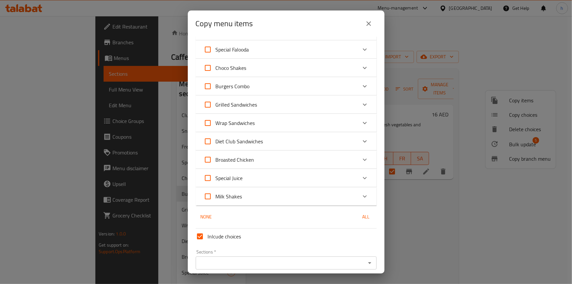
scroll to position [80, 0]
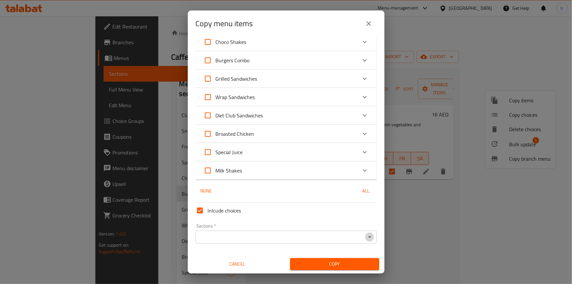
click at [366, 238] on icon "Open" at bounding box center [370, 237] width 8 height 8
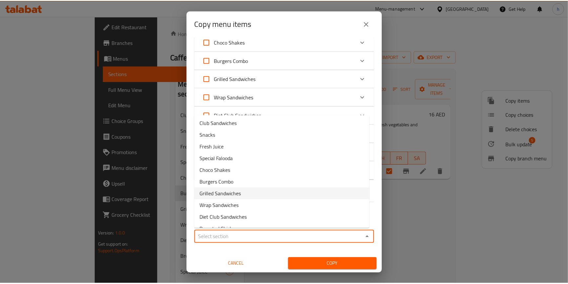
scroll to position [0, 0]
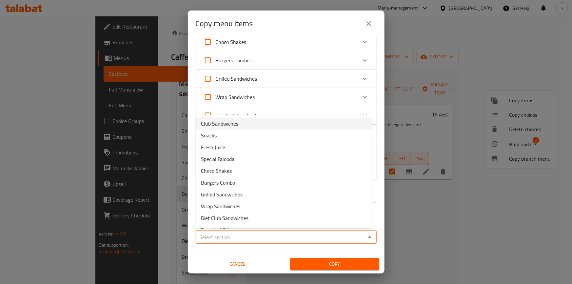
click at [276, 127] on li "Club Sandwiches" at bounding box center [284, 124] width 177 height 12
type input "Club Sandwiches"
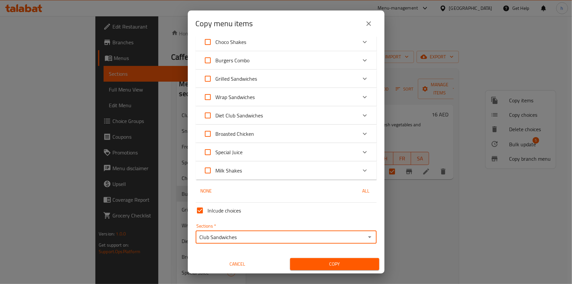
click at [349, 266] on span "Copy" at bounding box center [335, 264] width 79 height 8
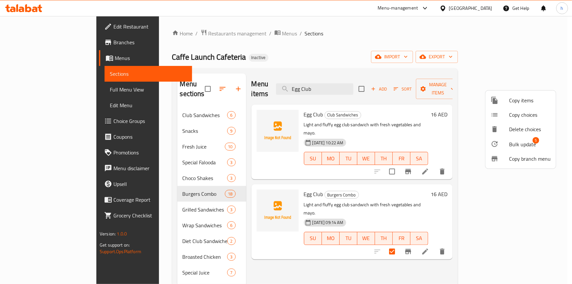
click at [179, 104] on div at bounding box center [286, 142] width 572 height 284
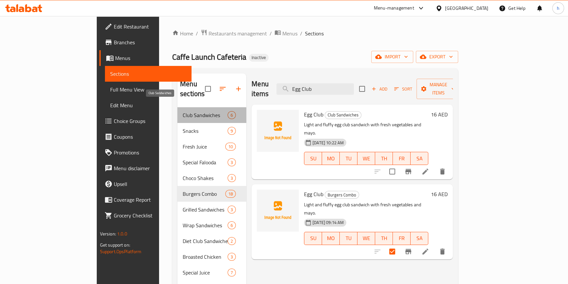
click at [183, 111] on span "Club Sandwiches" at bounding box center [205, 115] width 45 height 8
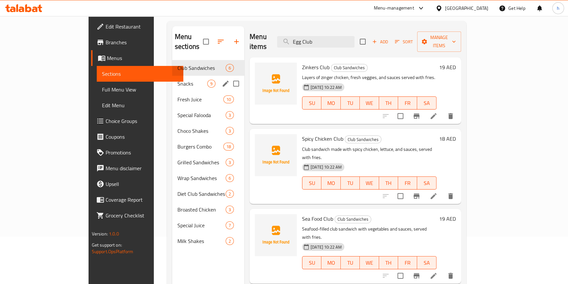
scroll to position [3, 0]
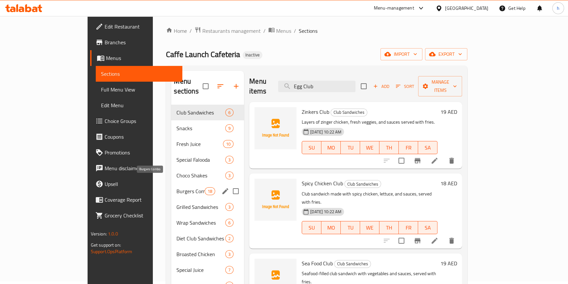
click at [177, 187] on span "Burgers Combo" at bounding box center [191, 191] width 28 height 8
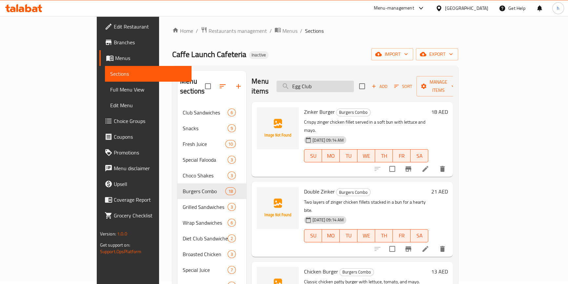
click at [354, 81] on input "Egg Club" at bounding box center [315, 86] width 77 height 11
click at [363, 71] on div "Menu items Egg Club Add Sort Manage items" at bounding box center [352, 86] width 201 height 31
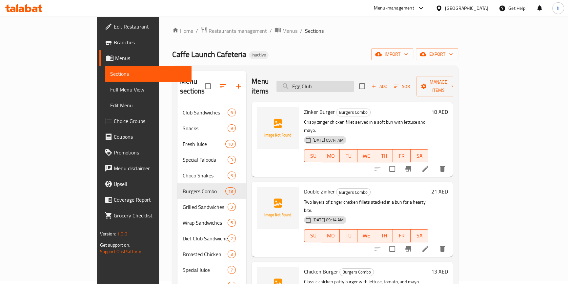
click at [354, 86] on input "Egg Club" at bounding box center [315, 86] width 77 height 11
paste input "Zinkers"
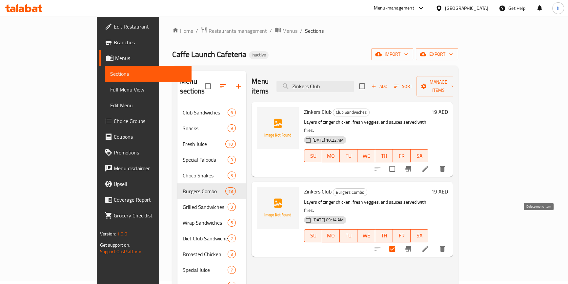
click at [445, 246] on icon "delete" at bounding box center [442, 249] width 5 height 6
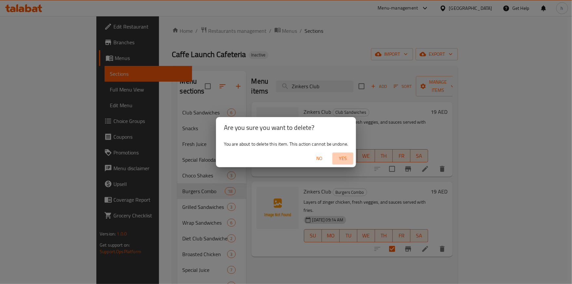
click at [348, 163] on button "Yes" at bounding box center [343, 159] width 21 height 12
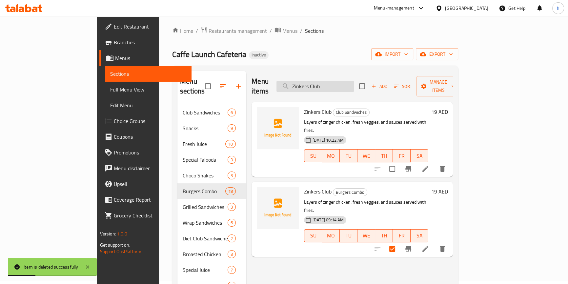
click at [354, 81] on input "Zinkers Club" at bounding box center [315, 86] width 77 height 11
paste input "Spicy Chicken"
click at [447, 245] on icon "delete" at bounding box center [443, 249] width 8 height 8
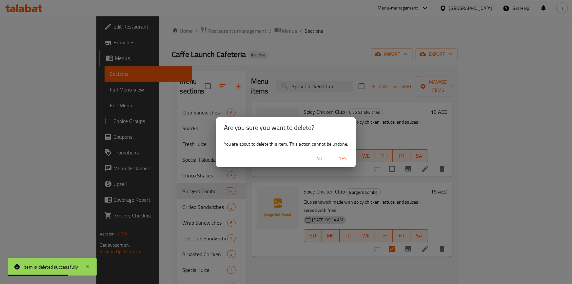
click at [349, 160] on span "Yes" at bounding box center [343, 159] width 16 height 8
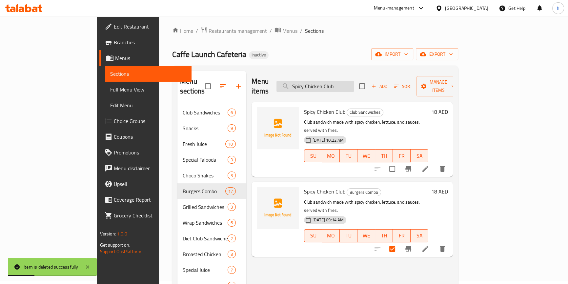
click at [354, 83] on input "Spicy Chicken Club" at bounding box center [315, 86] width 77 height 11
paste input "Family"
click at [450, 241] on button "delete" at bounding box center [443, 249] width 16 height 16
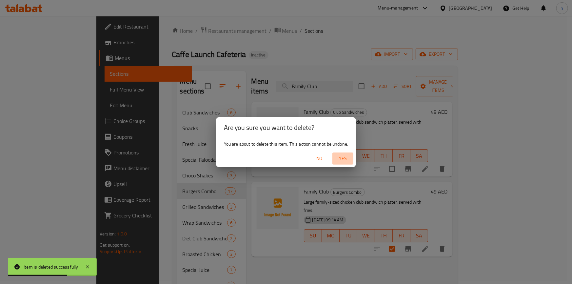
click at [348, 159] on span "Yes" at bounding box center [343, 159] width 16 height 8
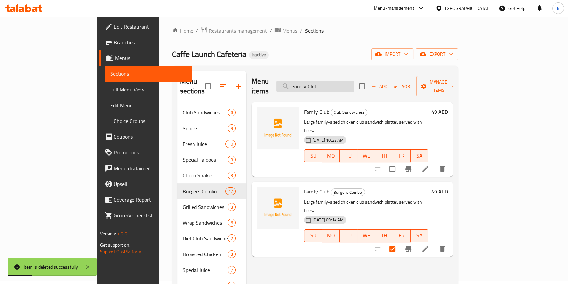
click at [352, 81] on input "Family Club" at bounding box center [315, 86] width 77 height 11
paste input "Sea Food"
click at [445, 246] on icon "delete" at bounding box center [442, 249] width 5 height 6
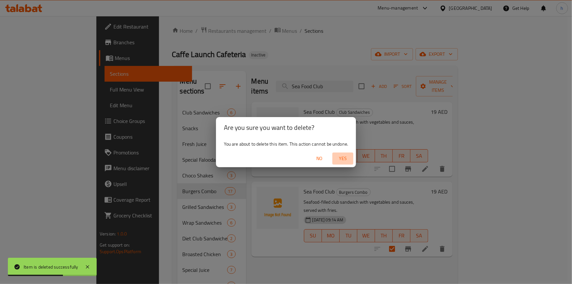
click at [335, 157] on button "Yes" at bounding box center [343, 159] width 21 height 12
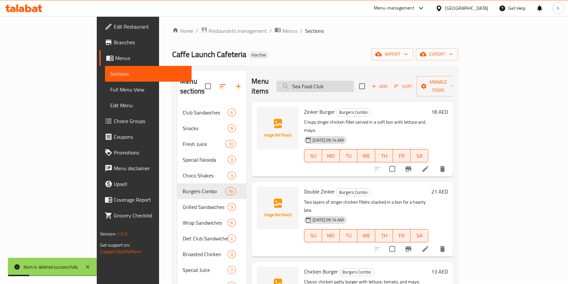
click at [354, 85] on input "Sea Food Club" at bounding box center [315, 86] width 77 height 11
paste input "Egg"
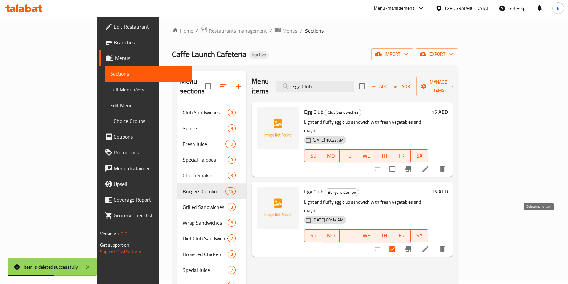
click at [450, 241] on button "delete" at bounding box center [443, 249] width 16 height 16
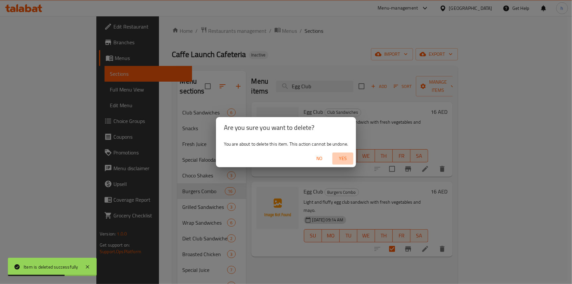
click at [348, 160] on span "Yes" at bounding box center [343, 159] width 16 height 8
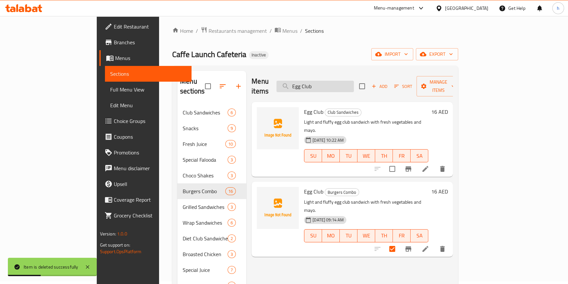
click at [354, 82] on input "Egg Club" at bounding box center [315, 86] width 77 height 11
paste input "Mega"
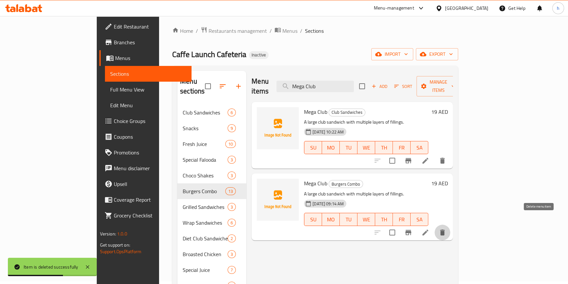
click at [445, 230] on icon "delete" at bounding box center [442, 233] width 5 height 6
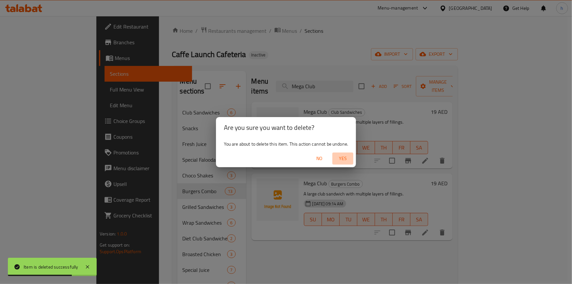
click at [348, 160] on span "Yes" at bounding box center [343, 159] width 16 height 8
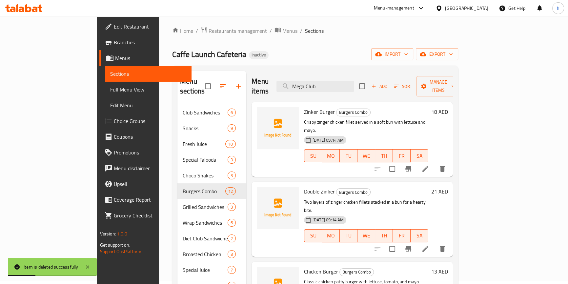
click at [372, 88] on div "Menu items Mega Club Add Sort Manage items" at bounding box center [352, 86] width 201 height 31
click at [354, 81] on input "Mega Club" at bounding box center [315, 86] width 77 height 11
paste input "Zinkers"
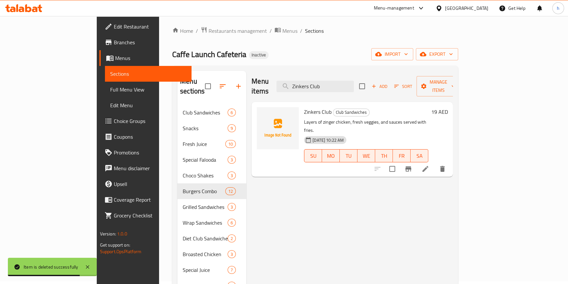
click at [375, 91] on div "Menu items Zinkers Club Add Sort Manage items" at bounding box center [352, 86] width 201 height 31
click at [354, 84] on input "Zinkers Club" at bounding box center [315, 86] width 77 height 11
paste input "Spicy Chicken"
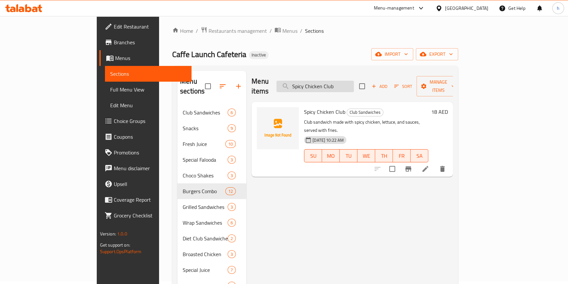
click at [354, 84] on input "Spicy Chicken Club" at bounding box center [315, 86] width 77 height 11
paste input "Launch Special"
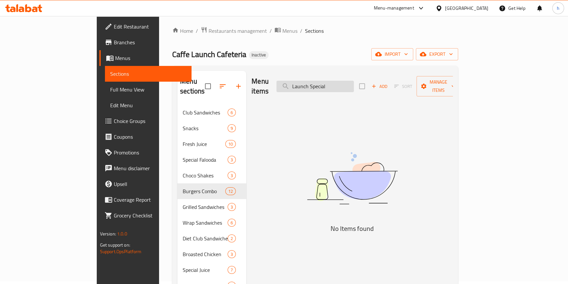
click at [354, 83] on input "Launch Special" at bounding box center [315, 86] width 77 height 11
paste input "Family Club"
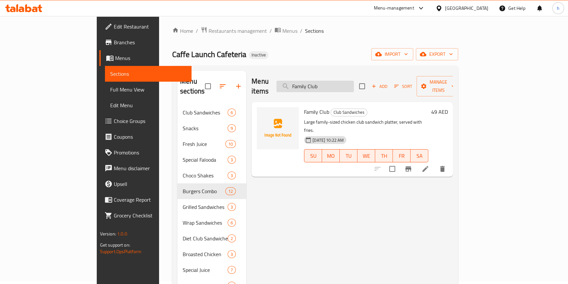
click at [350, 85] on input "Family Club" at bounding box center [315, 86] width 77 height 11
paste input "Sea Food"
click at [341, 81] on input "Sea Food Club" at bounding box center [315, 86] width 77 height 11
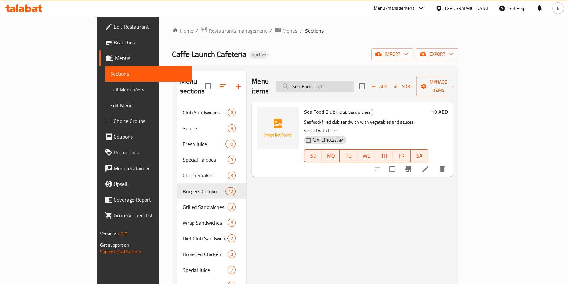
click at [341, 81] on input "Sea Food Club" at bounding box center [315, 86] width 77 height 11
paste input "Egg"
click at [352, 84] on input "Egg Club" at bounding box center [315, 86] width 77 height 11
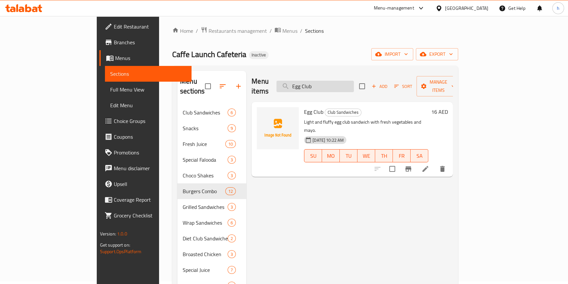
click at [352, 84] on input "Egg Club" at bounding box center [315, 86] width 77 height 11
paste input "Mega"
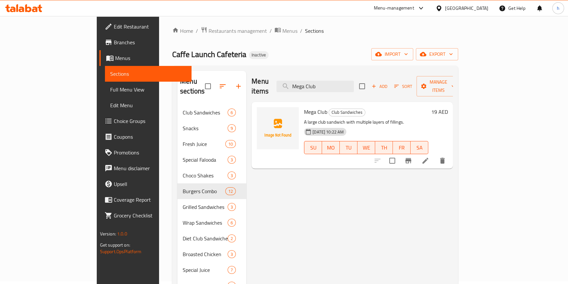
type input "Mega Club"
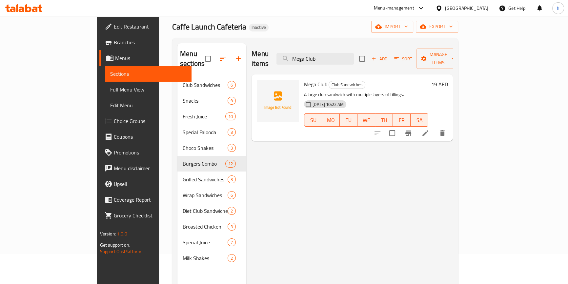
scroll to position [59, 0]
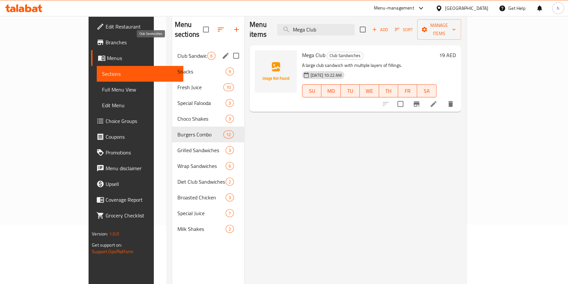
click at [177, 52] on span "Club Sandwiches" at bounding box center [192, 56] width 30 height 8
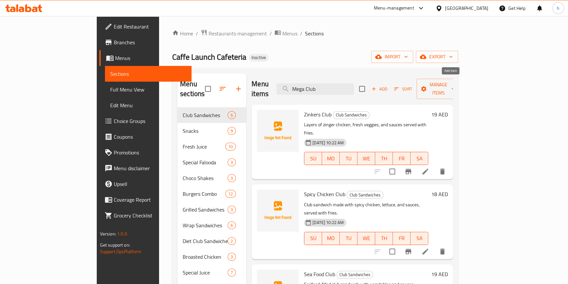
click at [388, 85] on span "Add" at bounding box center [380, 89] width 18 height 8
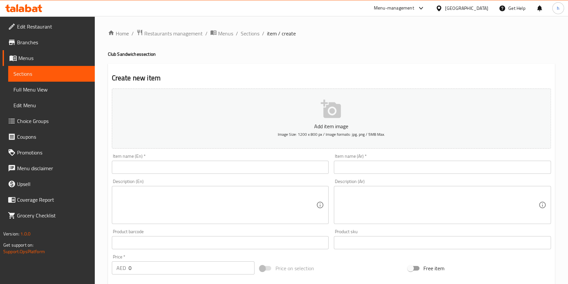
click at [218, 162] on input "text" at bounding box center [220, 167] width 217 height 13
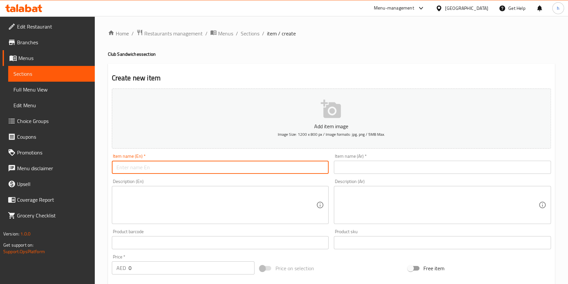
paste input "Launch Special"
type input "Launch Special"
click at [371, 175] on div "Item name (Ar)   * Item name (Ar) *" at bounding box center [442, 163] width 222 height 25
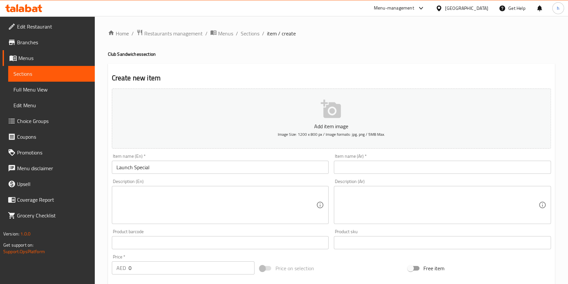
click at [374, 173] on input "text" at bounding box center [442, 167] width 217 height 13
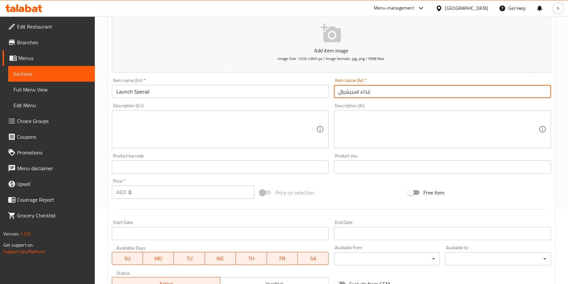
scroll to position [179, 0]
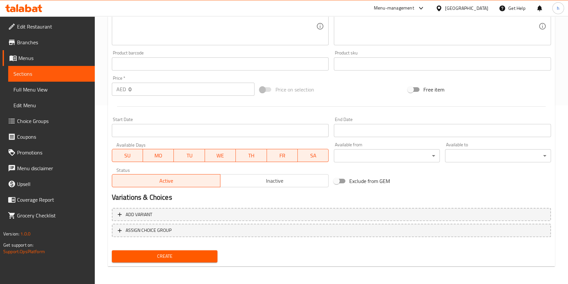
type input "غداء اسبيشيال"
drag, startPoint x: 145, startPoint y: 88, endPoint x: 131, endPoint y: 91, distance: 14.2
click at [131, 91] on input "0" at bounding box center [192, 89] width 126 height 13
drag, startPoint x: 144, startPoint y: 88, endPoint x: 117, endPoint y: 85, distance: 27.1
click at [117, 85] on div "AED 046 Price *" at bounding box center [183, 89] width 143 height 13
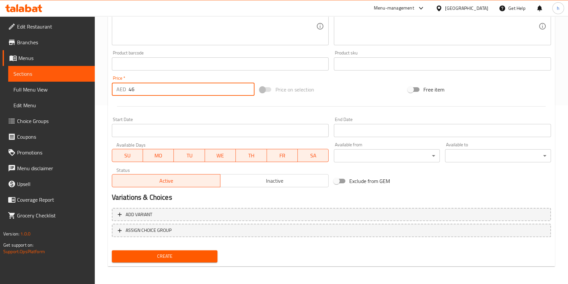
type input "46"
click at [200, 257] on span "Create" at bounding box center [164, 256] width 95 height 8
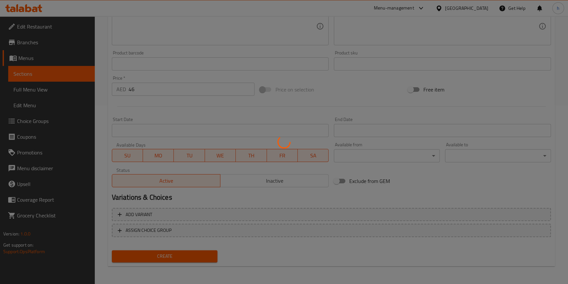
type input "0"
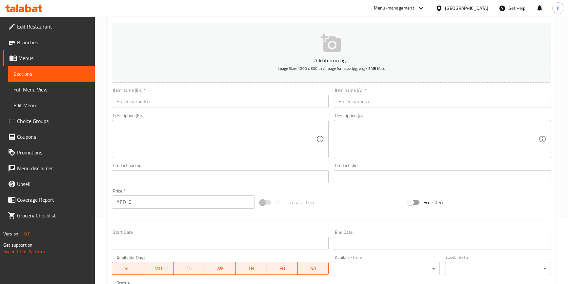
scroll to position [0, 0]
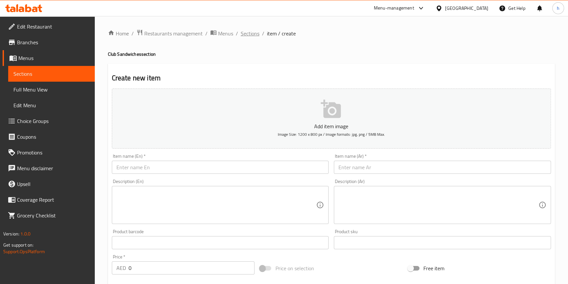
click at [250, 35] on span "Sections" at bounding box center [250, 34] width 19 height 8
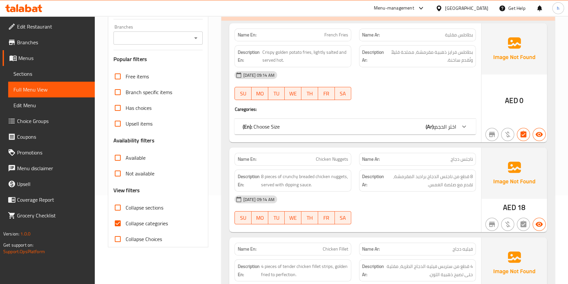
scroll to position [59, 0]
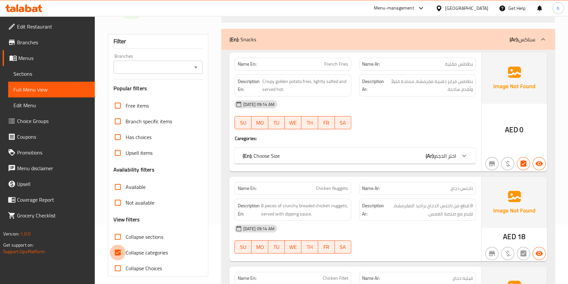
click at [117, 254] on input "Collapse categories" at bounding box center [118, 253] width 16 height 16
checkbox input "false"
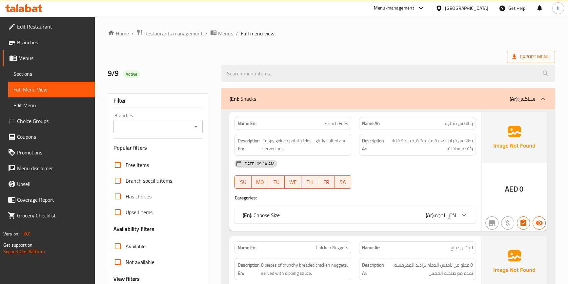
scroll to position [65, 0]
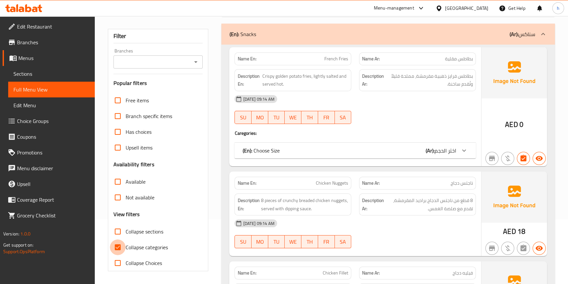
click input "Collapse categories"
checkbox input "false"
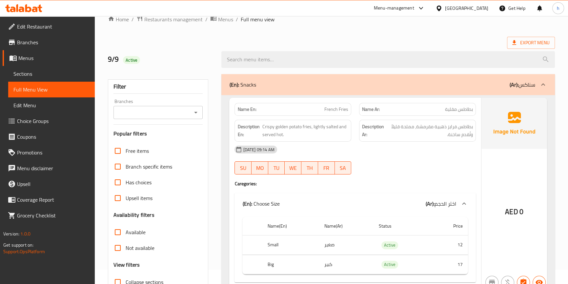
scroll to position [0, 0]
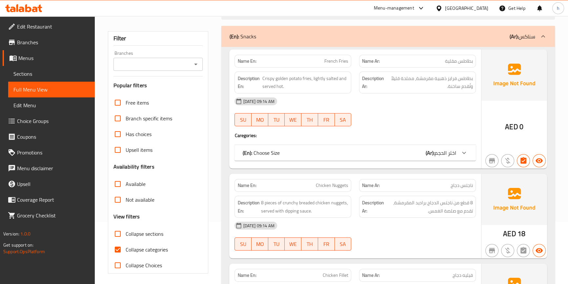
scroll to position [89, 0]
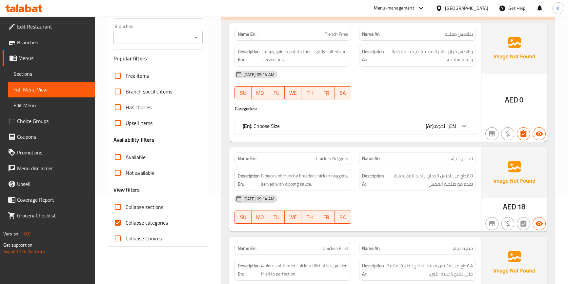
click at [117, 222] on input "Collapse categories" at bounding box center [118, 223] width 16 height 16
checkbox input "false"
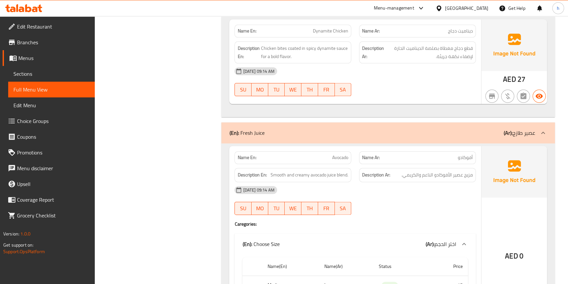
scroll to position [1103, 0]
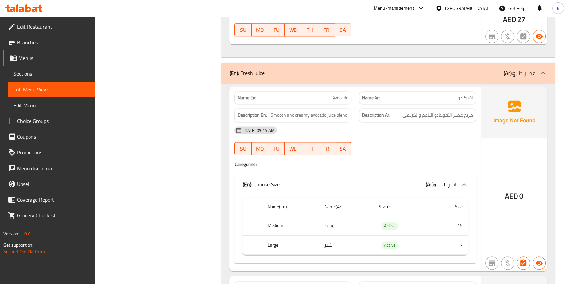
click at [436, 93] on div "Name Ar: أفوكادو" at bounding box center [417, 98] width 117 height 13
click at [324, 222] on td "وسط" at bounding box center [346, 225] width 55 height 19
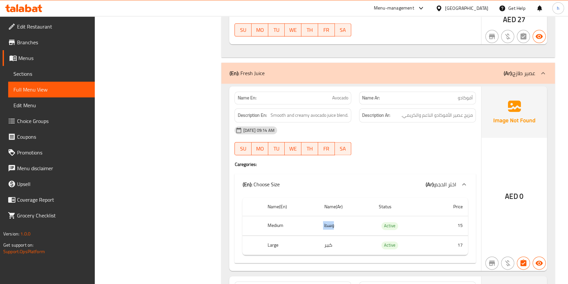
click at [324, 222] on td "وسط" at bounding box center [346, 225] width 55 height 19
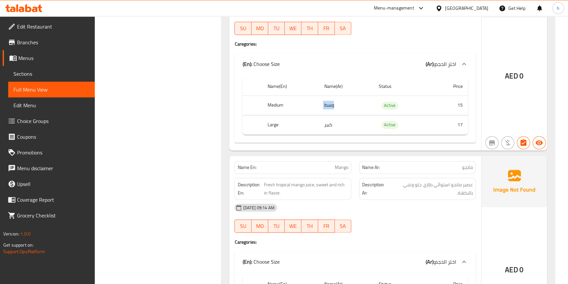
scroll to position [1253, 0]
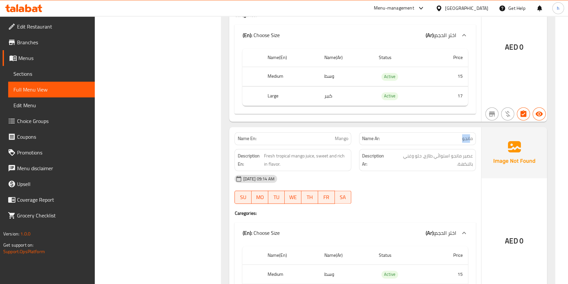
drag, startPoint x: 460, startPoint y: 138, endPoint x: 472, endPoint y: 138, distance: 11.8
click at [471, 138] on p "Name Ar: مانجو" at bounding box center [417, 138] width 111 height 7
click at [441, 164] on span "عصير مانجو استوائي طازج، حلو وغني بالنكهة." at bounding box center [431, 160] width 83 height 16
drag, startPoint x: 264, startPoint y: 155, endPoint x: 359, endPoint y: 180, distance: 98.3
click at [339, 173] on div "Name En: Mango Name Ar: مانجو Description En: Fresh tropical mango juice, sweet…" at bounding box center [355, 223] width 252 height 193
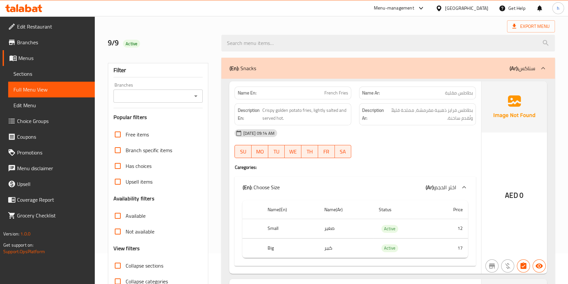
scroll to position [59, 0]
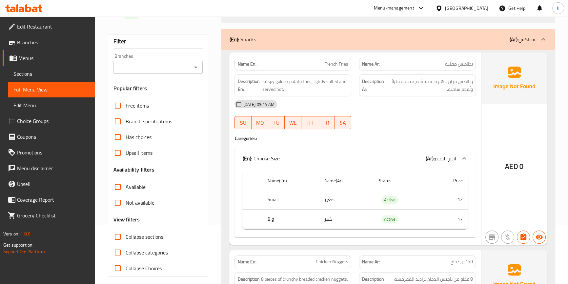
click at [116, 235] on input "Collapse sections" at bounding box center [118, 237] width 16 height 16
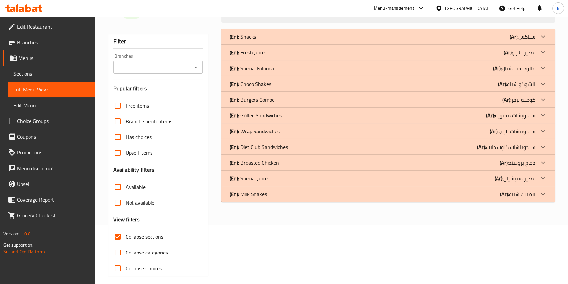
click at [440, 231] on div "(En): Snacks (Ar): سناكس Name En: French Fries Name Ar: بطاطس مقلية Description…" at bounding box center [388, 153] width 341 height 256
click at [534, 54] on p "(Ar): عصير طازج" at bounding box center [519, 53] width 31 height 8
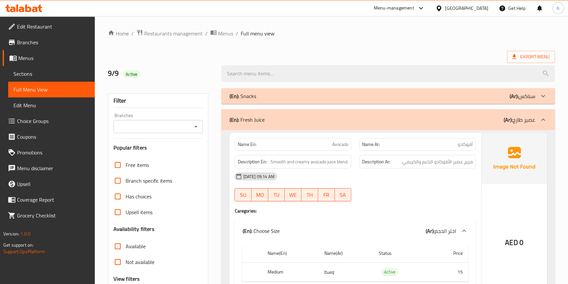
scroll to position [119, 0]
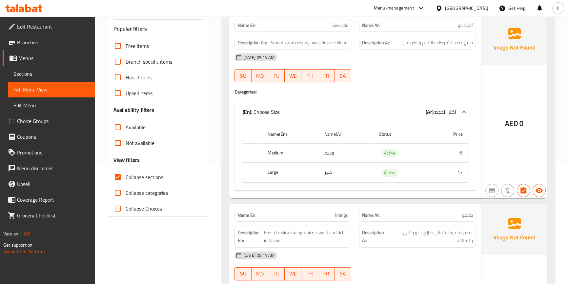
click at [122, 176] on input "Collapse sections" at bounding box center [118, 177] width 16 height 16
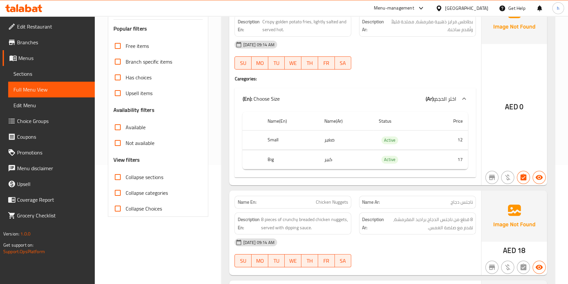
scroll to position [0, 0]
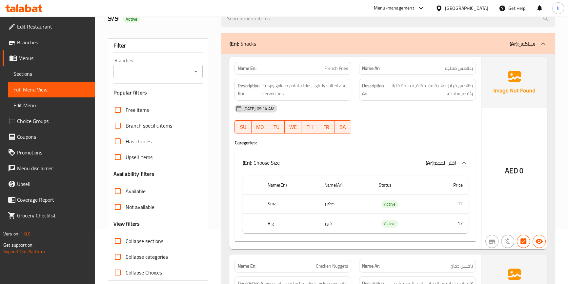
scroll to position [89, 0]
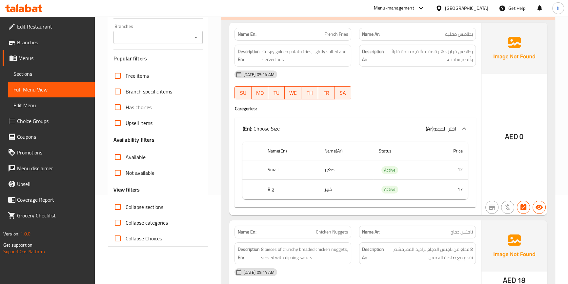
click at [117, 206] on input "Collapse sections" at bounding box center [118, 207] width 16 height 16
checkbox input "true"
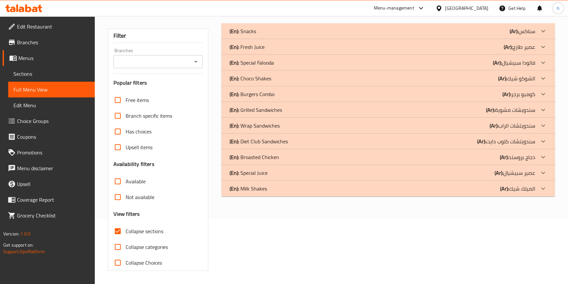
scroll to position [65, 0]
click at [518, 48] on p "(Ar): عصير طازج" at bounding box center [519, 47] width 31 height 8
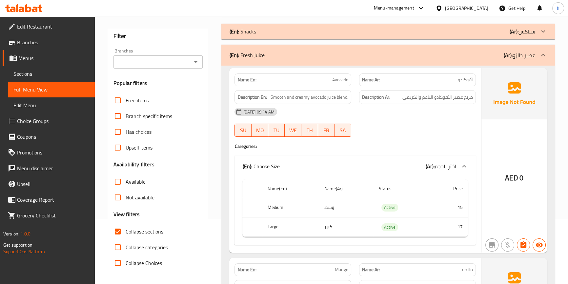
drag, startPoint x: 308, startPoint y: 97, endPoint x: 378, endPoint y: 104, distance: 70.3
click at [378, 104] on div "Name En: Avocado Name Ar: أفوكادو Description En: Smooth and creamy avocado jui…" at bounding box center [355, 160] width 252 height 185
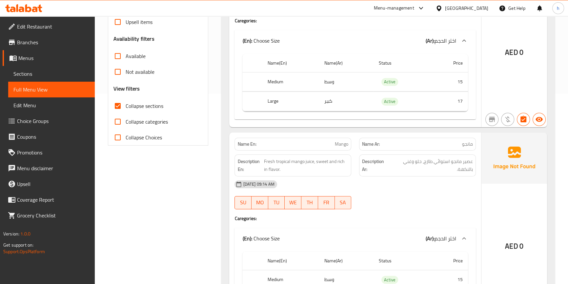
scroll to position [243, 0]
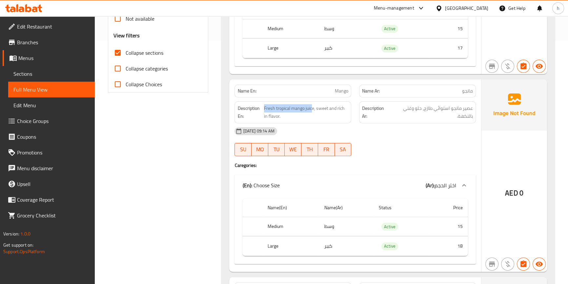
drag, startPoint x: 311, startPoint y: 106, endPoint x: 264, endPoint y: 97, distance: 47.7
click at [264, 97] on div "Description En: Fresh tropical mango juice, sweet and rich in flavor." at bounding box center [293, 112] width 125 height 30
drag, startPoint x: 317, startPoint y: 104, endPoint x: 354, endPoint y: 121, distance: 41.1
click at [354, 121] on div "Description En: Fresh tropical mango juice, sweet and rich in flavor." at bounding box center [293, 112] width 125 height 30
click at [269, 111] on span "Fresh tropical mango juice, sweet and rich in flavor." at bounding box center [306, 112] width 84 height 16
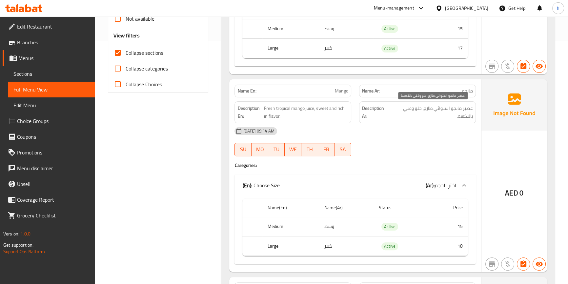
drag, startPoint x: 416, startPoint y: 105, endPoint x: 448, endPoint y: 131, distance: 40.8
click at [448, 131] on div "Name En: Mango Name Ar: مانجو Description En: Fresh tropical mango juice, sweet…" at bounding box center [355, 175] width 252 height 193
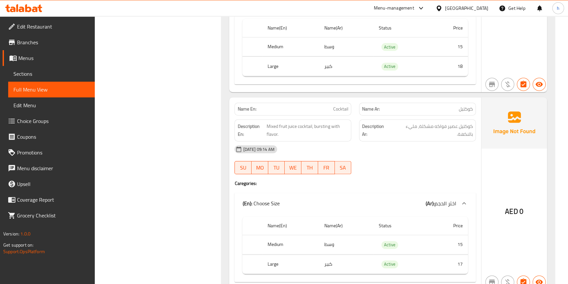
scroll to position [452, 0]
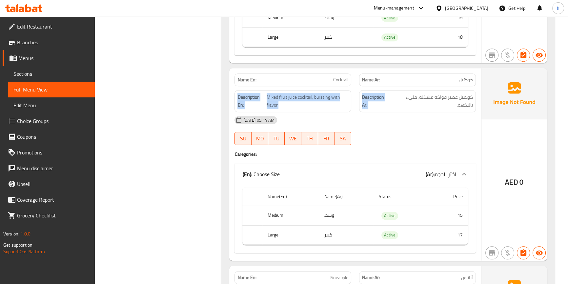
drag, startPoint x: 452, startPoint y: 78, endPoint x: 473, endPoint y: 90, distance: 23.6
click at [473, 90] on div "Name En: Cocktail Name Ar: كوكتيل Description En: Mixed fruit juice cocktail, b…" at bounding box center [355, 164] width 252 height 193
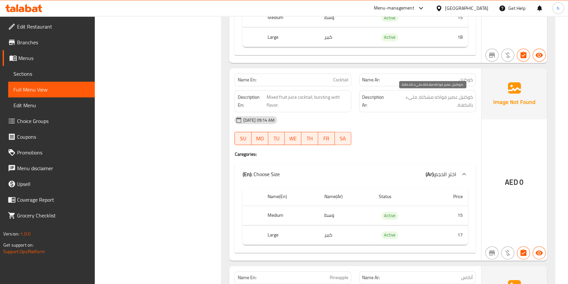
click at [460, 105] on span "كوكتيل عصير فواكه مشكلة، مليء بالنكهة." at bounding box center [432, 101] width 82 height 16
drag, startPoint x: 311, startPoint y: 94, endPoint x: 268, endPoint y: 101, distance: 42.8
click at [267, 101] on span "Mixed fruit juice cocktail, bursting with flavor." at bounding box center [308, 101] width 82 height 16
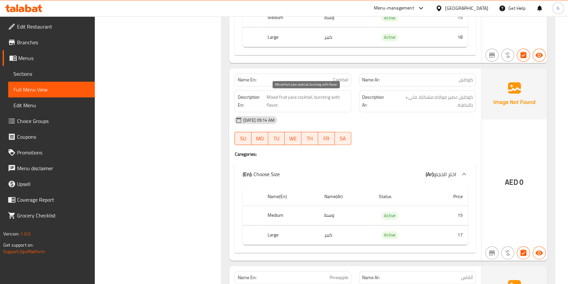
click at [297, 100] on span "Mixed fruit juice cocktail, bursting with flavor." at bounding box center [308, 101] width 82 height 16
drag, startPoint x: 284, startPoint y: 101, endPoint x: 343, endPoint y: 107, distance: 59.6
click at [343, 107] on span "Mixed fruit juice cocktail, bursting with flavor." at bounding box center [308, 101] width 82 height 16
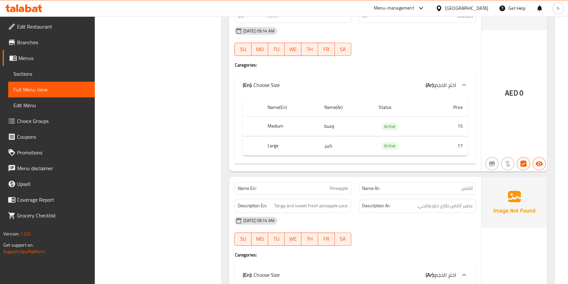
scroll to position [661, 0]
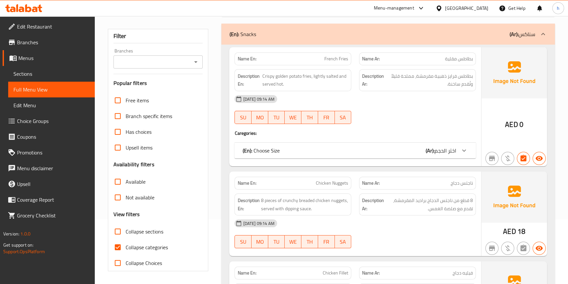
scroll to position [124, 0]
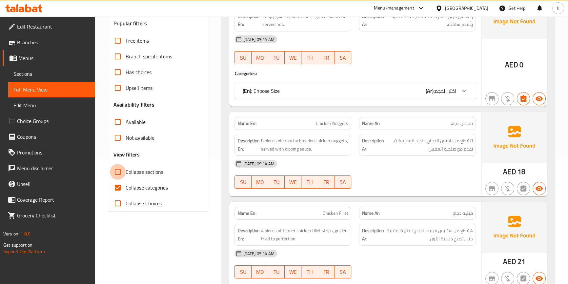
click at [120, 173] on input "Collapse sections" at bounding box center [118, 172] width 16 height 16
checkbox input "true"
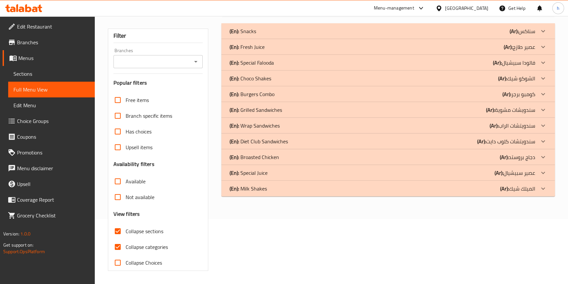
click at [124, 239] on input "Collapse categories" at bounding box center [118, 247] width 16 height 16
checkbox input "false"
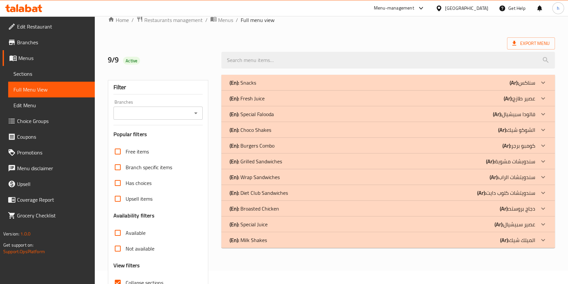
scroll to position [5, 0]
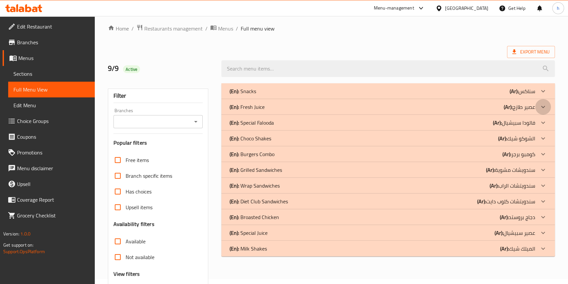
click at [540, 105] on icon at bounding box center [543, 107] width 8 height 8
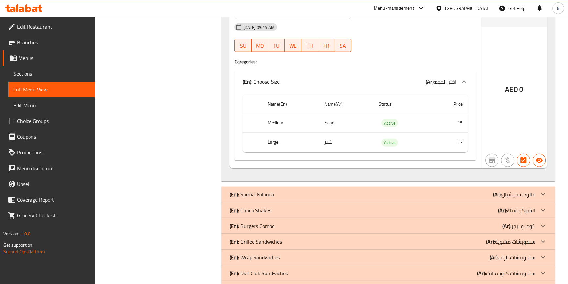
scroll to position [1970, 0]
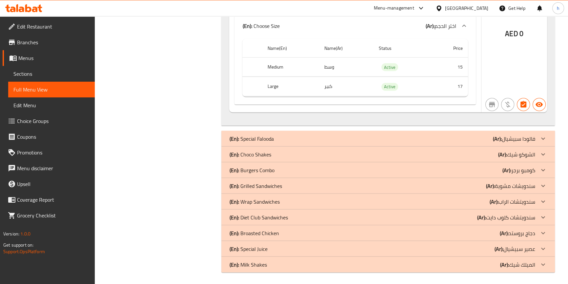
click at [530, 156] on p "(Ar): ال[PERSON_NAME]" at bounding box center [516, 155] width 37 height 8
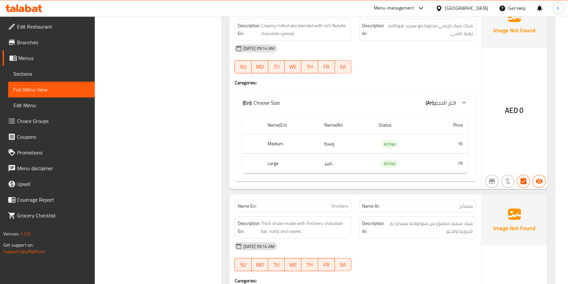
scroll to position [2090, 0]
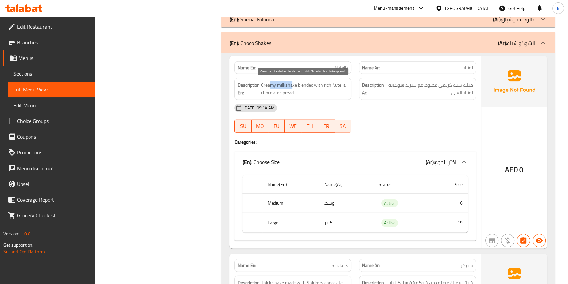
drag, startPoint x: 269, startPoint y: 82, endPoint x: 295, endPoint y: 82, distance: 25.9
click at [295, 82] on span "Creamy milkshake blended with rich Nutella chocolate spread." at bounding box center [305, 89] width 88 height 16
click at [332, 90] on span "Creamy milkshake blended with rich Nutella chocolate spread." at bounding box center [305, 89] width 88 height 16
drag, startPoint x: 294, startPoint y: 83, endPoint x: 262, endPoint y: 84, distance: 31.8
click at [262, 84] on span "Creamy milkshake blended with rich Nutella chocolate spread." at bounding box center [305, 89] width 88 height 16
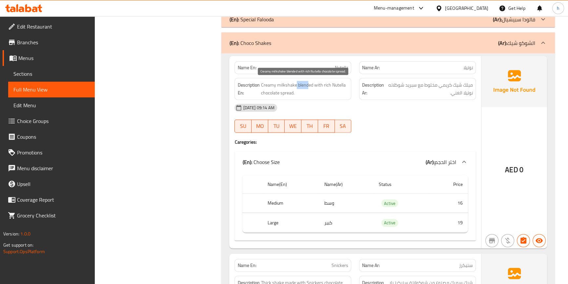
drag, startPoint x: 296, startPoint y: 78, endPoint x: 308, endPoint y: 81, distance: 12.8
click at [308, 81] on div "Description En: Creamy milkshake blended with rich Nutella chocolate spread." at bounding box center [293, 89] width 117 height 22
drag, startPoint x: 319, startPoint y: 81, endPoint x: 344, endPoint y: 95, distance: 28.8
click at [344, 95] on span "Creamy milkshake blended with rich Nutella chocolate spread." at bounding box center [305, 89] width 88 height 16
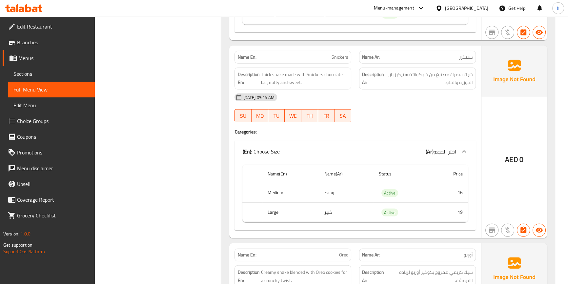
scroll to position [2298, 0]
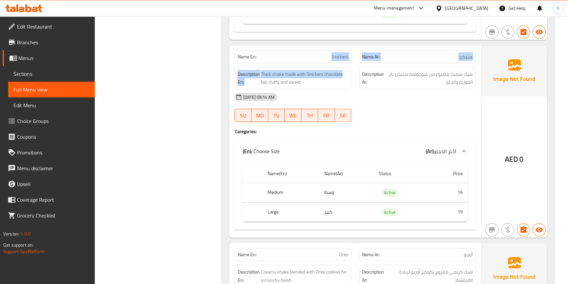
drag, startPoint x: 305, startPoint y: 53, endPoint x: 351, endPoint y: 62, distance: 47.1
click at [351, 62] on div "Name En: Snickers Name Ar: سنيكرز Description En: Thick shake made with Snicker…" at bounding box center [355, 141] width 252 height 193
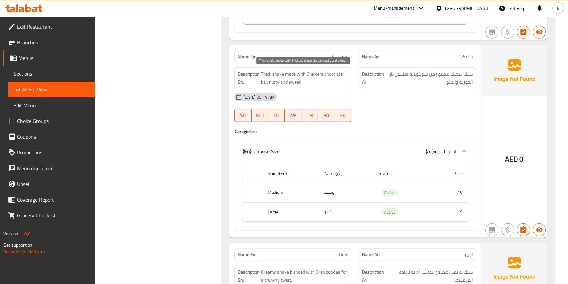
click at [290, 77] on span "Thick shake made with Snickers chocolate bar, nutty and sweet." at bounding box center [305, 78] width 88 height 16
drag, startPoint x: 282, startPoint y: 80, endPoint x: 297, endPoint y: 87, distance: 16.9
click at [297, 87] on div "Description En: Thick shake made with Snickers chocolate bar, nutty and sweet." at bounding box center [293, 78] width 117 height 22
click at [312, 72] on span "Thick shake made with Snickers chocolate bar, nutty and sweet." at bounding box center [305, 78] width 88 height 16
drag, startPoint x: 333, startPoint y: 55, endPoint x: 358, endPoint y: 56, distance: 25.0
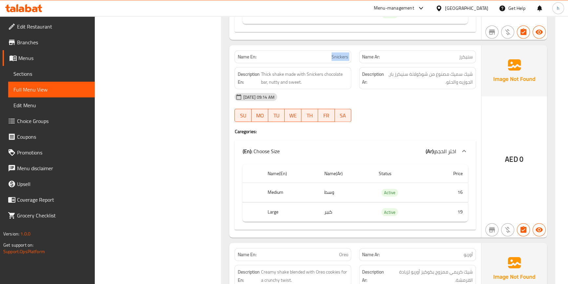
click at [358, 56] on div "Name En: Snickers Name Ar: سنيكرز" at bounding box center [355, 57] width 249 height 21
click at [326, 67] on div "Description En: Thick shake made with Snickers chocolate bar, nutty and sweet." at bounding box center [293, 78] width 117 height 22
drag, startPoint x: 285, startPoint y: 71, endPoint x: 258, endPoint y: 72, distance: 26.9
click at [258, 72] on h6 "Description En: Thick shake made with Snickers chocolate bar, nutty and sweet." at bounding box center [293, 78] width 111 height 16
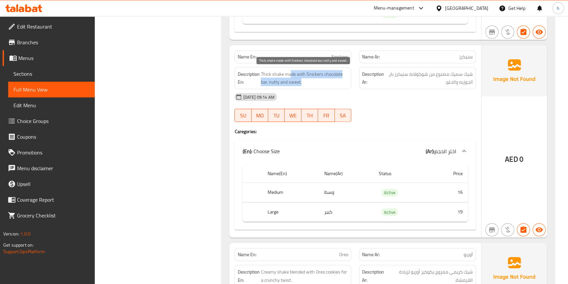
drag, startPoint x: 290, startPoint y: 72, endPoint x: 341, endPoint y: 79, distance: 51.3
click at [341, 79] on span "Thick shake made with Snickers chocolate bar, nutty and sweet." at bounding box center [305, 78] width 88 height 16
click at [286, 86] on div "Description En: Thick shake made with Snickers chocolate bar, nutty and sweet." at bounding box center [293, 78] width 117 height 22
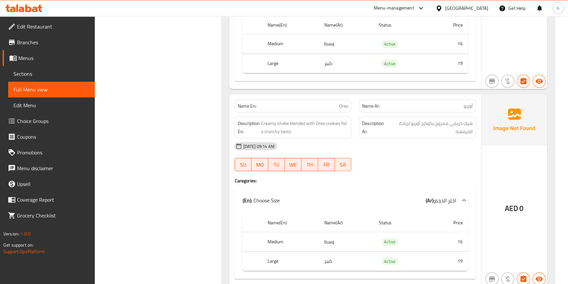
scroll to position [2447, 0]
drag, startPoint x: 337, startPoint y: 107, endPoint x: 377, endPoint y: 102, distance: 40.0
click at [377, 102] on div "Name En: Oreo Name Ar: أوريو" at bounding box center [355, 105] width 249 height 21
click at [285, 128] on span "Creamy shake blended with Oreo cookies for a crunchy twist." at bounding box center [305, 127] width 88 height 16
drag, startPoint x: 285, startPoint y: 122, endPoint x: 261, endPoint y: 120, distance: 23.4
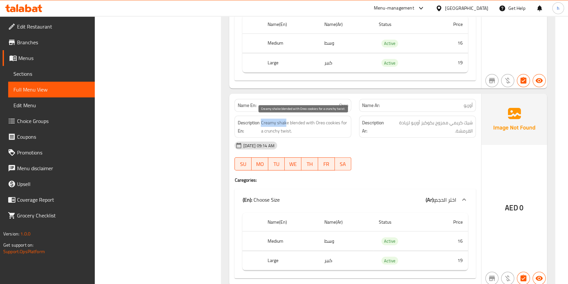
click at [261, 120] on span "Creamy shake blended with Oreo cookies for a crunchy twist." at bounding box center [305, 127] width 88 height 16
drag, startPoint x: 304, startPoint y: 120, endPoint x: 325, endPoint y: 123, distance: 20.6
click at [325, 123] on span "Creamy shake blended with Oreo cookies for a crunchy twist." at bounding box center [305, 127] width 88 height 16
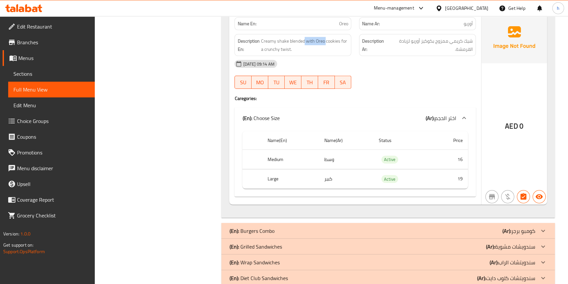
scroll to position [2590, 0]
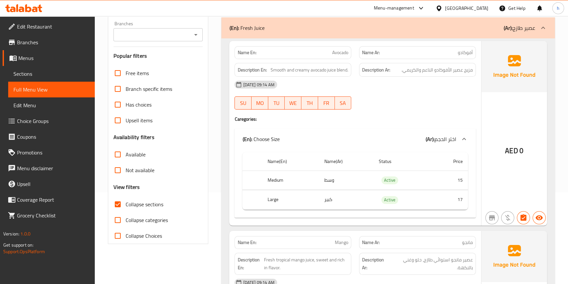
scroll to position [93, 0]
click at [118, 204] on input "Collapse sections" at bounding box center [118, 204] width 16 height 16
checkbox input "false"
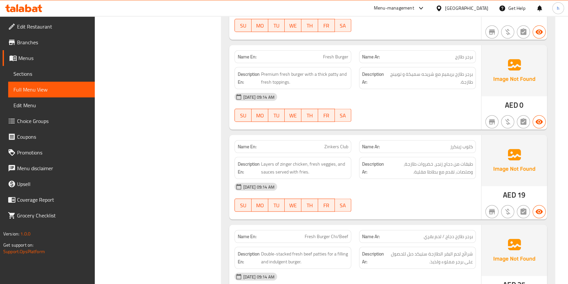
scroll to position [5510, 0]
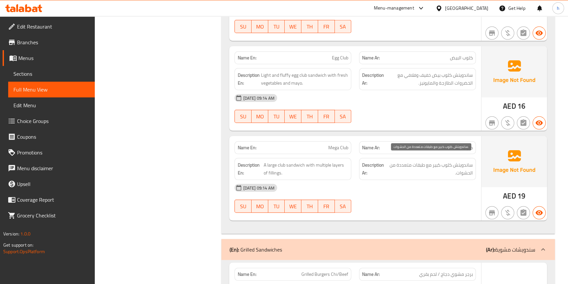
click at [472, 161] on span "ساندويتش كلوب كبير مع طبقات متعددة من الحشوات." at bounding box center [430, 169] width 86 height 16
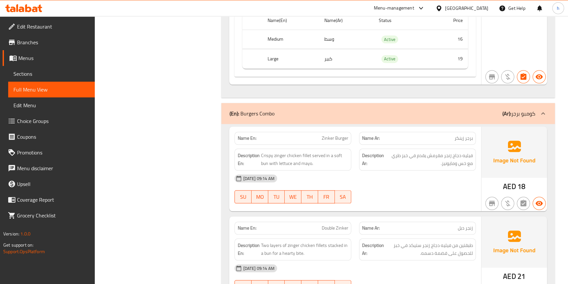
scroll to position [3959, 0]
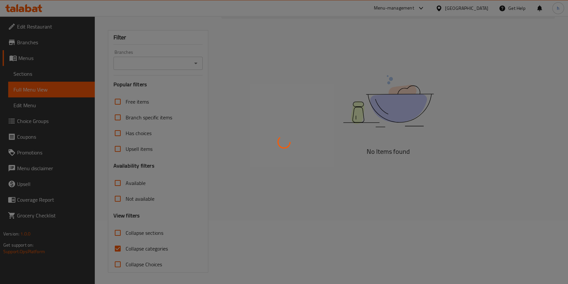
scroll to position [65, 0]
click at [119, 248] on div at bounding box center [284, 142] width 568 height 284
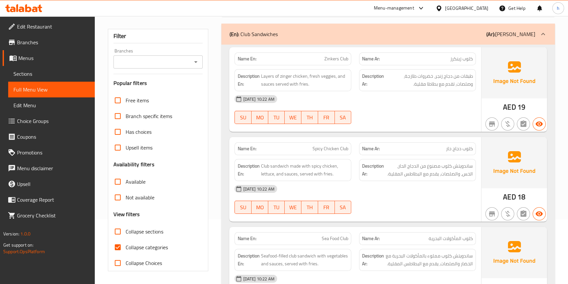
click at [113, 246] on input "Collapse categories" at bounding box center [118, 247] width 16 height 16
checkbox input "false"
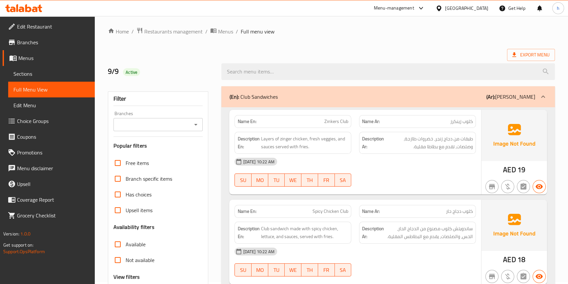
scroll to position [0, 0]
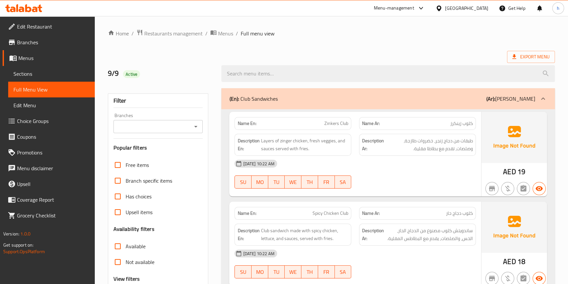
click at [492, 37] on ol "Home / Restaurants management / Menus / Full menu view" at bounding box center [331, 33] width 447 height 9
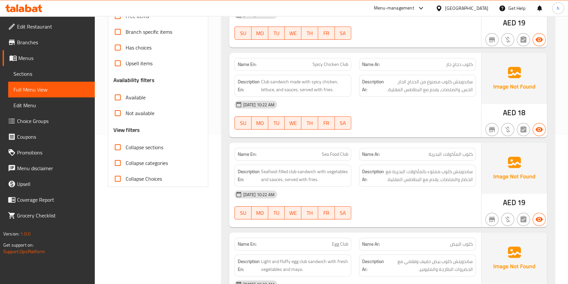
scroll to position [59, 0]
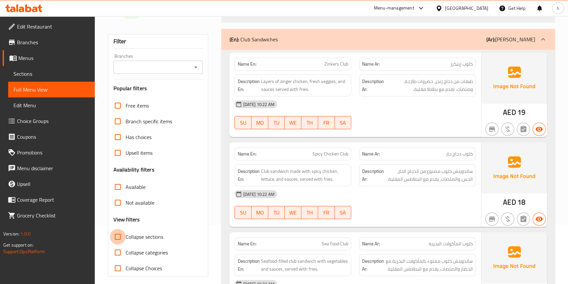
click at [119, 236] on input "Collapse sections" at bounding box center [118, 237] width 16 height 16
checkbox input "true"
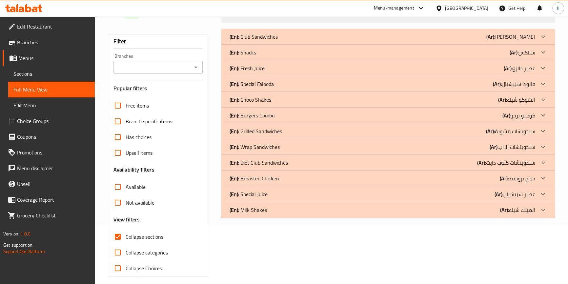
click at [515, 143] on p "(Ar): سندويتشات الراب" at bounding box center [513, 147] width 46 height 8
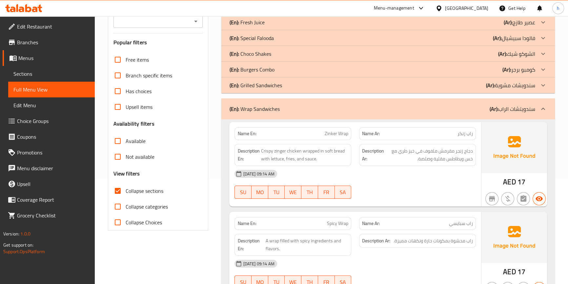
scroll to position [119, 0]
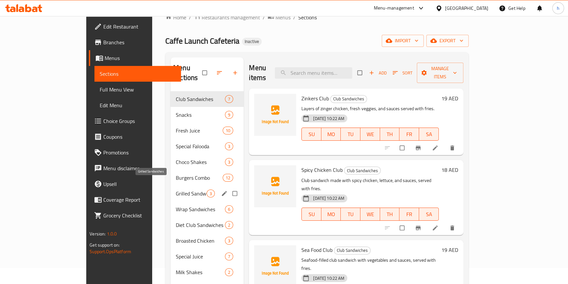
scroll to position [30, 0]
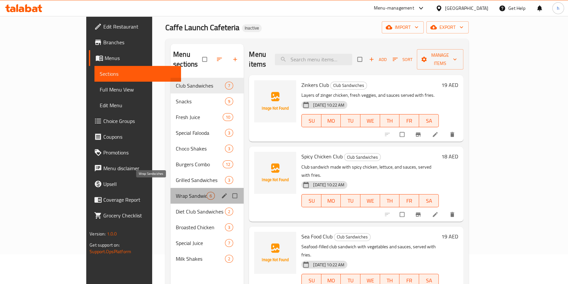
click at [176, 192] on span "Wrap Sandwiches" at bounding box center [191, 196] width 31 height 8
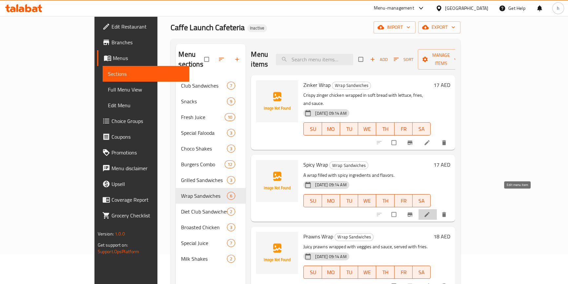
click at [430, 211] on icon at bounding box center [427, 214] width 7 height 7
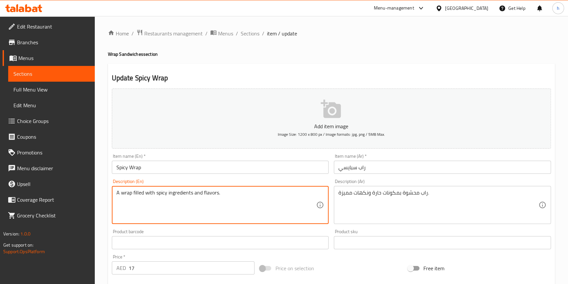
click at [281, 191] on textarea "A wrap filled with spicy ingredients and flavors." at bounding box center [216, 205] width 200 height 31
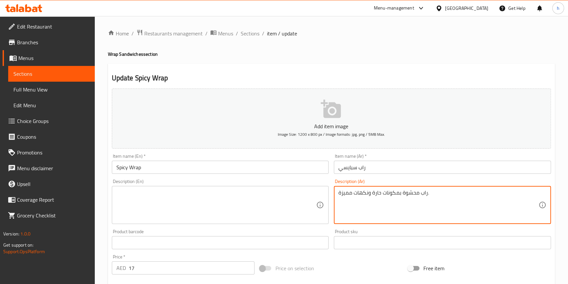
click at [409, 192] on textarea "راب محشوة بمكونات حارة ونكهات مميزة." at bounding box center [439, 205] width 200 height 31
type textarea "راب بمكونات حارة ونكهات مميزة."
click at [409, 192] on textarea "راب بمكونات حارة ونكهات مميزة." at bounding box center [439, 205] width 200 height 31
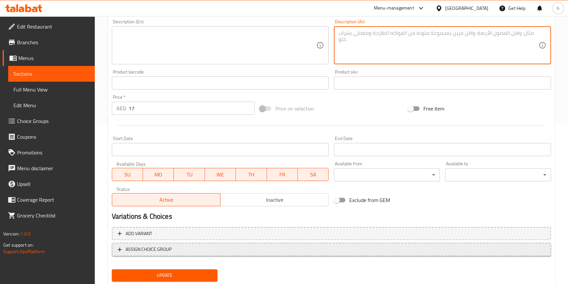
scroll to position [179, 0]
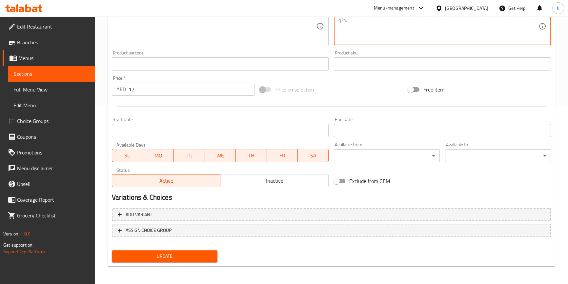
click at [175, 255] on span "Update" at bounding box center [164, 256] width 95 height 8
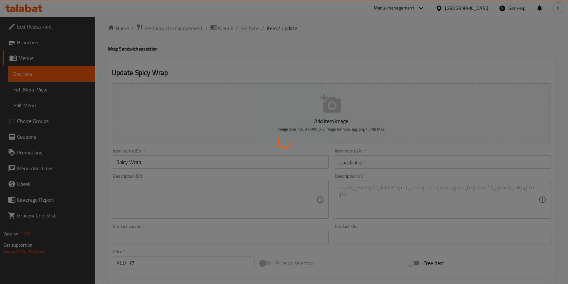
scroll to position [0, 0]
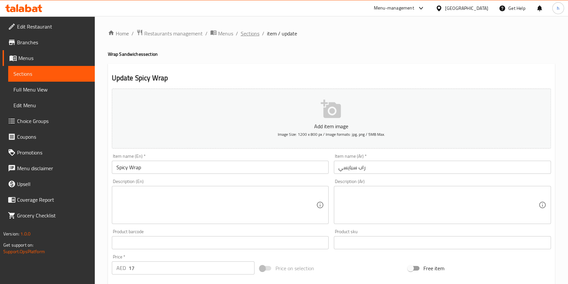
click at [255, 34] on span "Sections" at bounding box center [250, 34] width 19 height 8
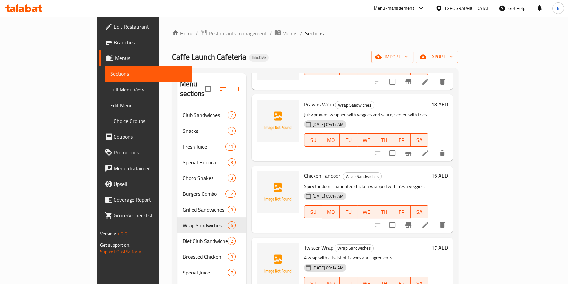
scroll to position [152, 0]
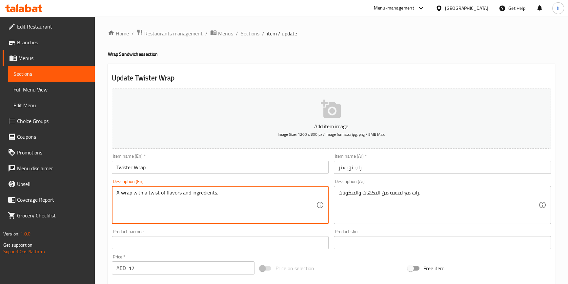
click at [260, 198] on textarea "A wrap with a twist of flavors and ingredients." at bounding box center [216, 205] width 200 height 31
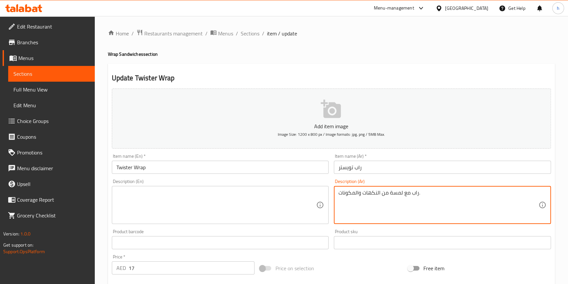
click at [402, 201] on textarea "راب مع لمسة من النكهات والمكونات." at bounding box center [439, 205] width 200 height 31
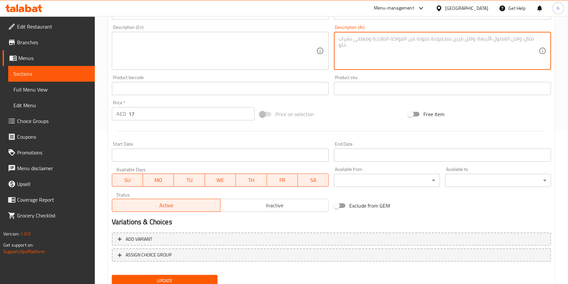
scroll to position [179, 0]
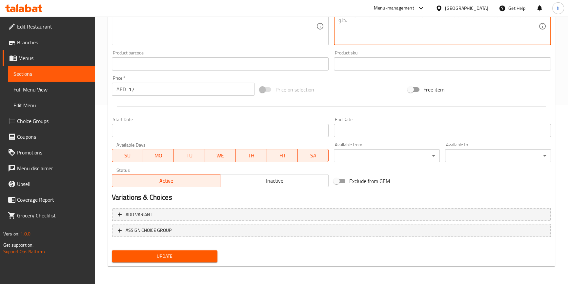
click at [202, 252] on span "Update" at bounding box center [164, 256] width 95 height 8
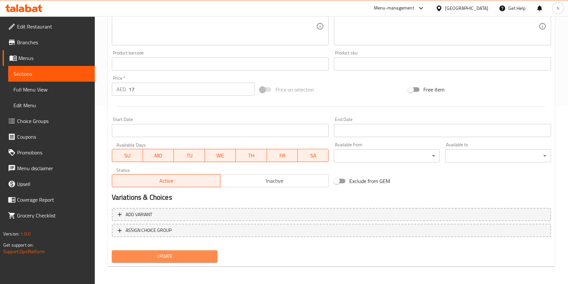
click at [202, 262] on button "Update" at bounding box center [165, 256] width 106 height 12
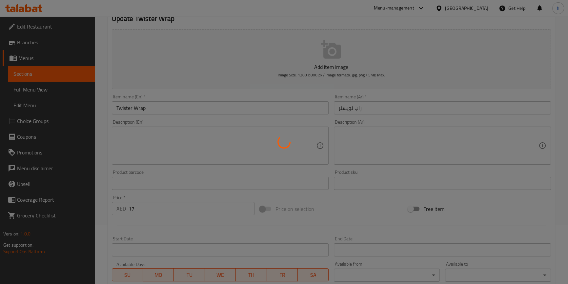
scroll to position [0, 0]
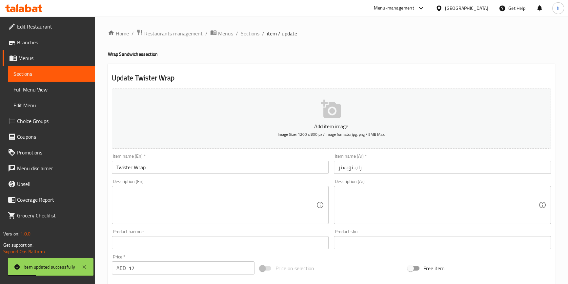
click at [258, 36] on span "Sections" at bounding box center [250, 34] width 19 height 8
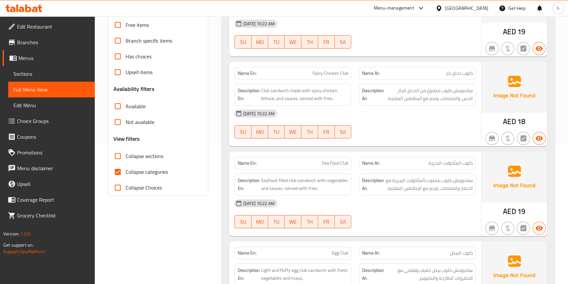
scroll to position [149, 0]
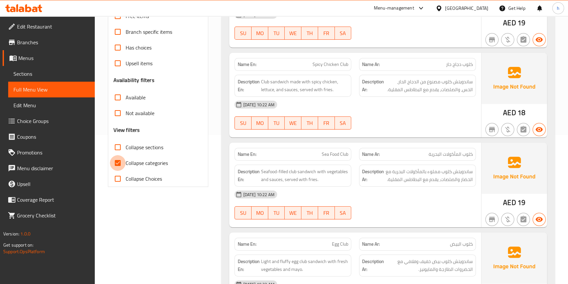
click at [118, 157] on input "Collapse categories" at bounding box center [118, 163] width 16 height 16
checkbox input "false"
click at [117, 142] on input "Collapse sections" at bounding box center [118, 147] width 16 height 16
checkbox input "true"
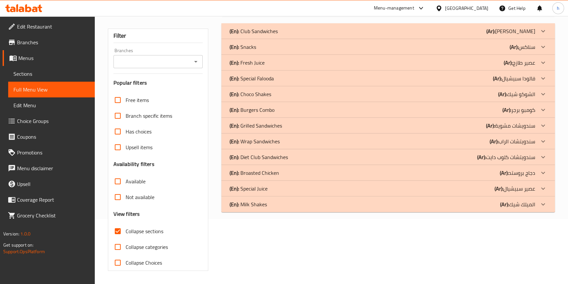
scroll to position [65, 0]
click at [273, 142] on p "(En): Wrap Sandwiches" at bounding box center [254, 142] width 50 height 8
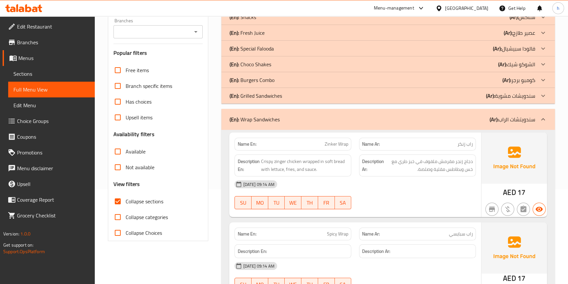
scroll to position [94, 0]
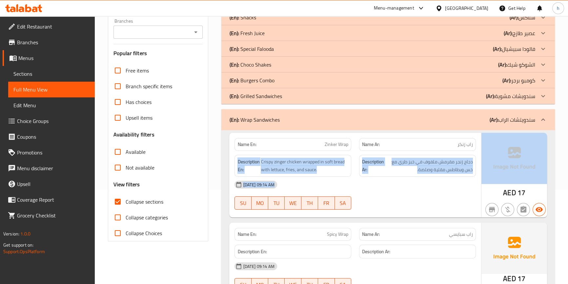
drag, startPoint x: 420, startPoint y: 140, endPoint x: 509, endPoint y: 140, distance: 88.9
click at [509, 140] on div "Name En: Zinker Wrap Name Ar: راب [PERSON_NAME] En: Crispy zinger chicken wrapp…" at bounding box center [388, 175] width 318 height 85
click at [425, 169] on span "دجاج زنجر مقرمش ملفوف في خبز طري مع خس وبطاطس مقلية وصلصة." at bounding box center [429, 166] width 88 height 16
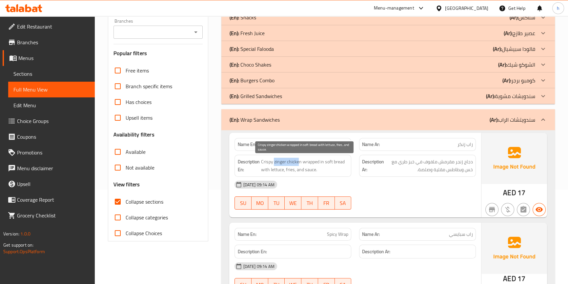
drag, startPoint x: 274, startPoint y: 159, endPoint x: 298, endPoint y: 162, distance: 24.1
click at [298, 162] on span "Crispy zinger chicken wrapped in soft bread with lettuce, fries, and sauce." at bounding box center [305, 166] width 88 height 16
click at [301, 163] on span "Crispy zinger chicken wrapped in soft bread with lettuce, fries, and sauce." at bounding box center [305, 166] width 88 height 16
drag, startPoint x: 316, startPoint y: 157, endPoint x: 308, endPoint y: 157, distance: 7.5
click at [308, 158] on span "Crispy zinger chicken wrapped in soft bread with lettuce, fries, and sauce." at bounding box center [305, 166] width 88 height 16
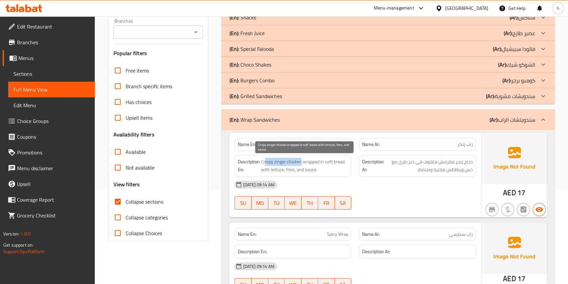
drag, startPoint x: 265, startPoint y: 158, endPoint x: 300, endPoint y: 159, distance: 34.8
click at [300, 159] on span "Crispy zinger chicken wrapped in soft bread with lettuce, fries, and sauce." at bounding box center [305, 166] width 88 height 16
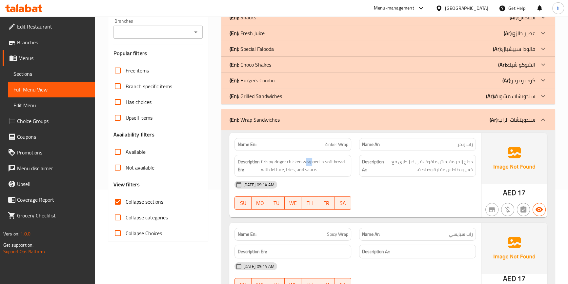
drag, startPoint x: 305, startPoint y: 156, endPoint x: 312, endPoint y: 157, distance: 7.4
click at [312, 157] on div "Description En: Crispy zinger chicken wrapped in soft bread with lettuce, fries…" at bounding box center [293, 166] width 117 height 22
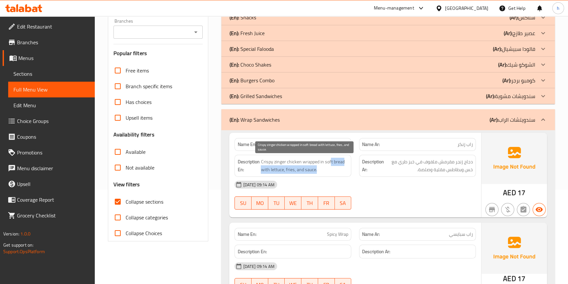
drag, startPoint x: 331, startPoint y: 160, endPoint x: 344, endPoint y: 169, distance: 16.6
click at [344, 169] on span "Crispy zinger chicken wrapped in soft bread with lettuce, fries, and sauce." at bounding box center [305, 166] width 88 height 16
click at [315, 175] on div "Description En: Crispy zinger chicken wrapped in soft bread with lettuce, fries…" at bounding box center [293, 166] width 117 height 22
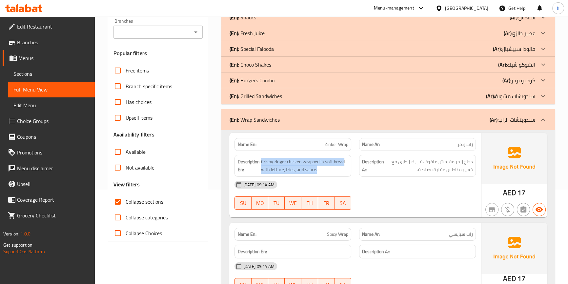
drag, startPoint x: 260, startPoint y: 172, endPoint x: 319, endPoint y: 176, distance: 59.6
click at [319, 176] on div "Description En: Crispy zinger chicken wrapped in soft bread with lettuce, fries…" at bounding box center [293, 166] width 117 height 22
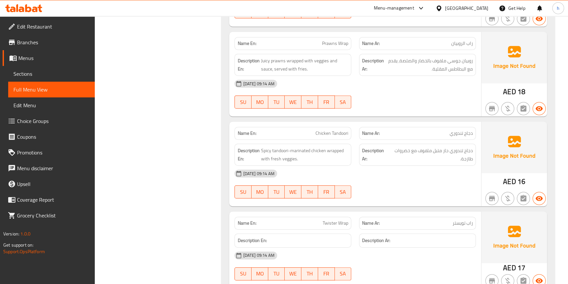
scroll to position [373, 0]
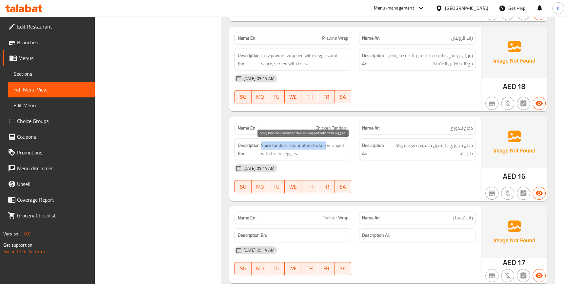
drag, startPoint x: 261, startPoint y: 142, endPoint x: 325, endPoint y: 144, distance: 64.7
click at [325, 144] on span "Spicy tandoori-marinated chicken wrapped with fresh veggies." at bounding box center [305, 149] width 88 height 16
drag, startPoint x: 334, startPoint y: 146, endPoint x: 346, endPoint y: 152, distance: 13.4
click at [346, 152] on span "Spicy tandoori-marinated chicken wrapped with fresh veggies." at bounding box center [305, 149] width 88 height 16
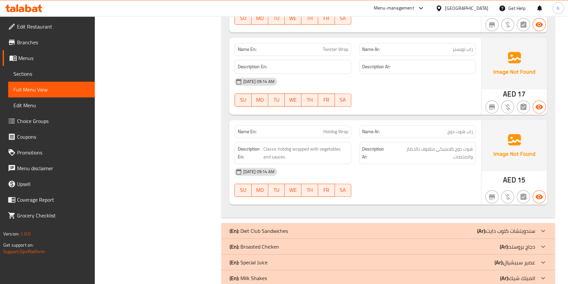
scroll to position [551, 0]
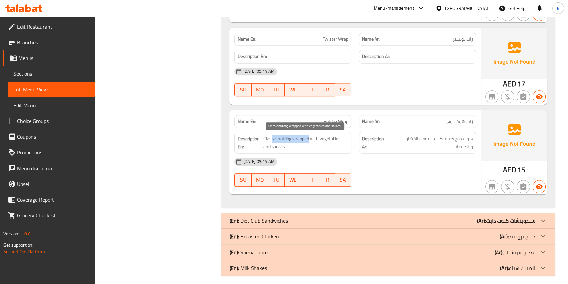
drag, startPoint x: 270, startPoint y: 140, endPoint x: 308, endPoint y: 139, distance: 37.7
click at [308, 139] on span "Classic hotdog wrapped with vegetables and sauces." at bounding box center [305, 143] width 85 height 16
drag, startPoint x: 319, startPoint y: 139, endPoint x: 346, endPoint y: 148, distance: 29.0
click at [346, 148] on span "Classic hotdog wrapped with vegetables and sauces." at bounding box center [305, 143] width 85 height 16
click at [341, 156] on div "[DATE] 09:14 AM" at bounding box center [355, 162] width 249 height 16
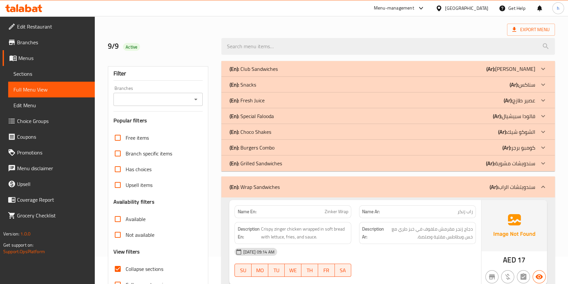
scroll to position [0, 0]
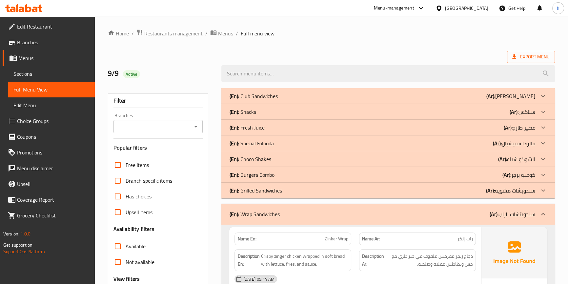
click at [488, 131] on div "(En): Fresh Juice (Ar): عصير طازج" at bounding box center [382, 128] width 306 height 8
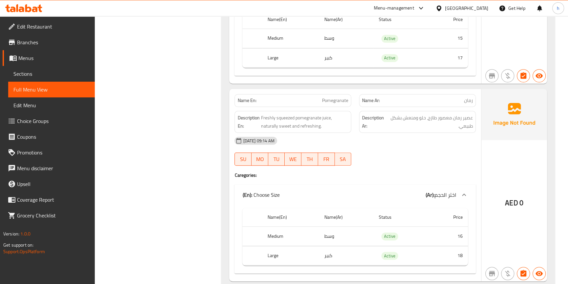
scroll to position [656, 0]
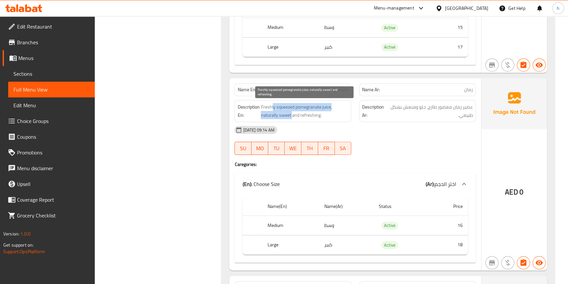
drag, startPoint x: 273, startPoint y: 107, endPoint x: 295, endPoint y: 112, distance: 22.2
click at [295, 112] on span "Freshly squeezed pomegranate juice, naturally sweet and refreshing." at bounding box center [305, 111] width 88 height 16
